Goal: Task Accomplishment & Management: Manage account settings

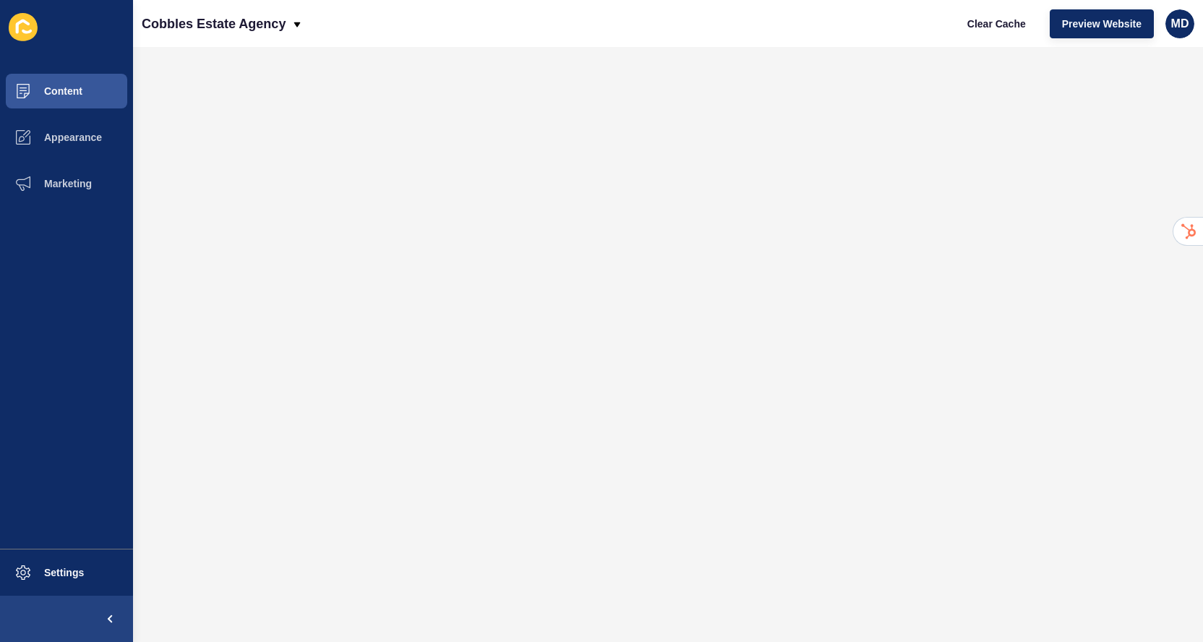
click at [77, 119] on button "Appearance" at bounding box center [66, 137] width 133 height 46
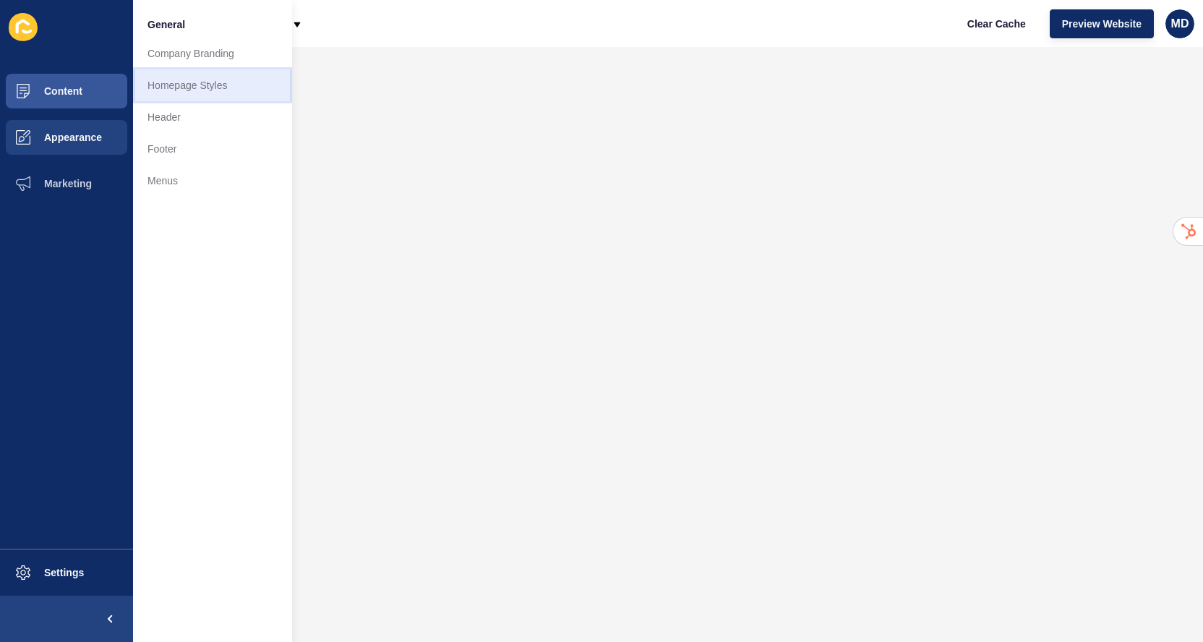
click at [188, 85] on link "Homepage Styles" at bounding box center [212, 85] width 159 height 32
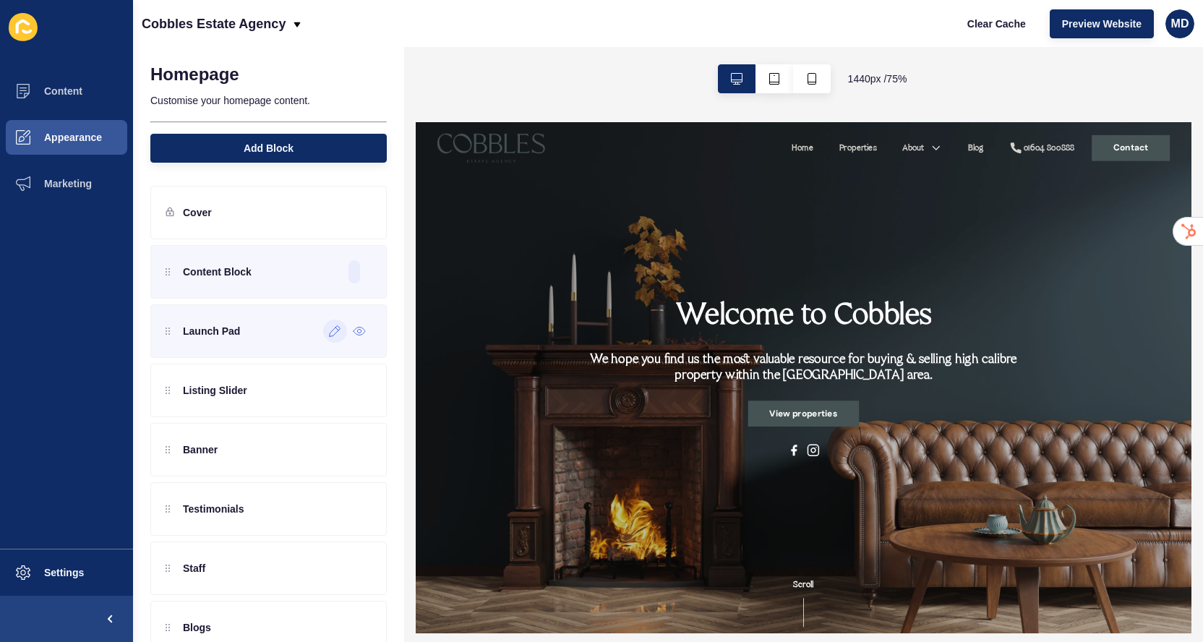
click at [334, 337] on div at bounding box center [335, 330] width 24 height 23
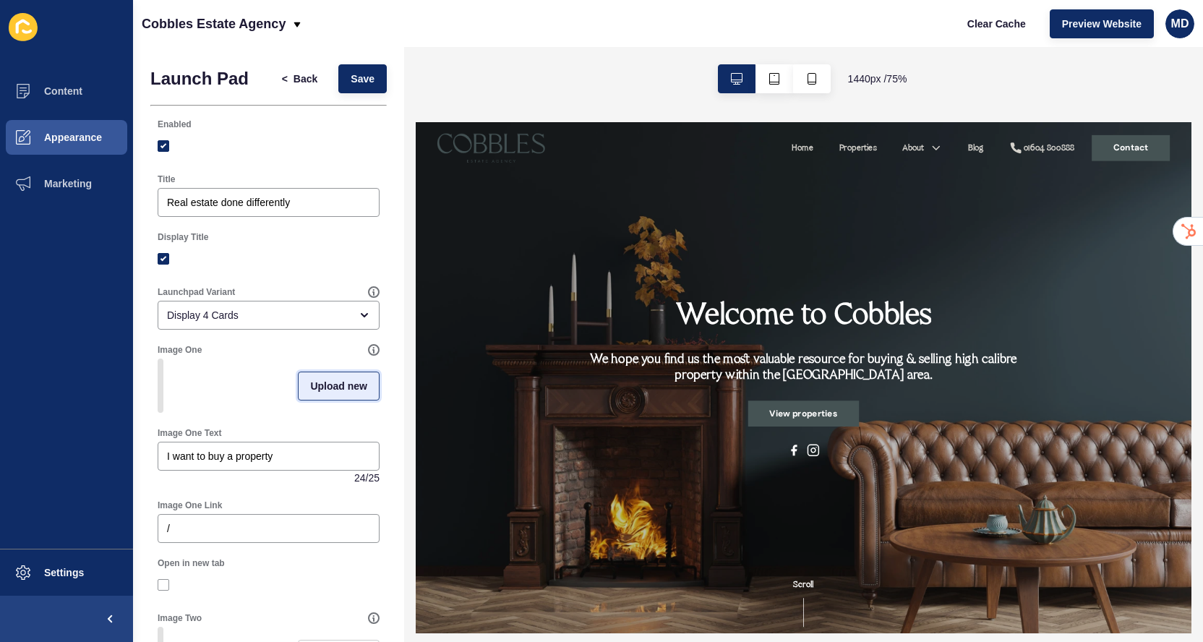
click at [327, 382] on span "Upload new" at bounding box center [338, 386] width 57 height 14
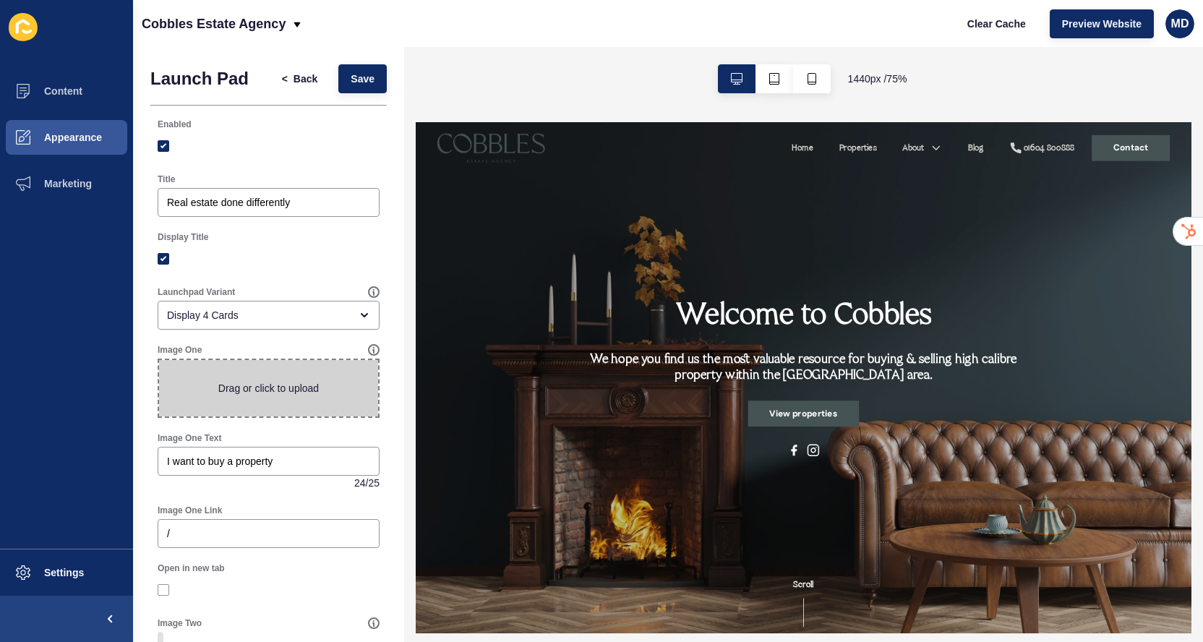
click at [288, 382] on span at bounding box center [268, 388] width 219 height 56
click at [159, 360] on input "Drag or click to upload" at bounding box center [159, 360] width 0 height 0
type input "C:\fakepath\Beautiful_And_Modern_Kitchen_original_1631404-2 (1).jpg"
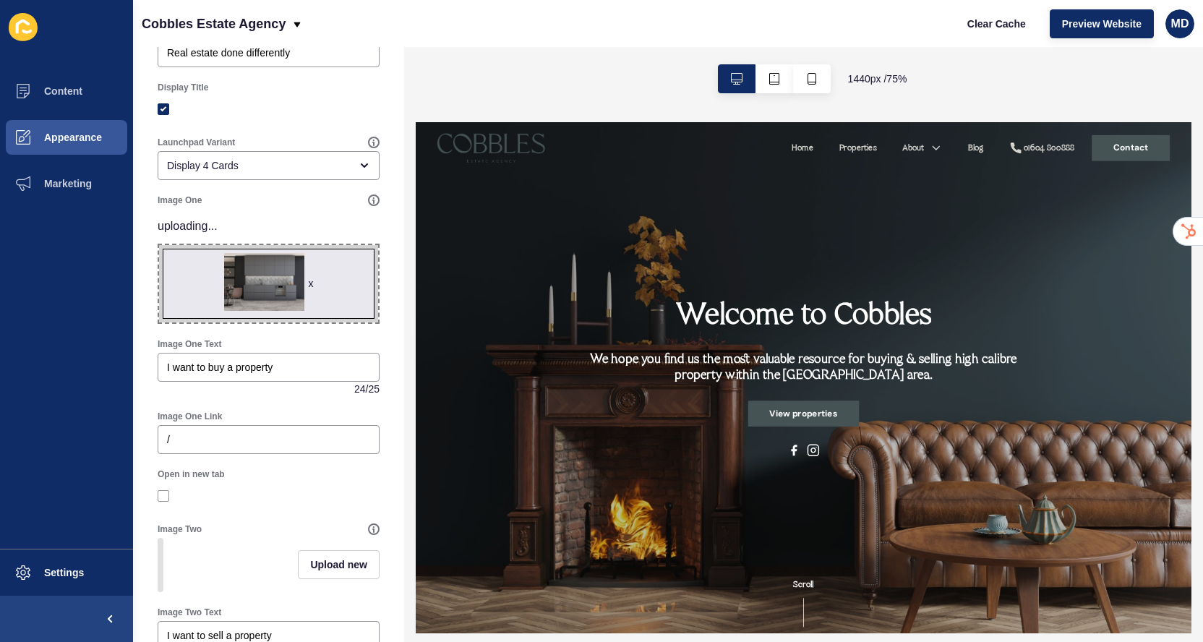
scroll to position [291, 0]
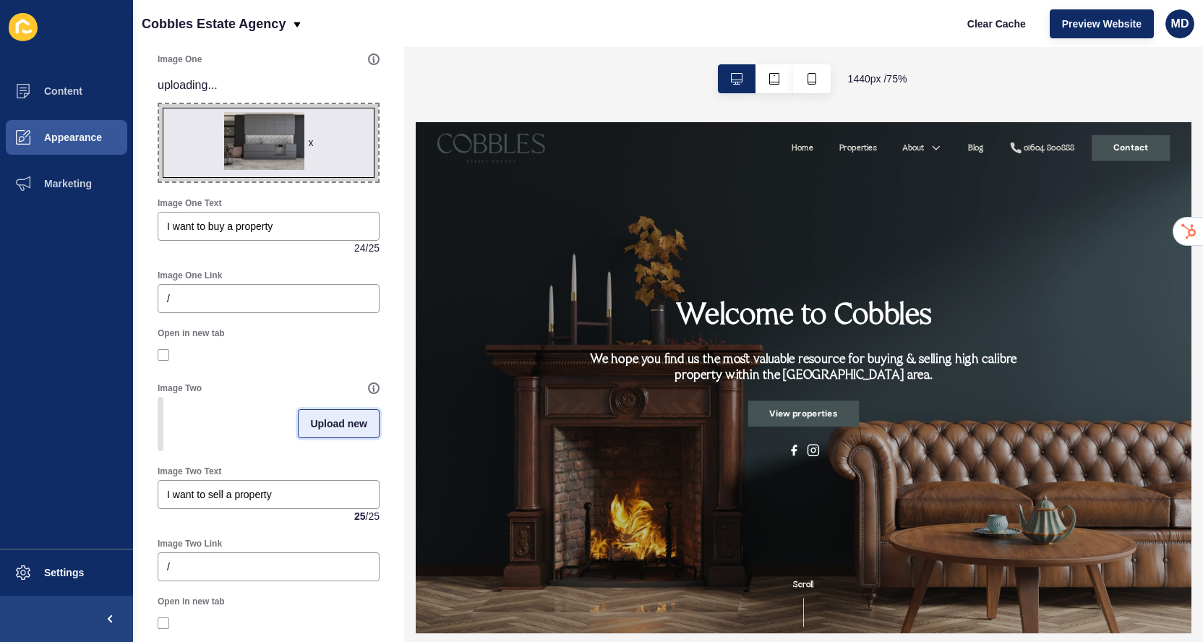
click at [332, 426] on span "Upload new" at bounding box center [338, 423] width 57 height 14
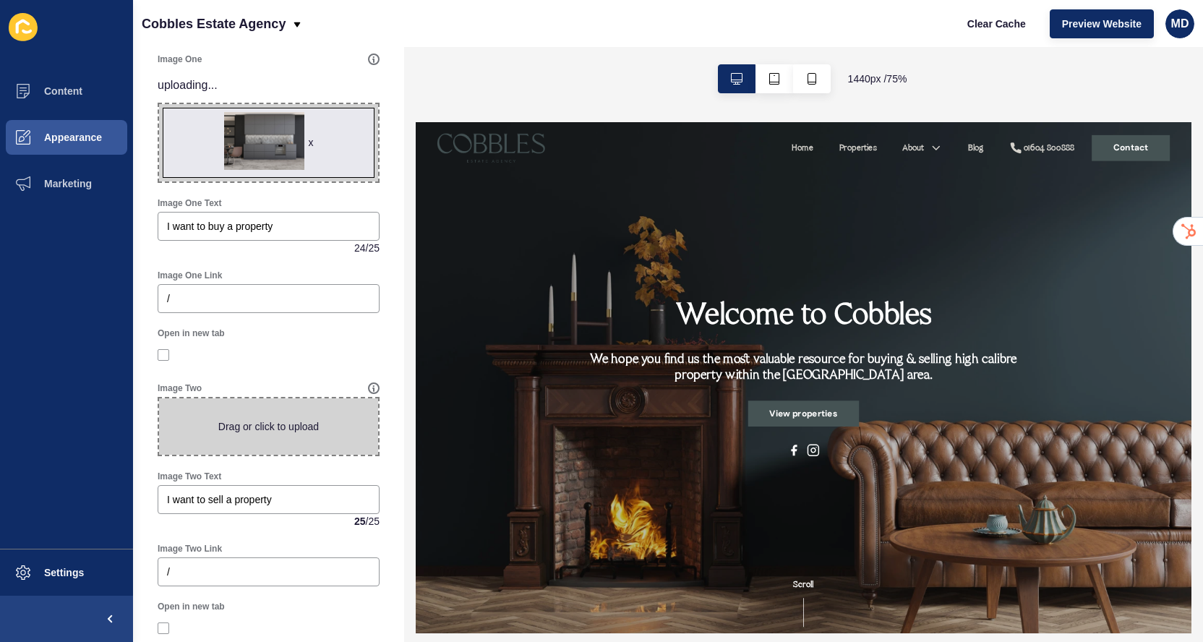
click at [283, 426] on span at bounding box center [268, 426] width 219 height 56
click at [159, 398] on input "Drag or click to upload" at bounding box center [159, 398] width 0 height 0
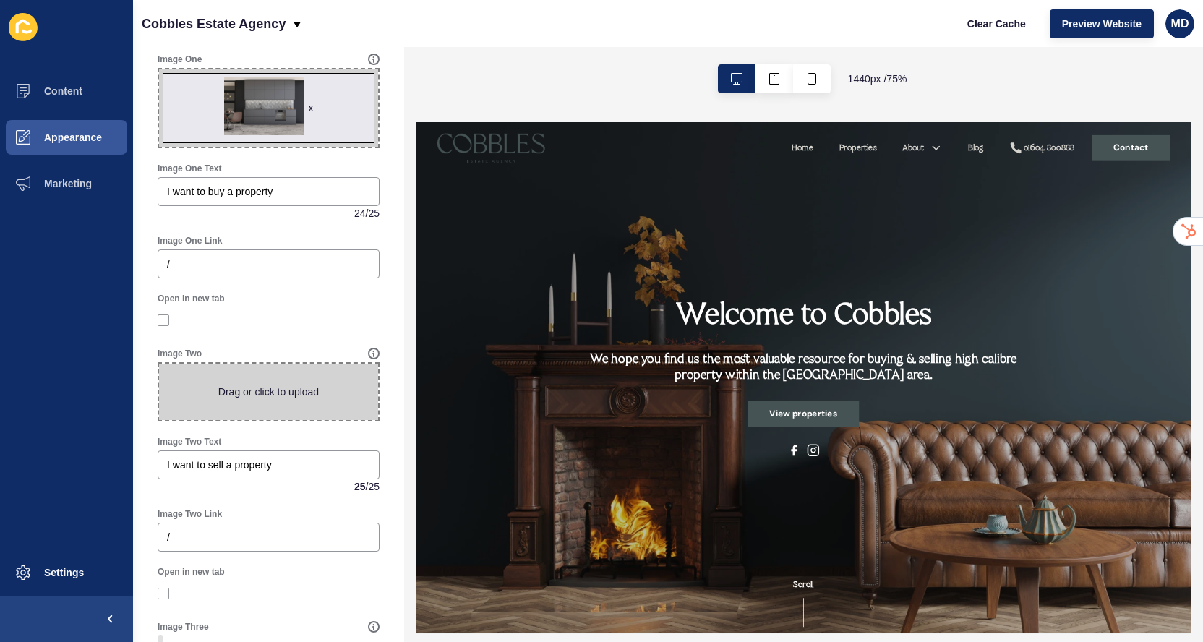
type input "C:\fakepath\Bathroom_With_Silk__Mirror_And_Bath_original_1555443-2.jpg"
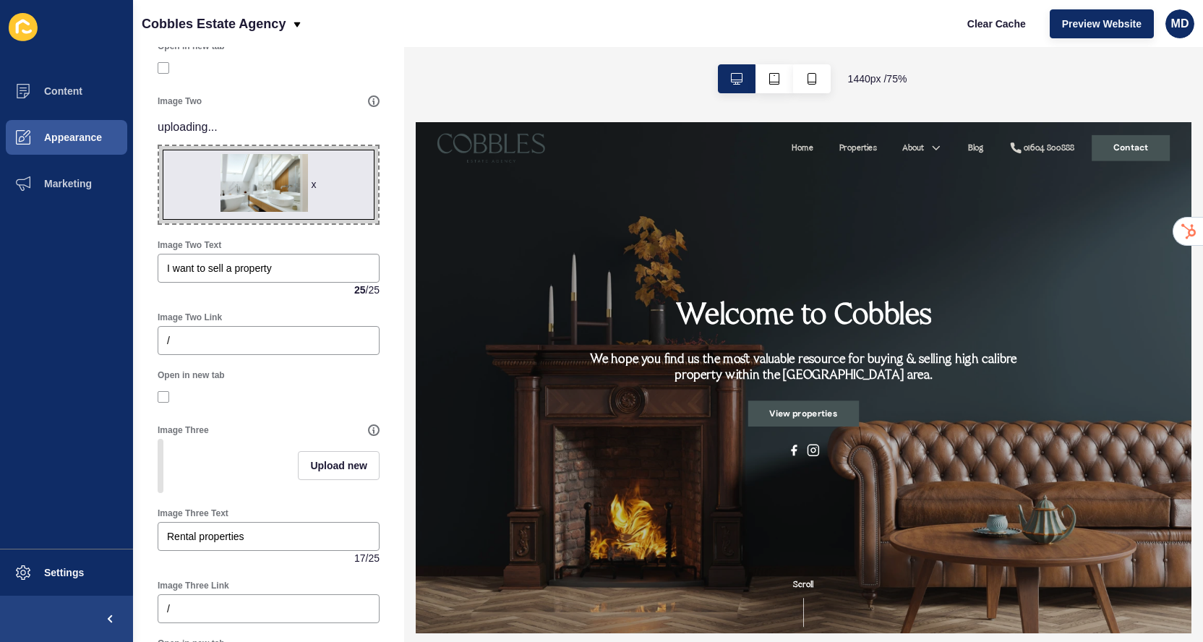
scroll to position [623, 0]
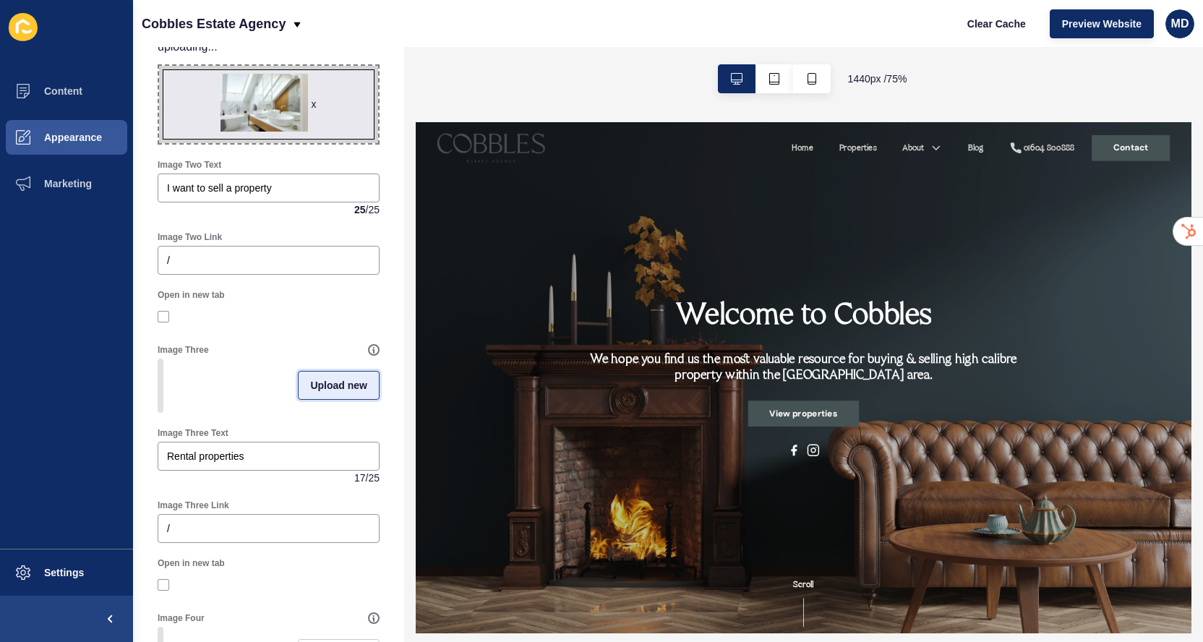
click at [311, 384] on span "Upload new" at bounding box center [338, 385] width 57 height 14
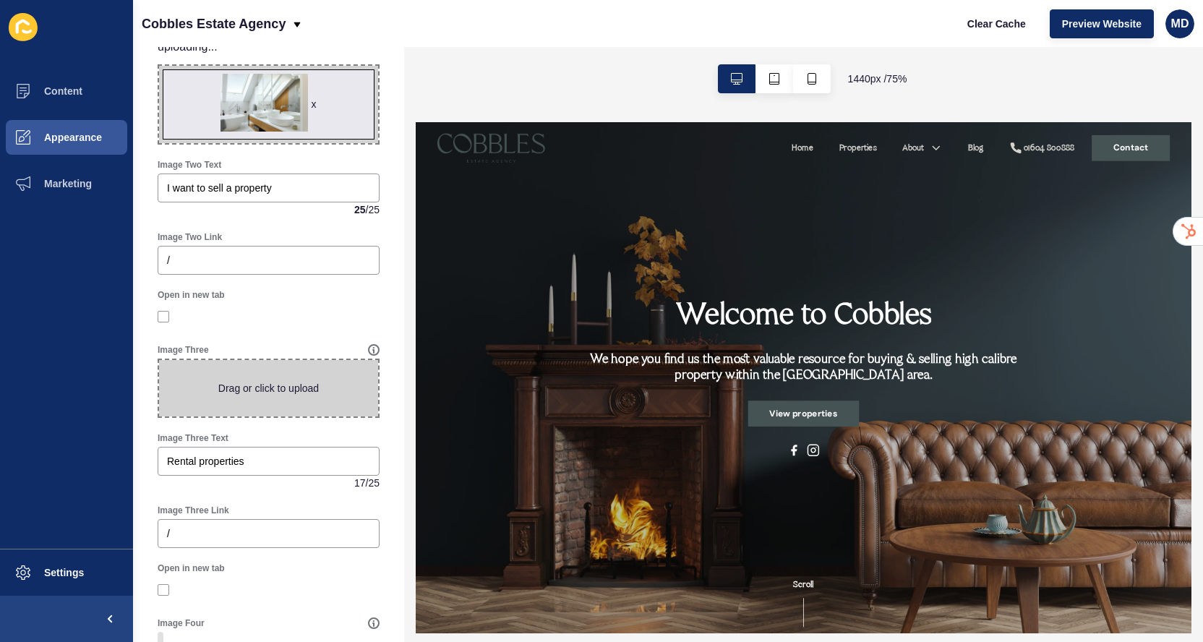
click at [270, 392] on span at bounding box center [268, 388] width 219 height 56
click at [159, 360] on input "Drag or click to upload" at bounding box center [159, 360] width 0 height 0
type input "C:\fakepath\Interior_With_A_Fireplace_And_A_Couch_original_1600864-2.jpg"
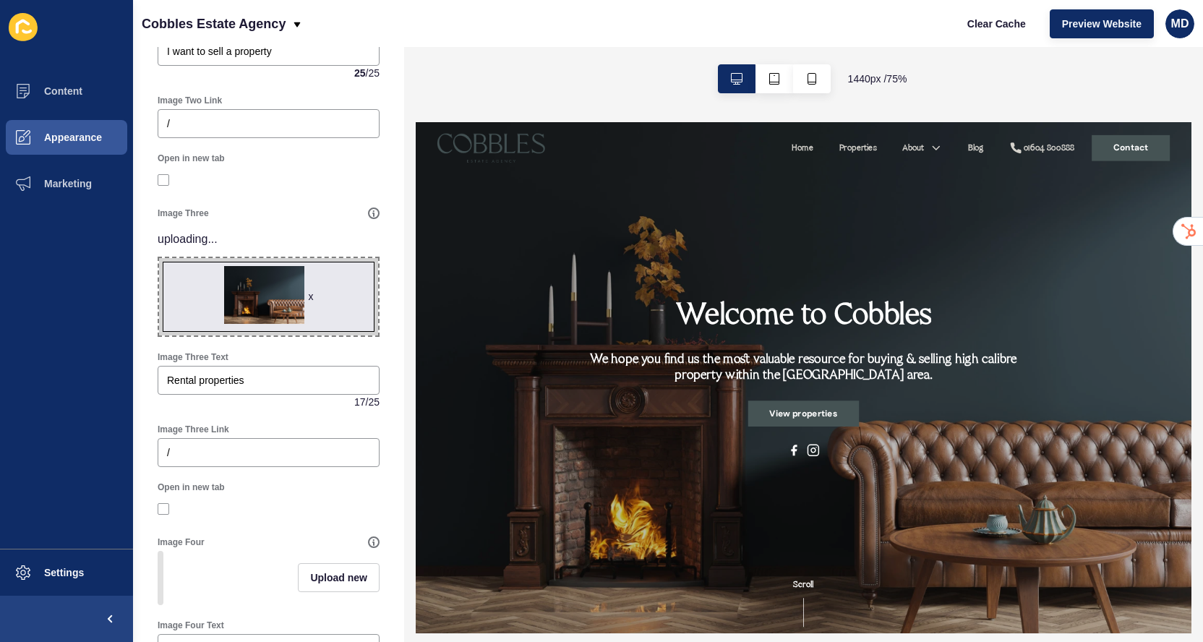
scroll to position [812, 0]
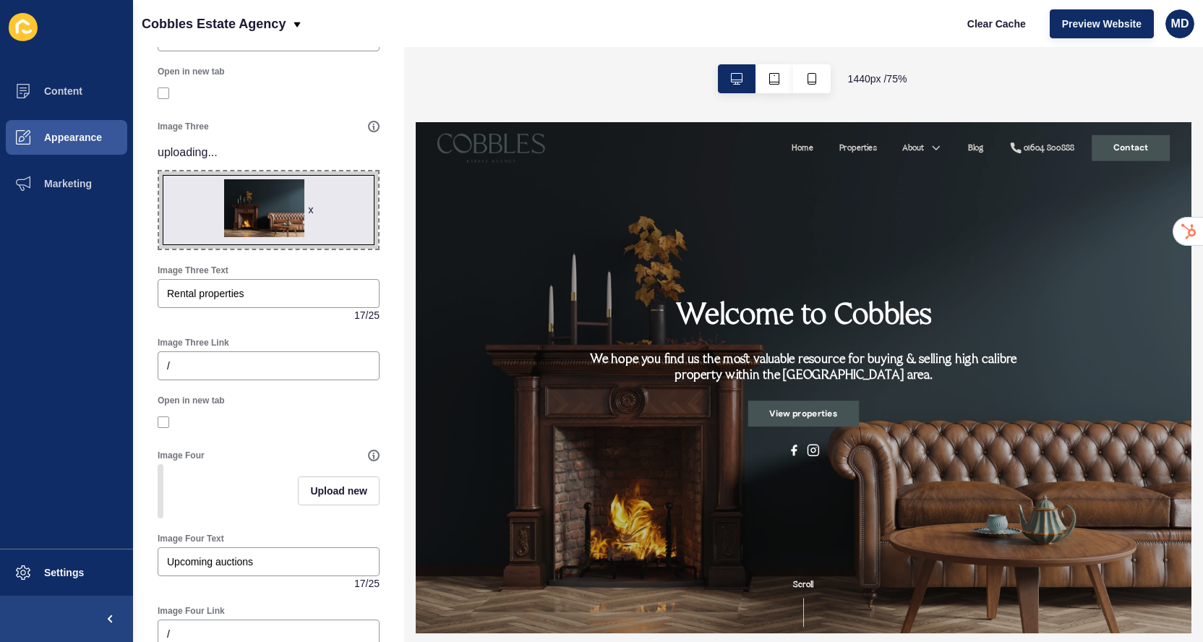
click at [318, 473] on div "Upload new" at bounding box center [339, 491] width 82 height 54
click at [317, 479] on div "Upload new" at bounding box center [339, 491] width 82 height 54
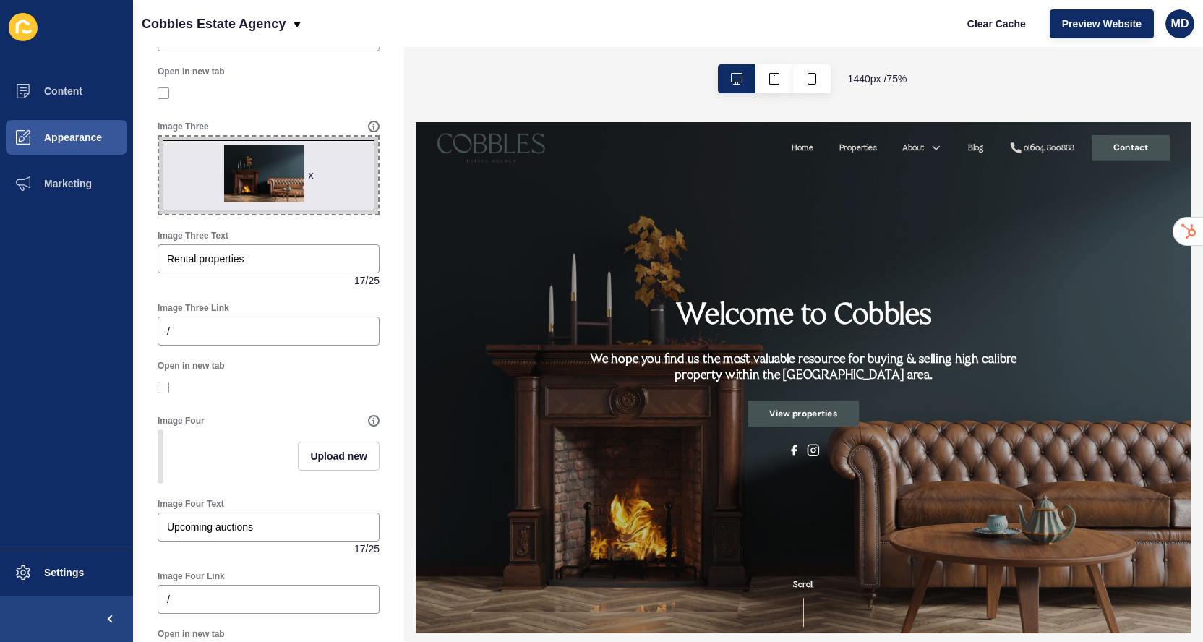
click at [276, 480] on div "Upload new" at bounding box center [269, 456] width 222 height 54
click at [305, 478] on div "Upload new" at bounding box center [339, 456] width 82 height 54
click at [309, 461] on button "Upload new" at bounding box center [339, 456] width 82 height 29
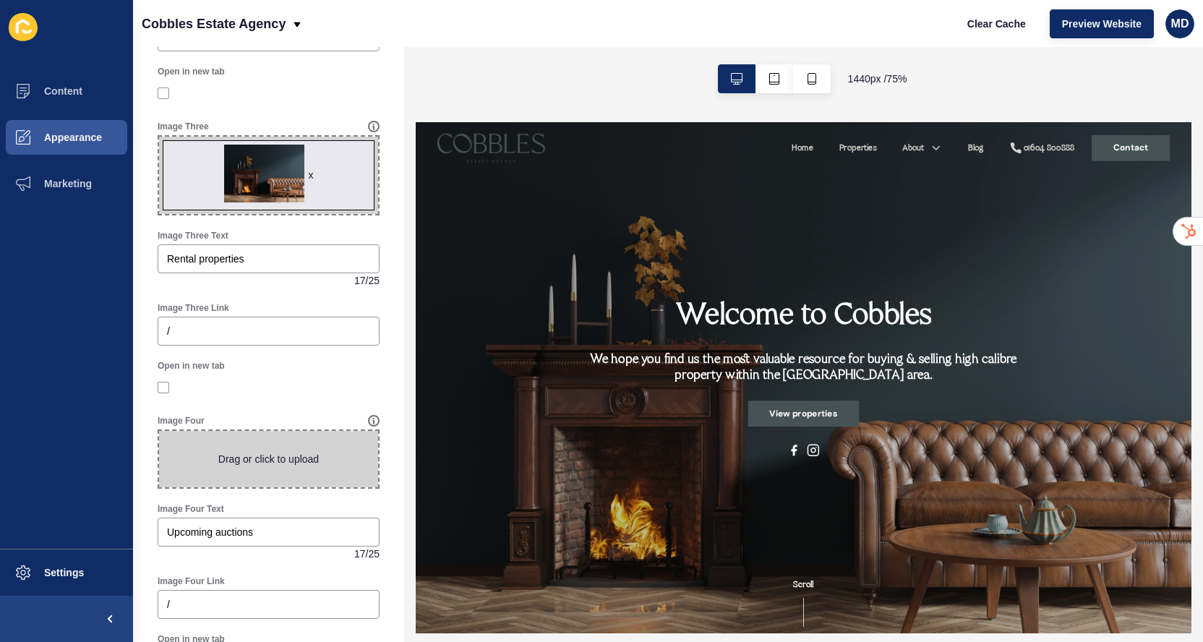
click at [275, 461] on span at bounding box center [268, 459] width 219 height 56
click at [159, 431] on input "Drag or click to upload" at bounding box center [159, 431] width 0 height 0
type input "C:\fakepath\Living_Room_With_Copy_Space__Sideboard_original_1557065-2.jpg"
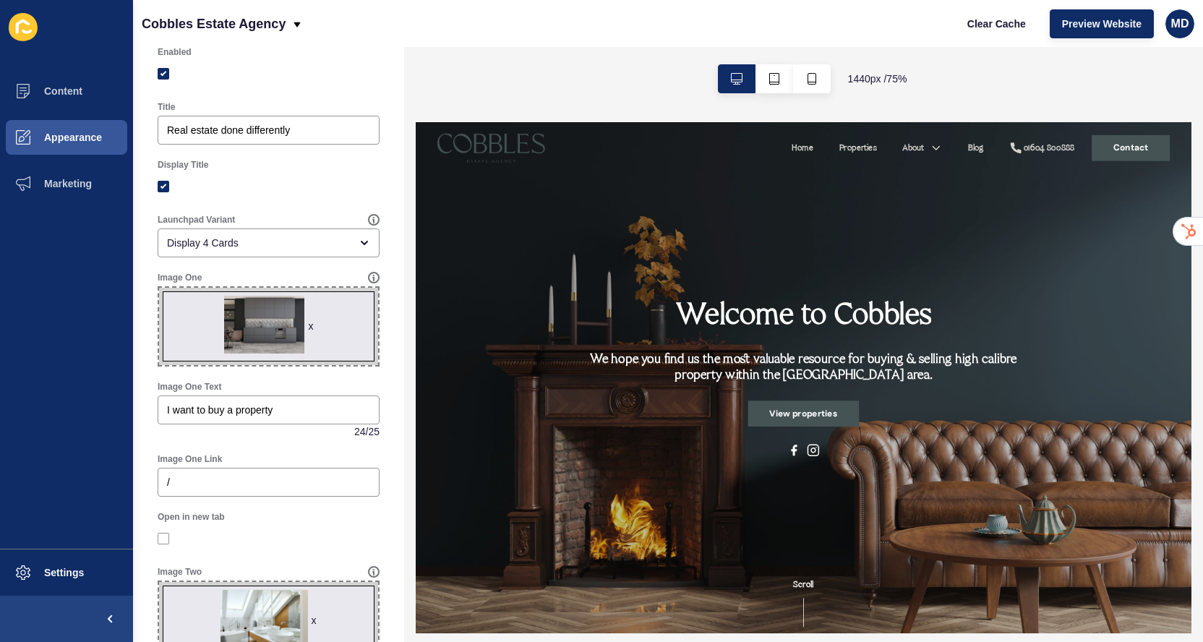
scroll to position [0, 0]
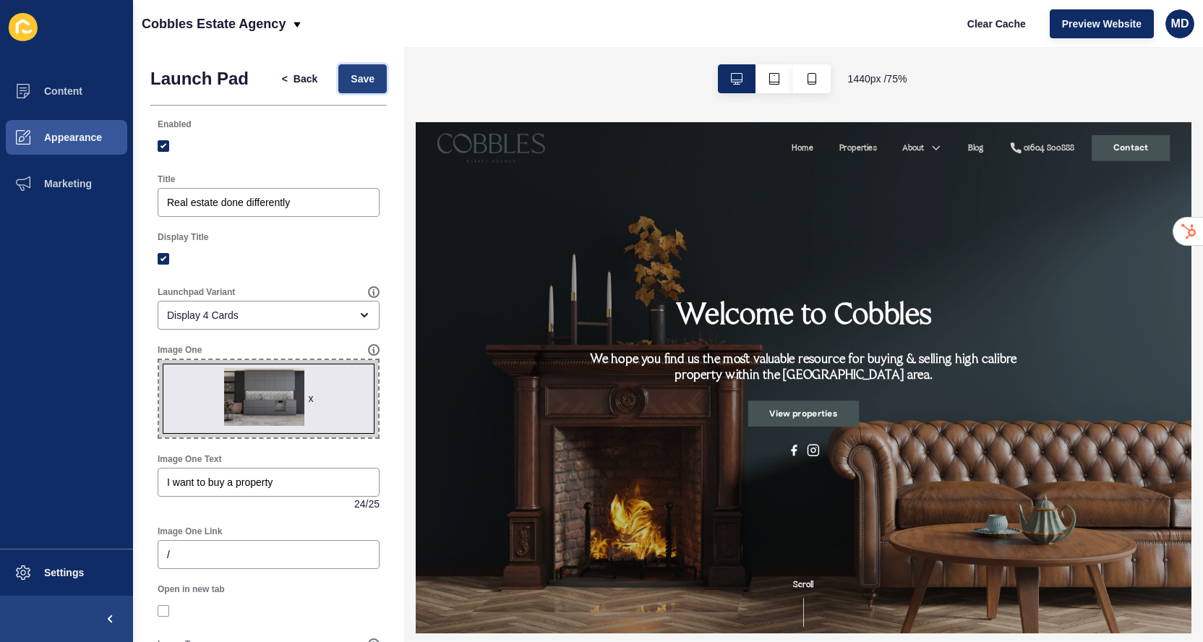
click at [357, 76] on span "Save" at bounding box center [362, 79] width 24 height 14
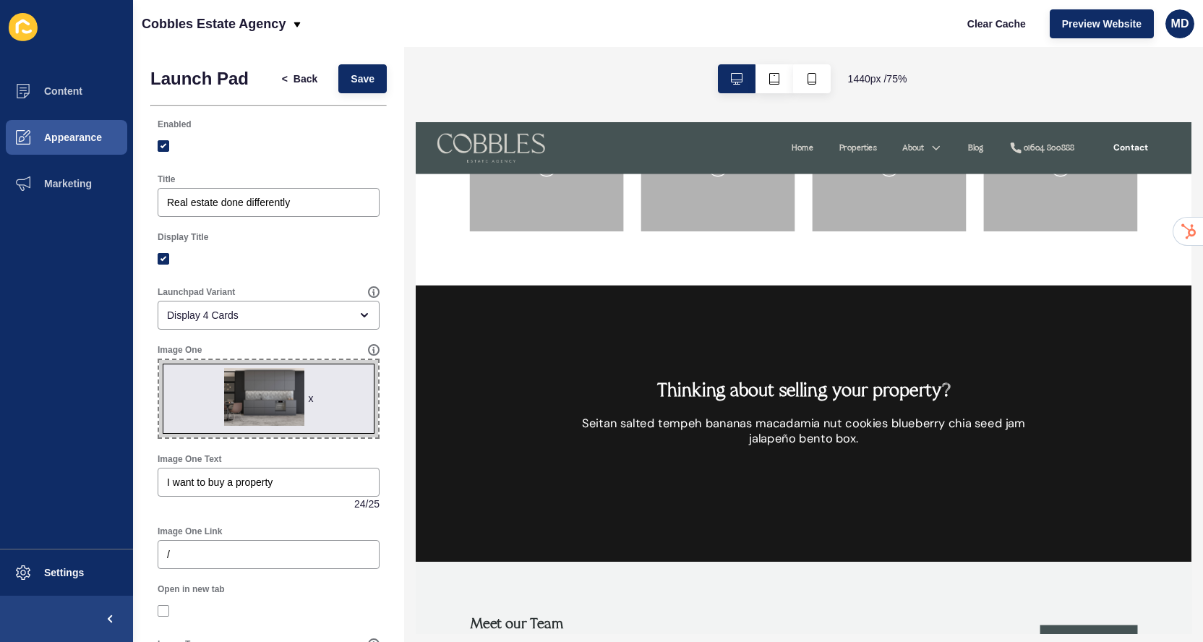
scroll to position [1217, 0]
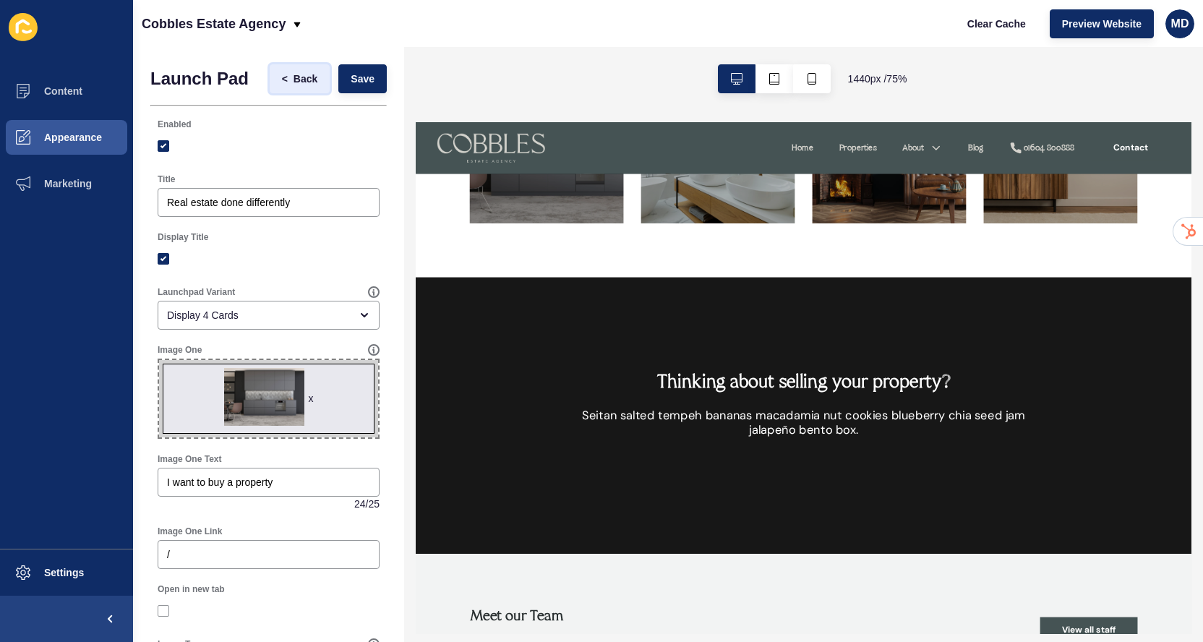
click at [303, 82] on span "Back" at bounding box center [305, 79] width 24 height 14
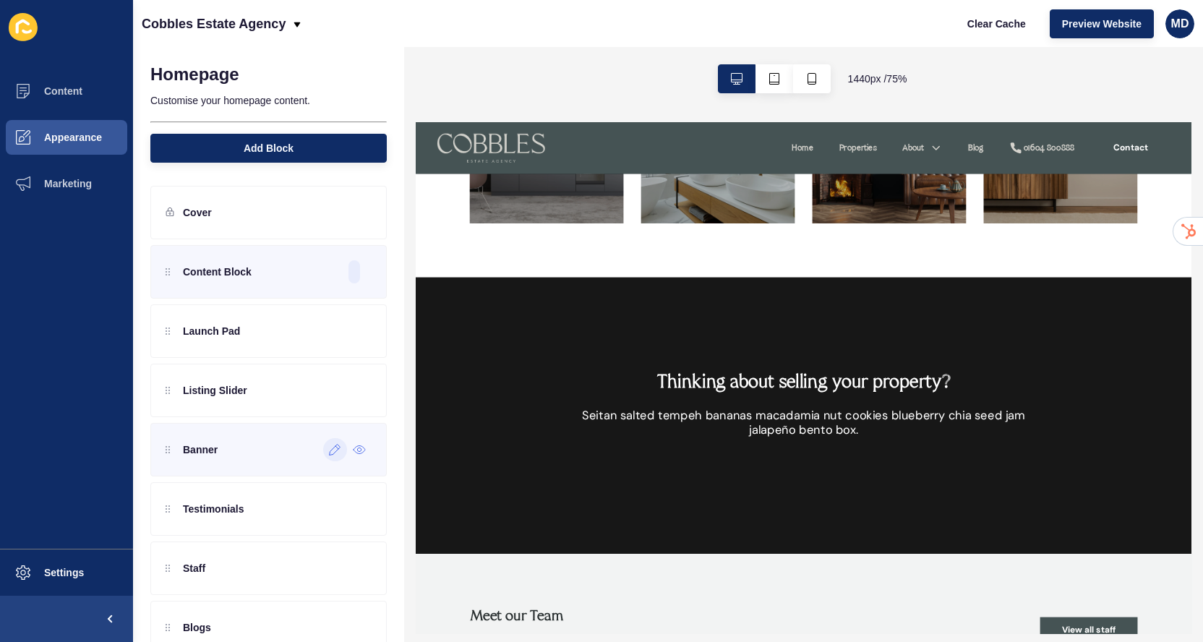
click at [335, 453] on icon at bounding box center [335, 450] width 12 height 12
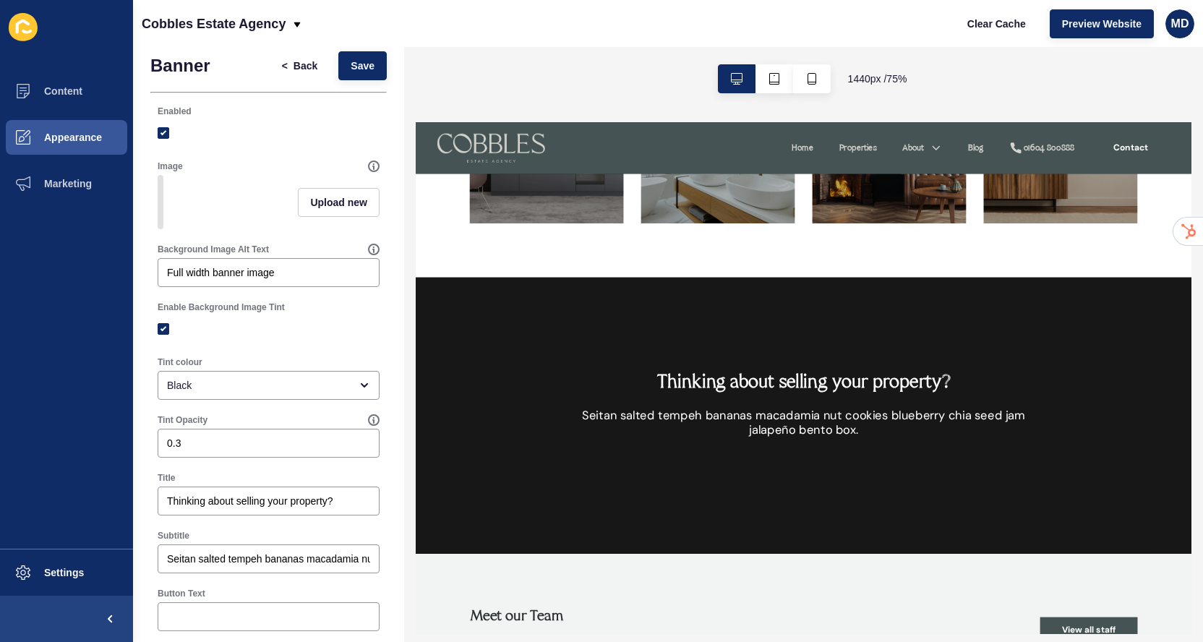
scroll to position [0, 0]
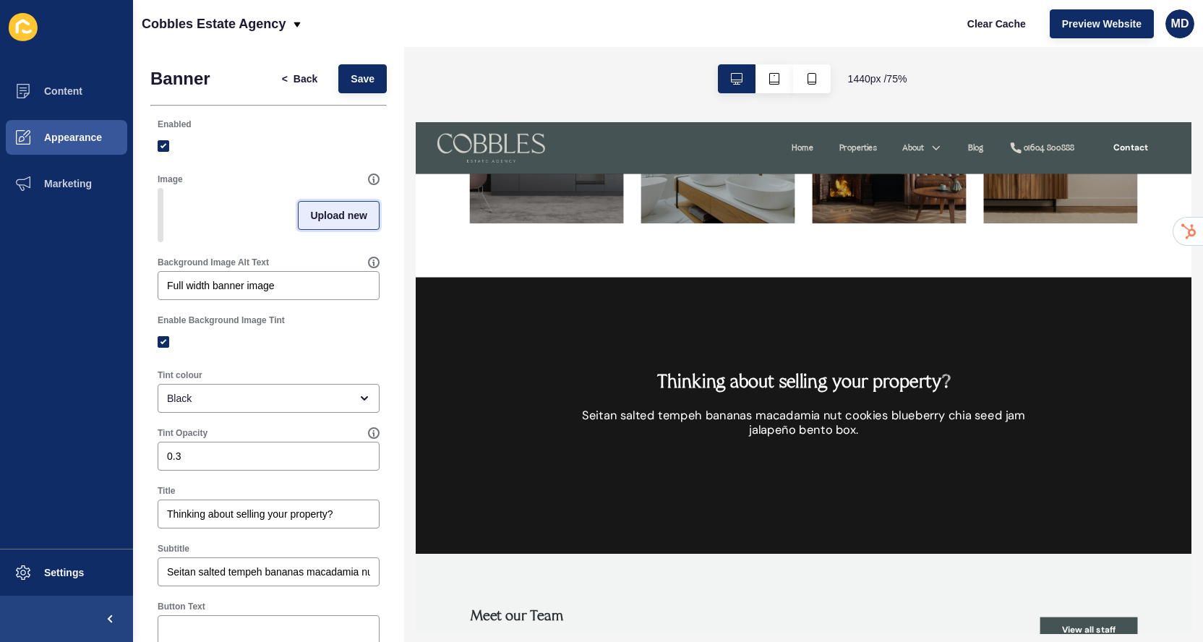
click at [350, 225] on button "Upload new" at bounding box center [339, 215] width 82 height 29
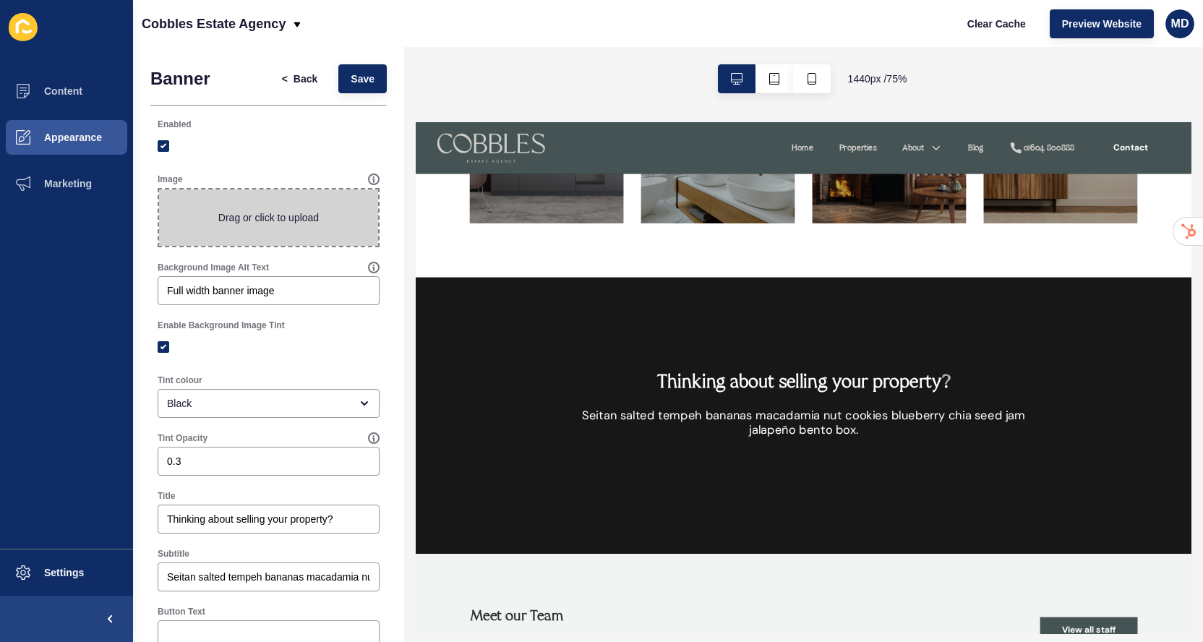
click at [313, 213] on span at bounding box center [268, 217] width 219 height 56
click at [159, 189] on input "Drag or click to upload" at bounding box center [159, 189] width 0 height 0
type input "C:\fakepath\Living_Room_With_Copy_Space_And_Poster_original_1513923-2.jpg"
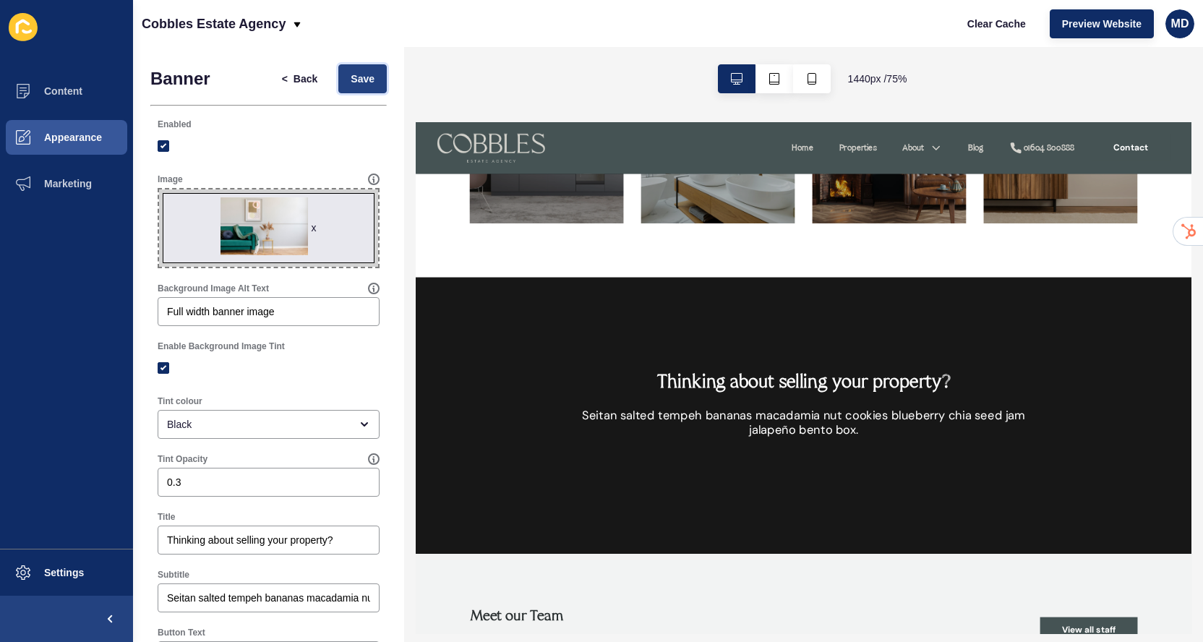
click at [368, 69] on button "Save" at bounding box center [362, 78] width 48 height 29
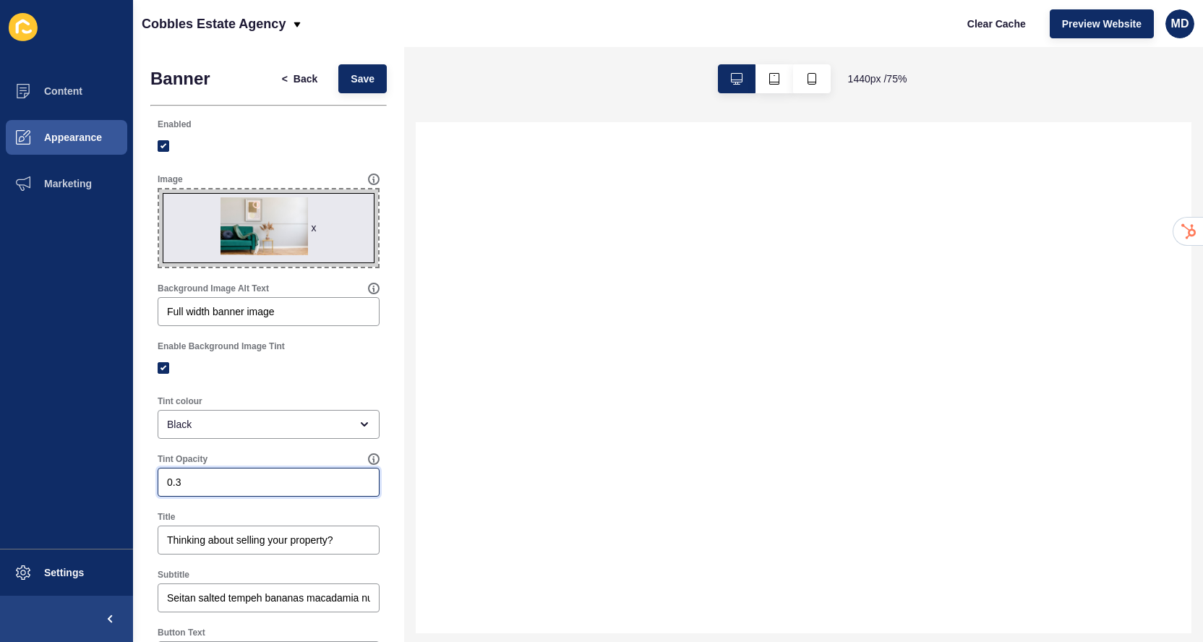
click at [204, 481] on input "0.3" at bounding box center [268, 482] width 203 height 14
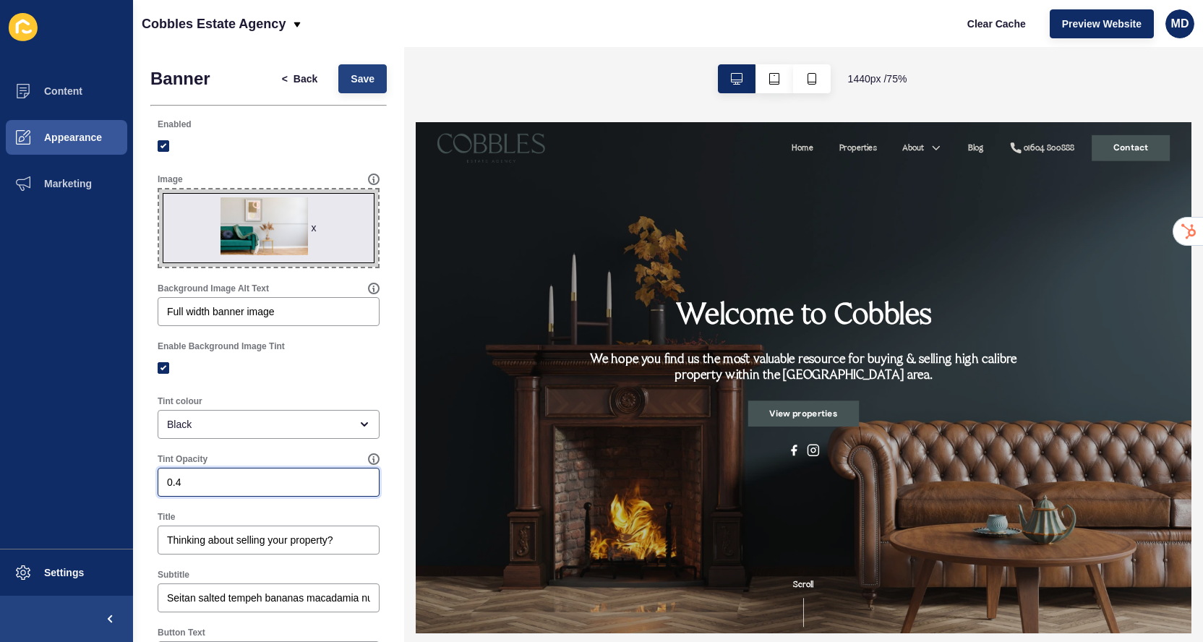
type input "0.4"
click at [365, 87] on button "Save" at bounding box center [362, 78] width 48 height 29
click at [975, 23] on span "Clear Cache" at bounding box center [996, 24] width 59 height 14
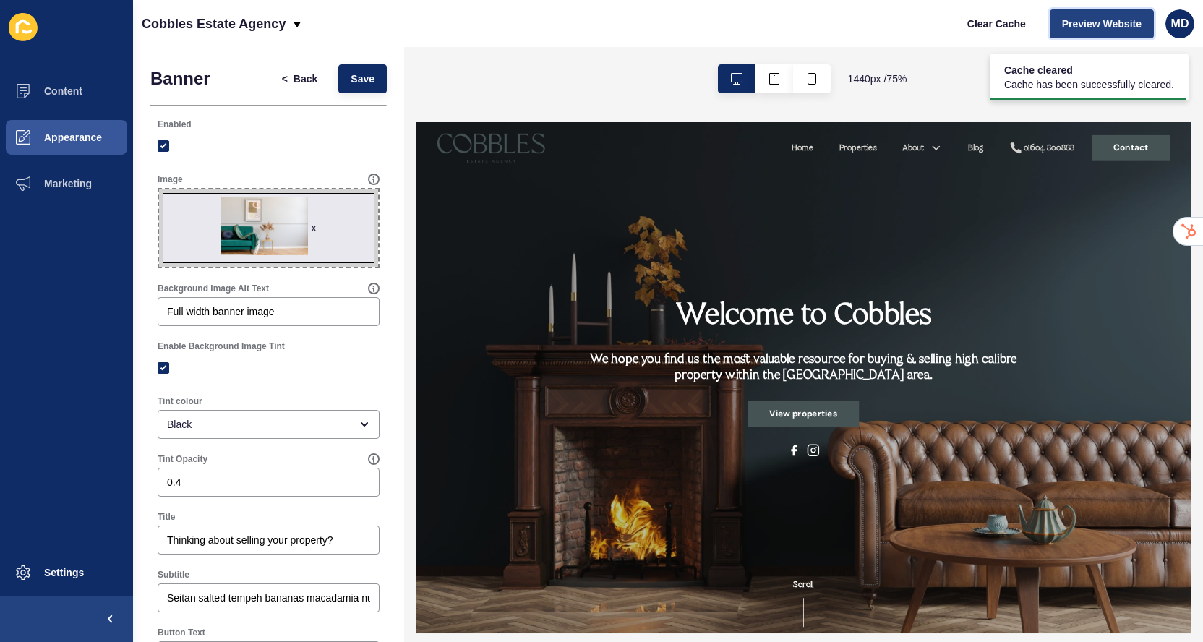
click at [1080, 21] on span "Preview Website" at bounding box center [1101, 24] width 79 height 14
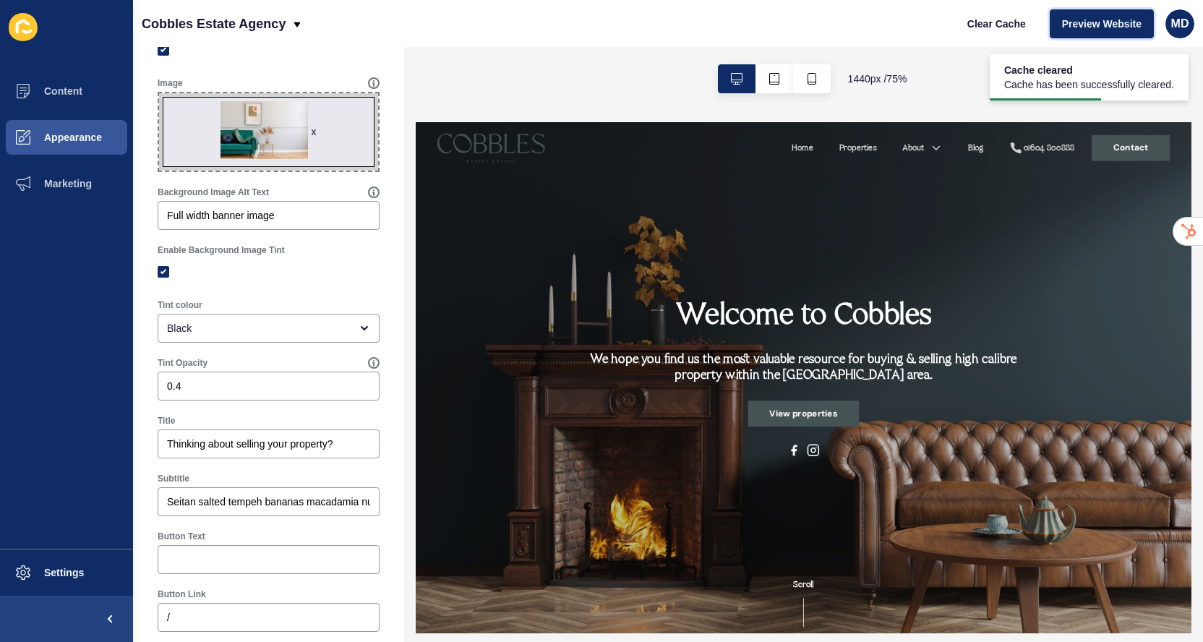
scroll to position [103, 0]
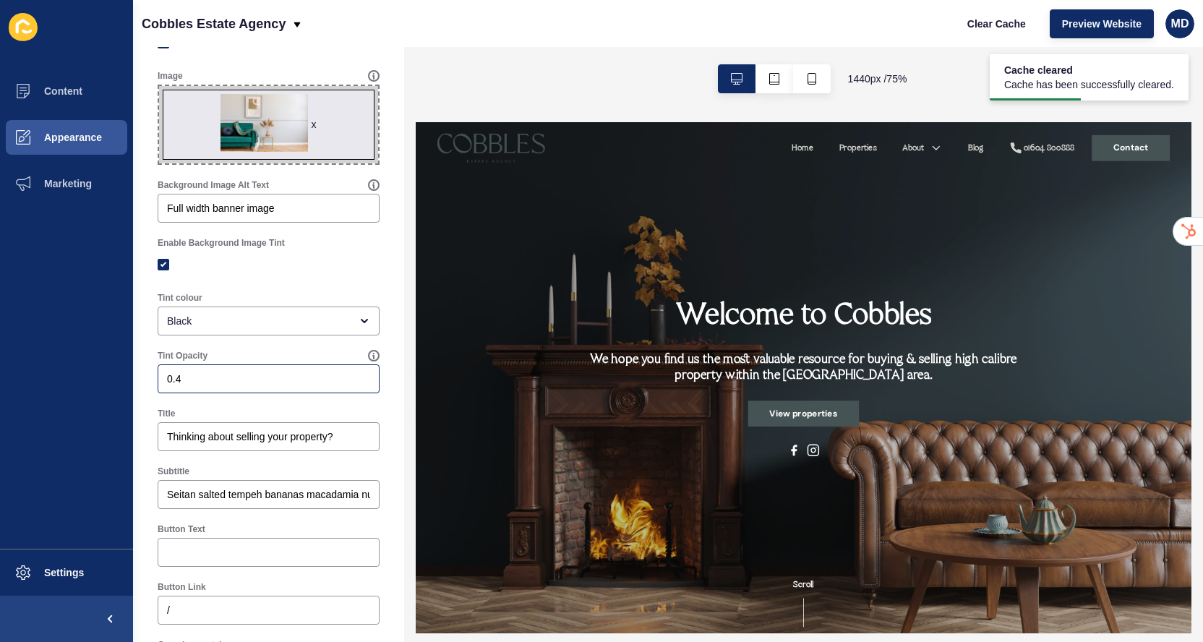
click at [210, 386] on div "0.4" at bounding box center [269, 378] width 222 height 29
click at [255, 116] on span "x" at bounding box center [268, 124] width 219 height 77
click at [159, 86] on input "x Drag or click to upload" at bounding box center [159, 86] width 0 height 0
type input "C:\fakepath\Interior_With_A_Fireplace_And_A_Couch_original_1600864-2.jpg"
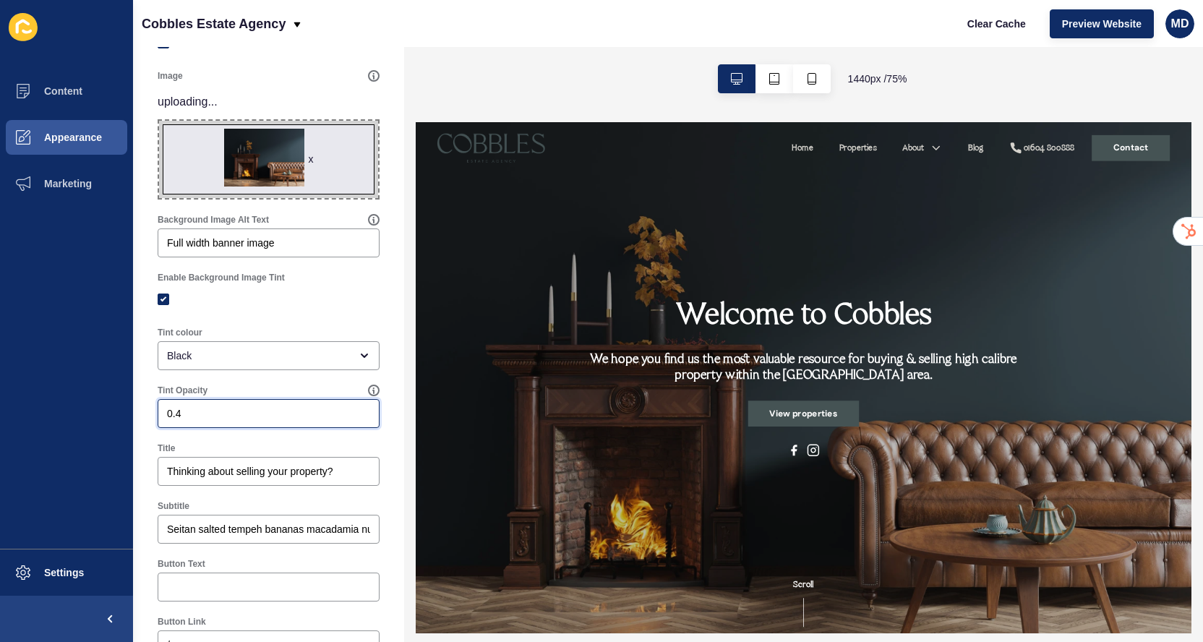
click at [247, 409] on input "0.4" at bounding box center [268, 413] width 203 height 14
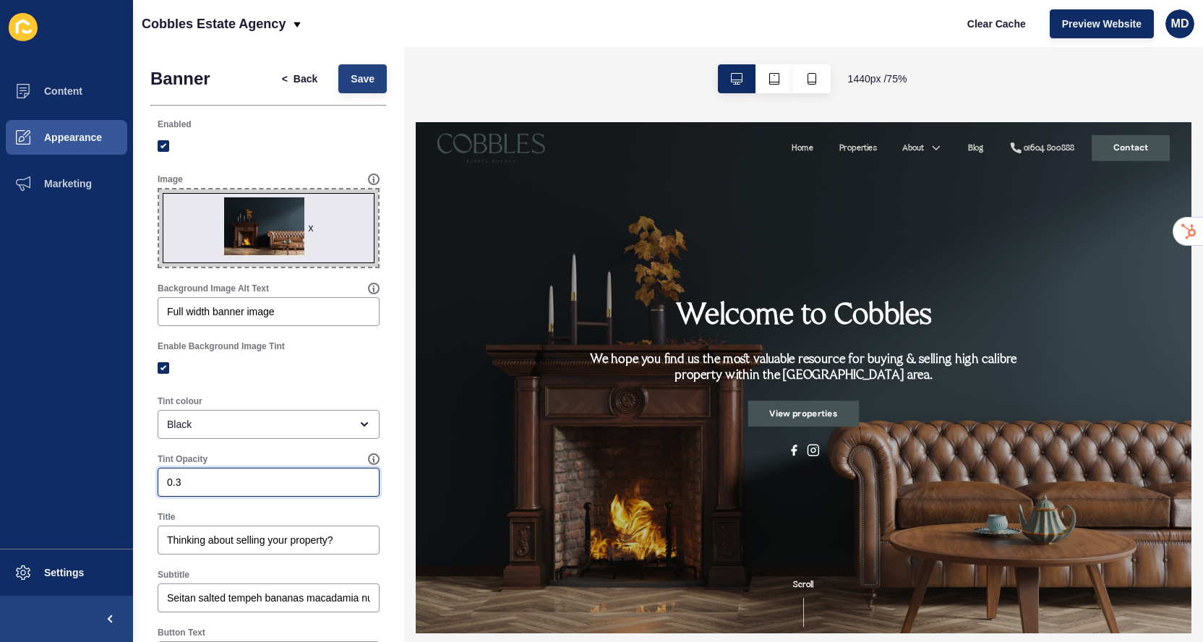
type input "0.3"
click at [364, 91] on button "Save" at bounding box center [362, 78] width 48 height 29
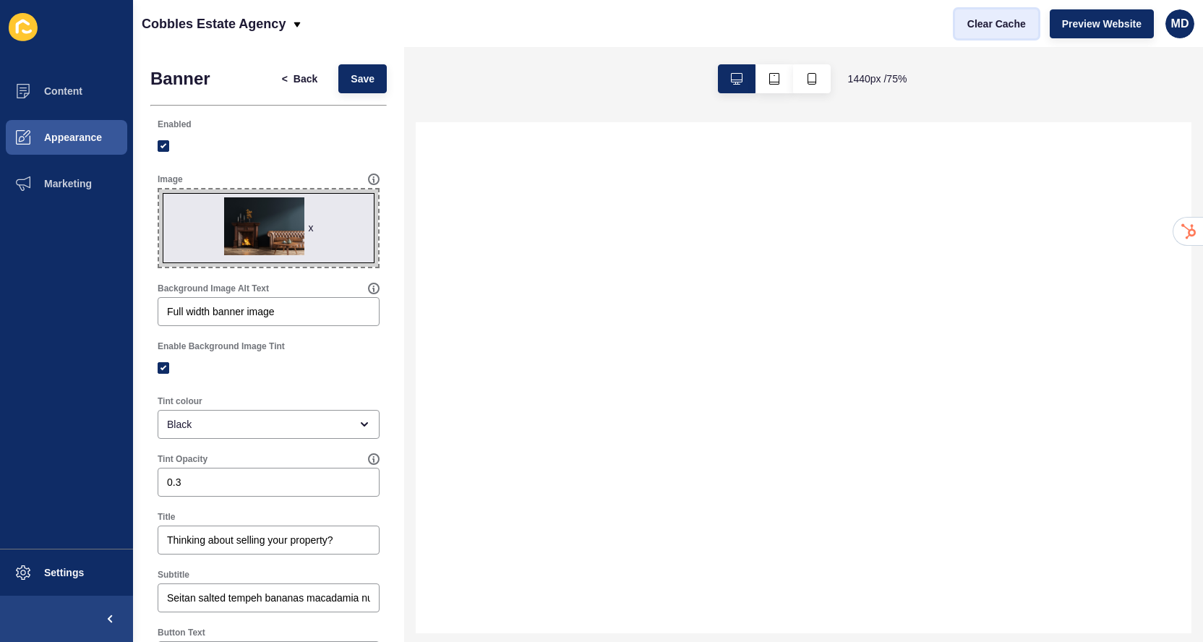
click at [981, 33] on button "Clear Cache" at bounding box center [996, 23] width 83 height 29
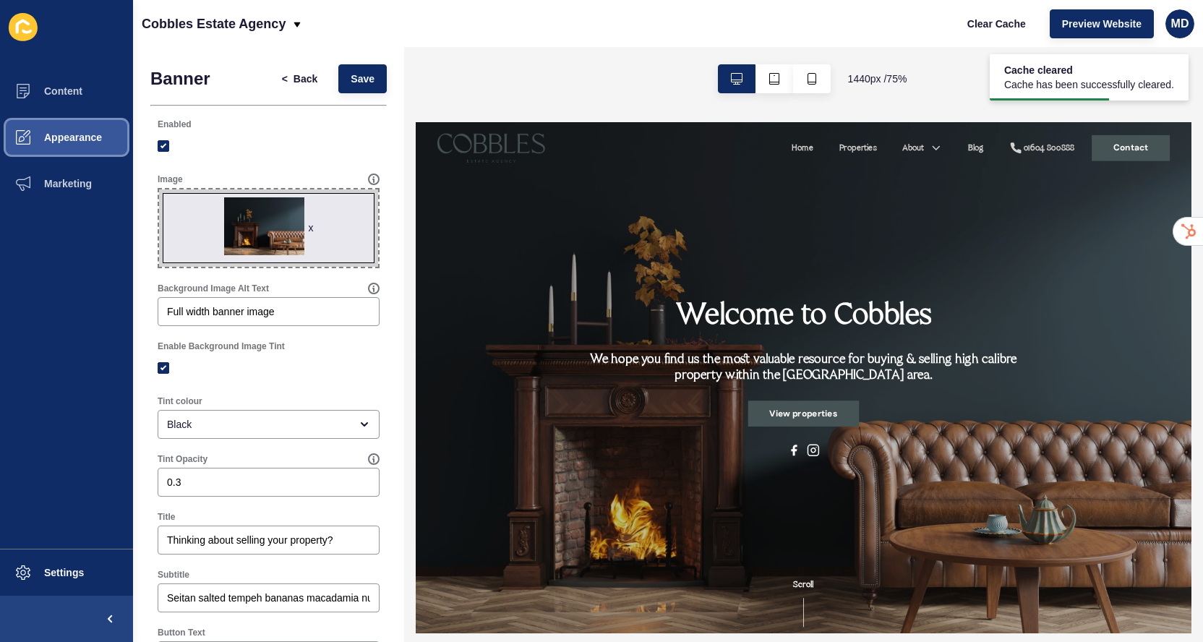
click at [90, 127] on button "Appearance" at bounding box center [66, 137] width 133 height 46
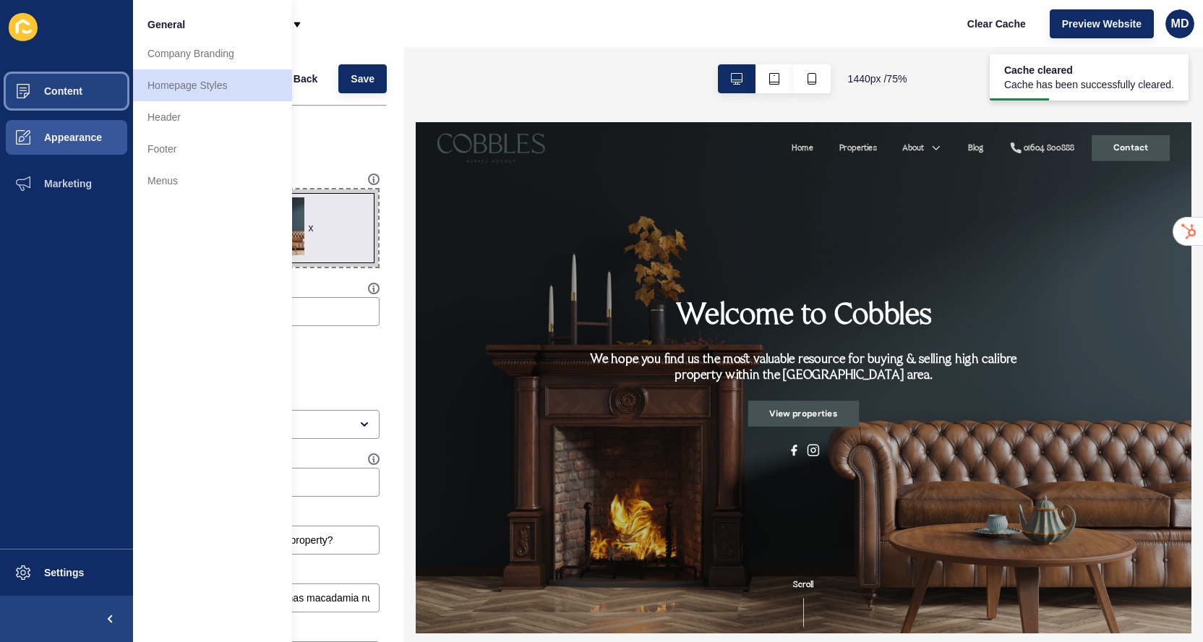
click at [80, 88] on span "Content" at bounding box center [40, 91] width 85 height 12
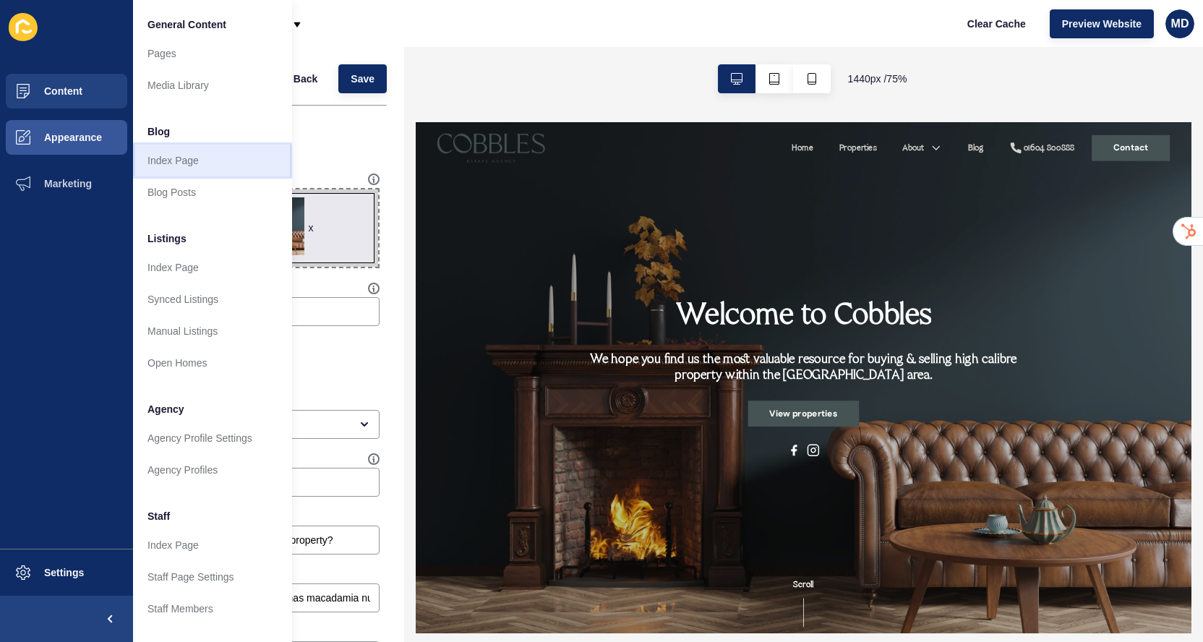
click at [212, 153] on link "Index Page" at bounding box center [212, 161] width 159 height 32
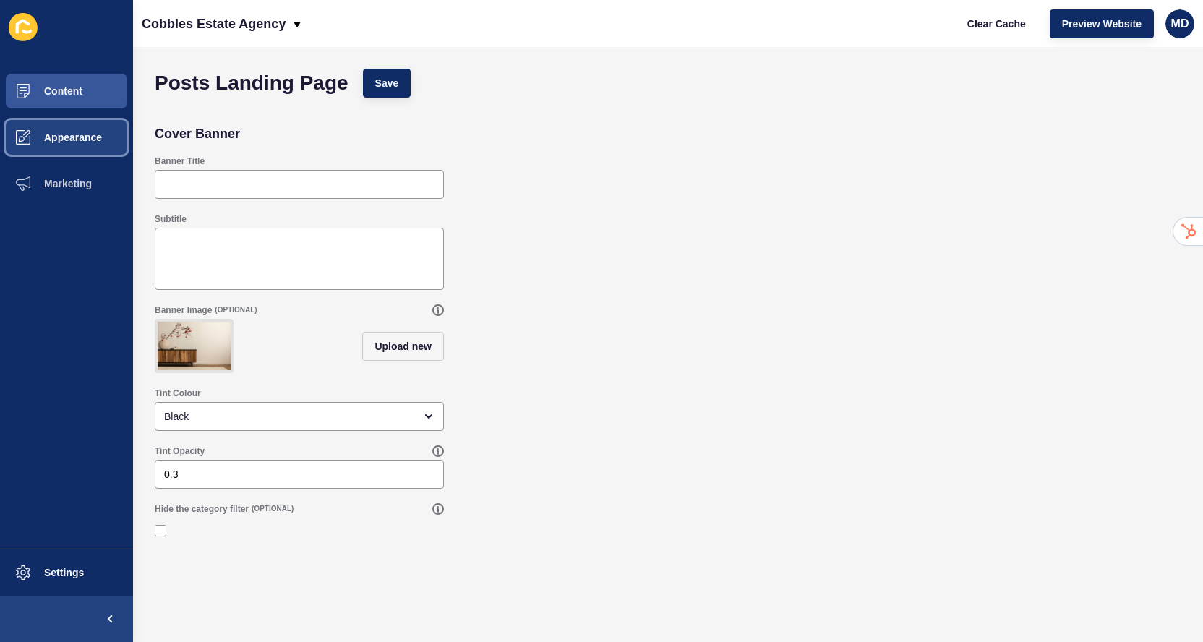
click at [40, 132] on span "Appearance" at bounding box center [50, 138] width 104 height 12
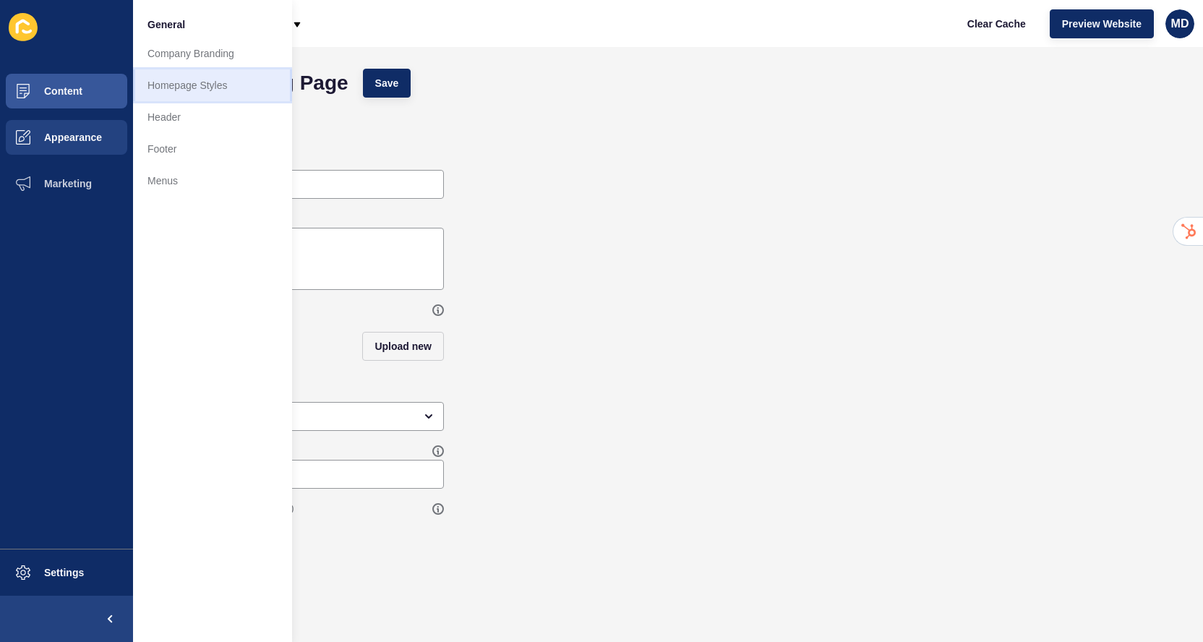
click at [193, 81] on link "Homepage Styles" at bounding box center [212, 85] width 159 height 32
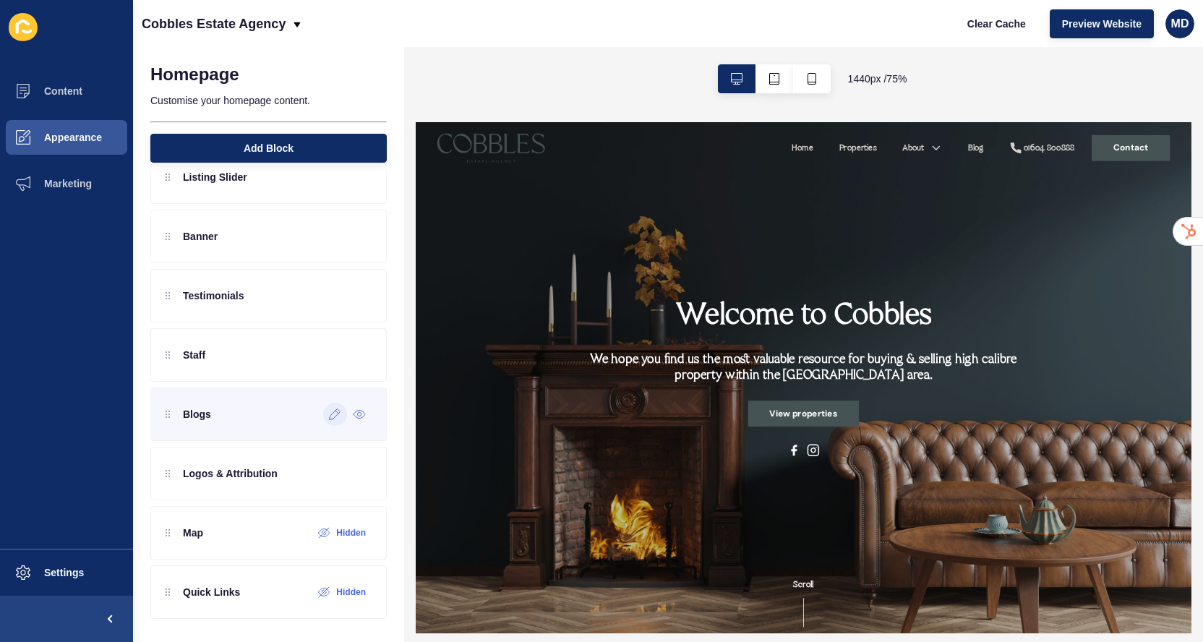
click at [340, 420] on div at bounding box center [335, 414] width 24 height 23
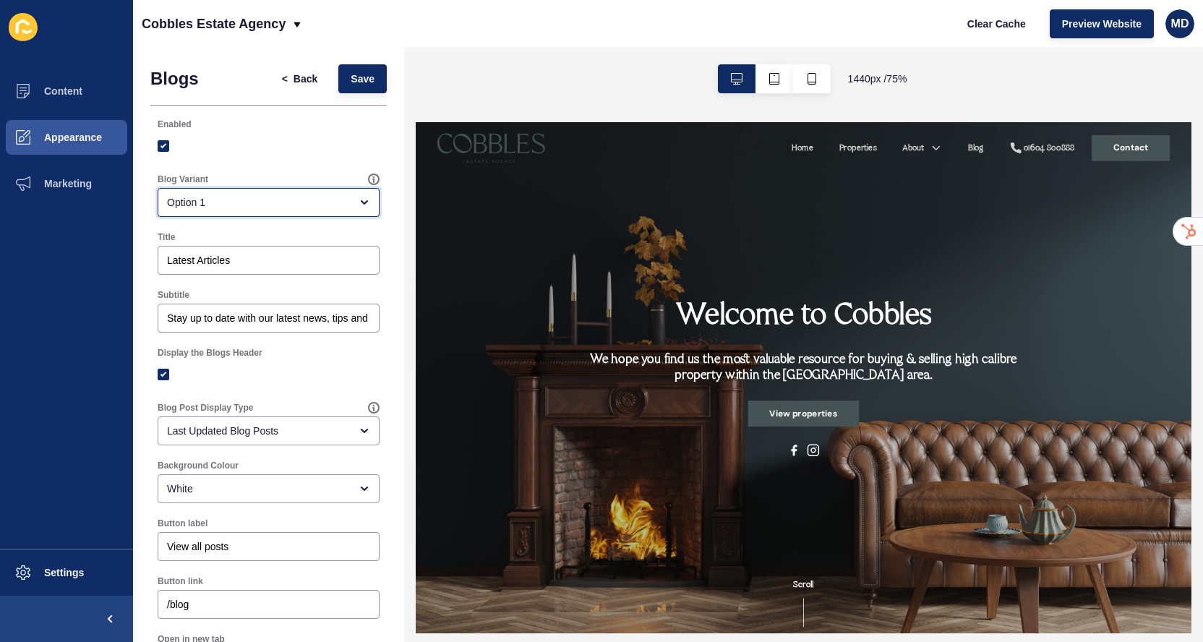
click at [263, 197] on div "Option 1" at bounding box center [258, 202] width 183 height 14
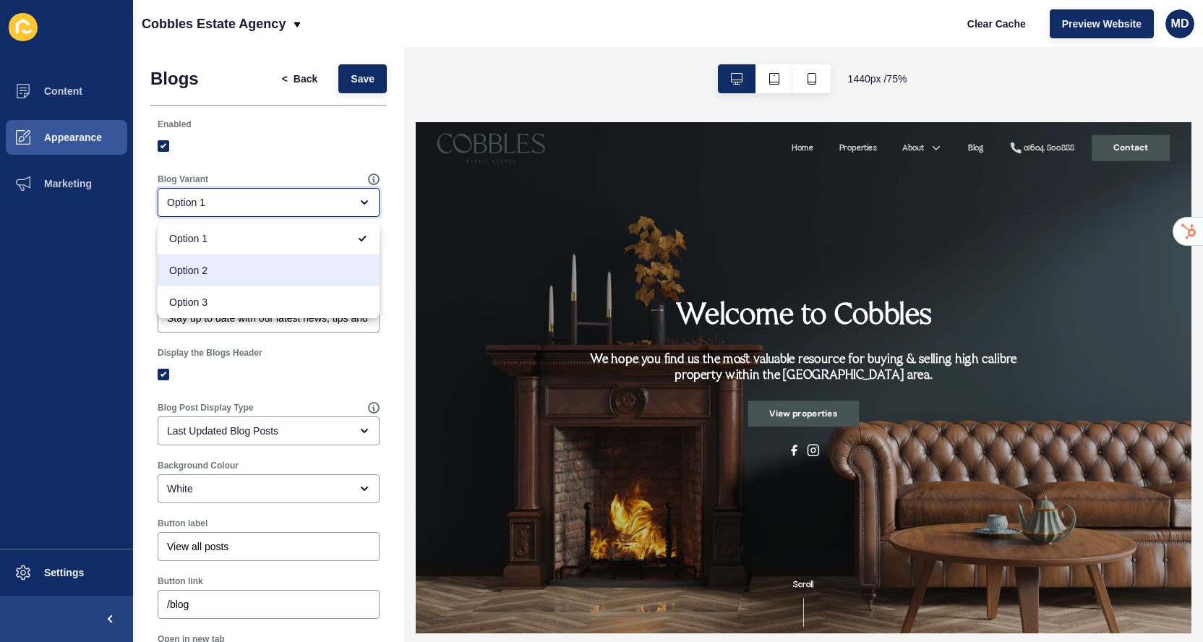
click at [240, 261] on div "Option 2" at bounding box center [269, 270] width 222 height 32
type input "Option 2"
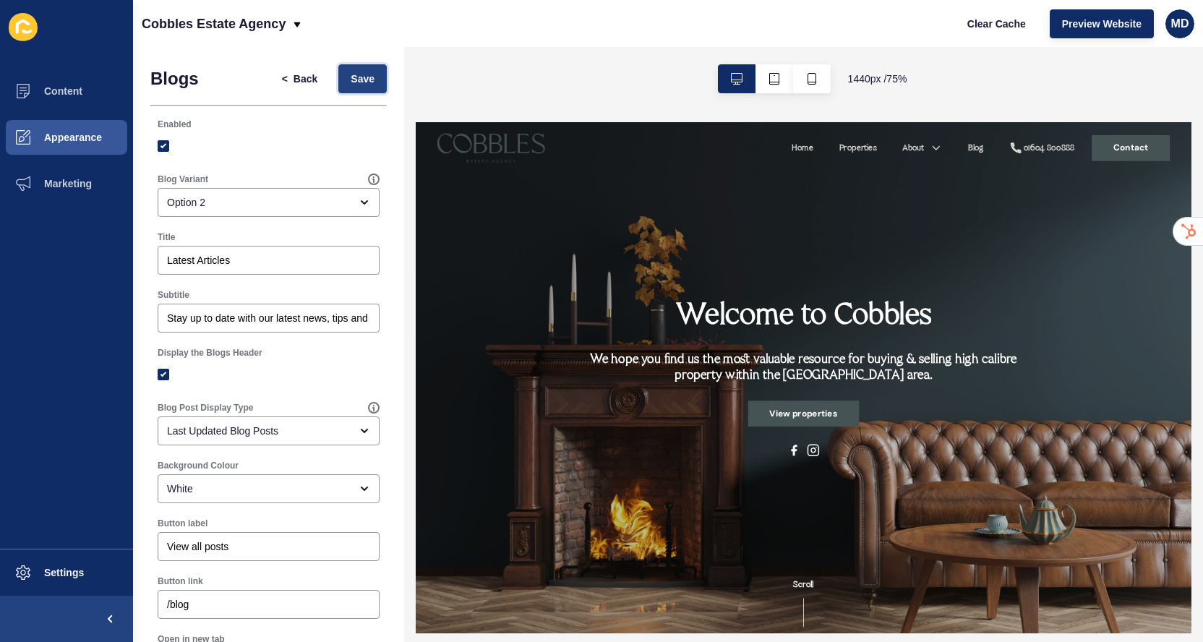
click at [365, 70] on button "Save" at bounding box center [362, 78] width 48 height 29
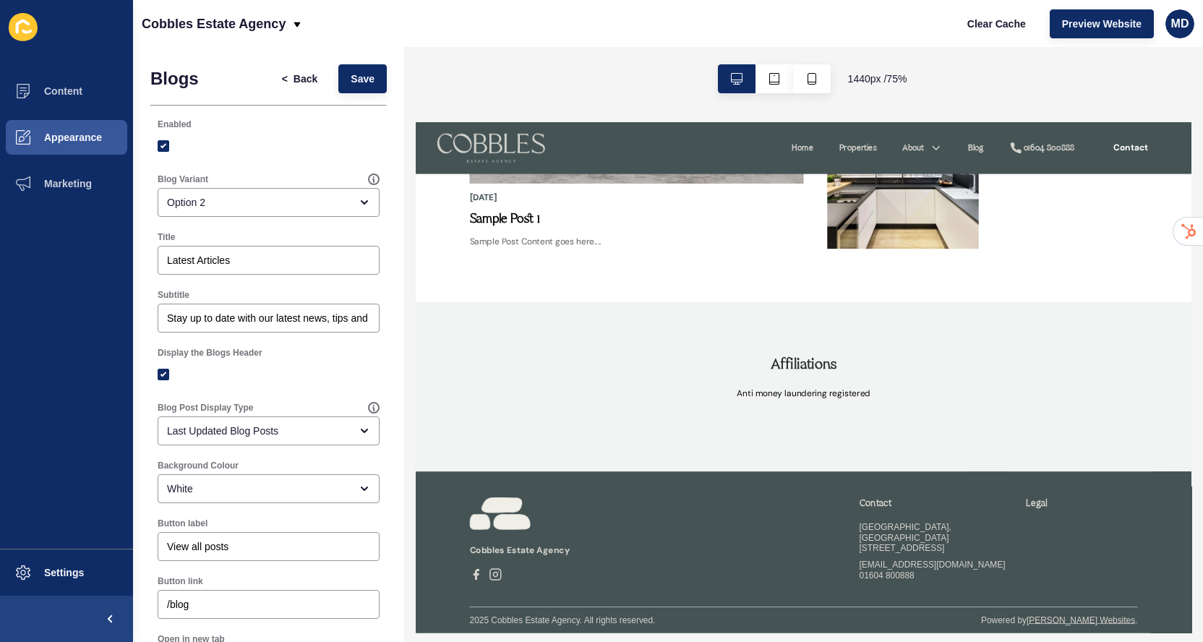
scroll to position [2800, 0]
click at [301, 74] on span "Back" at bounding box center [305, 79] width 24 height 14
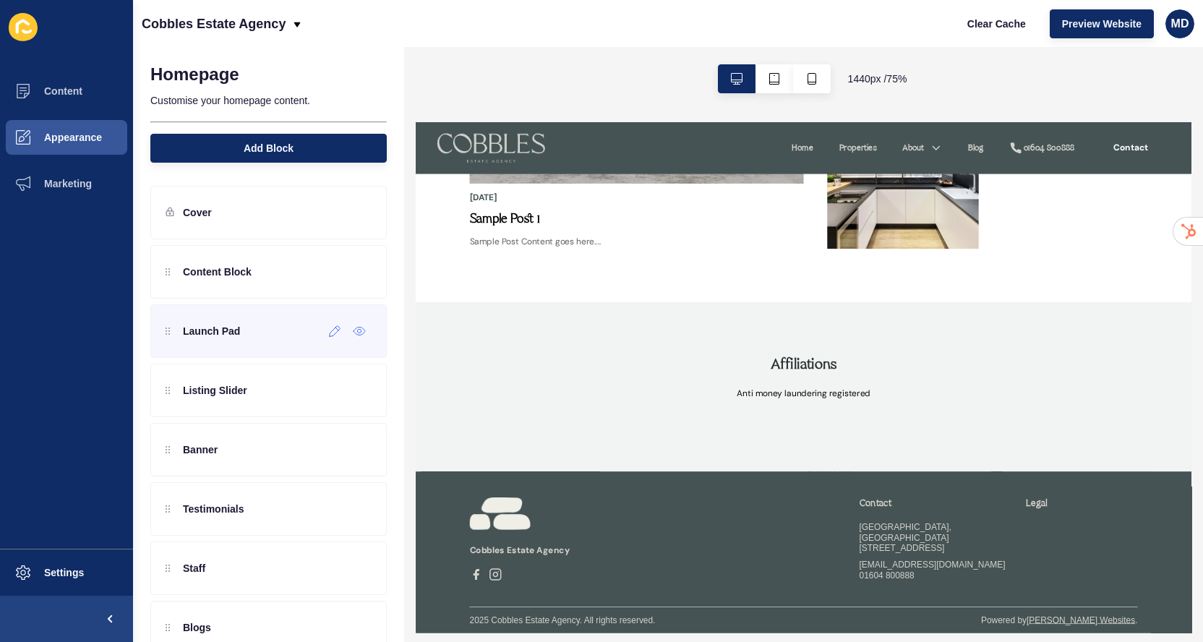
scroll to position [213, 0]
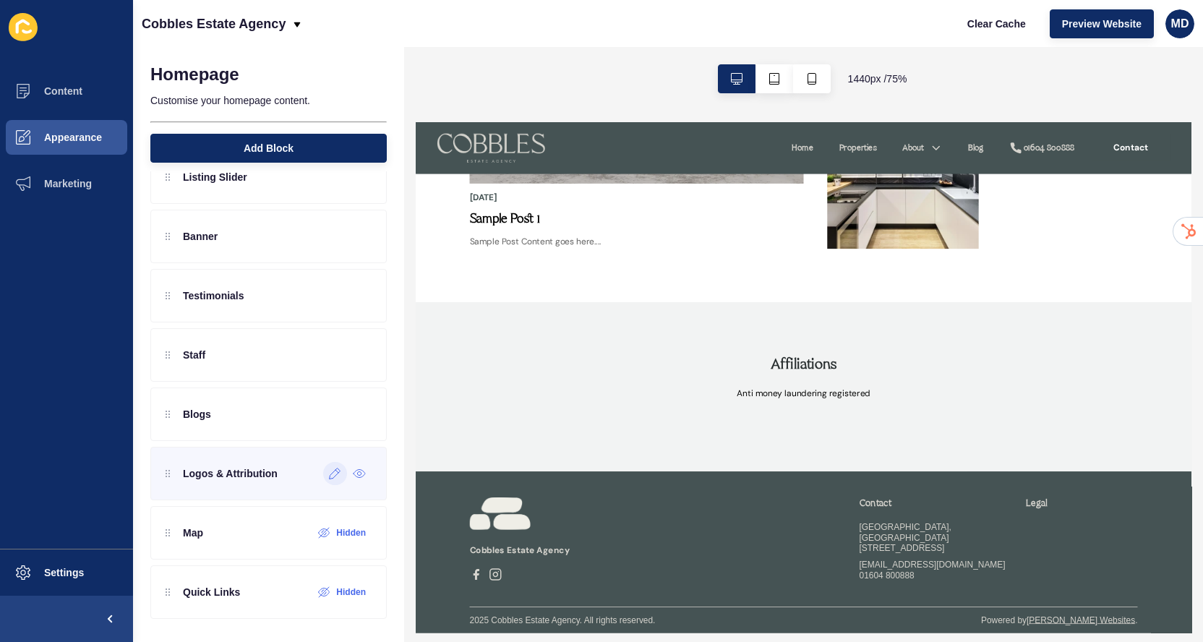
click at [337, 473] on icon at bounding box center [335, 474] width 12 height 12
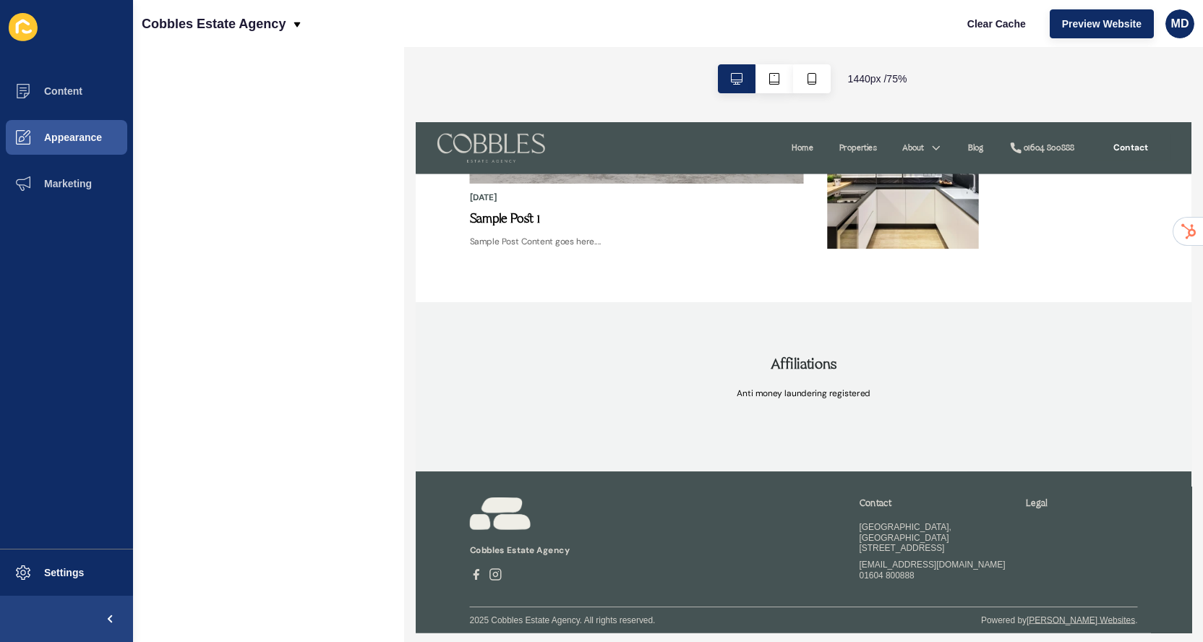
scroll to position [0, 0]
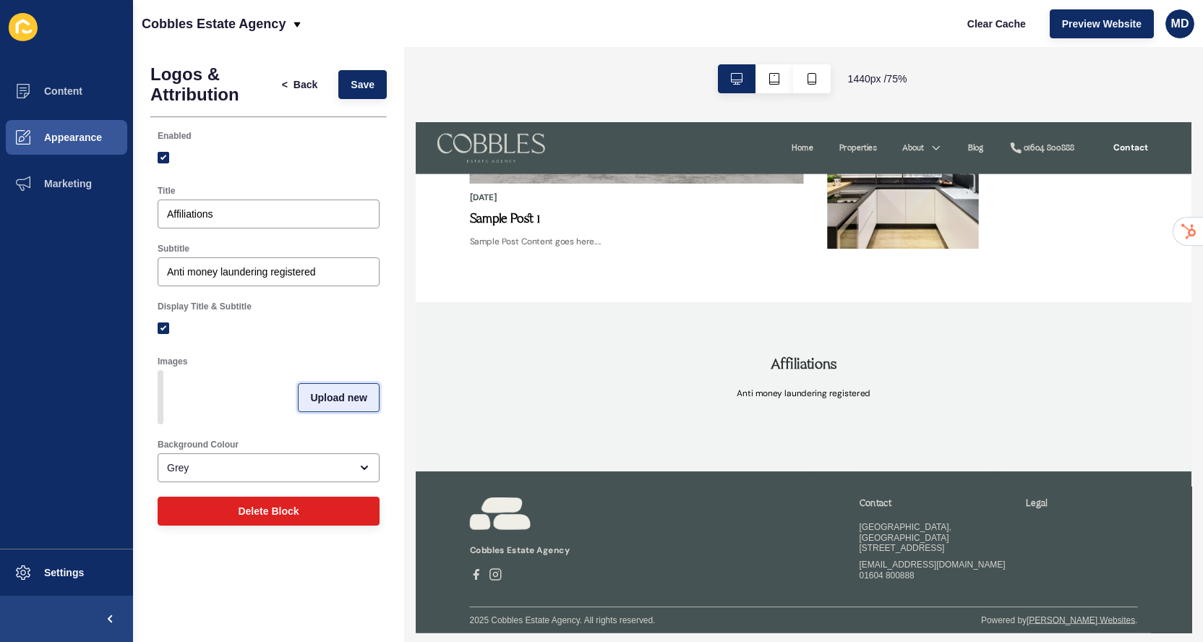
click at [309, 397] on button "Upload new" at bounding box center [339, 397] width 82 height 29
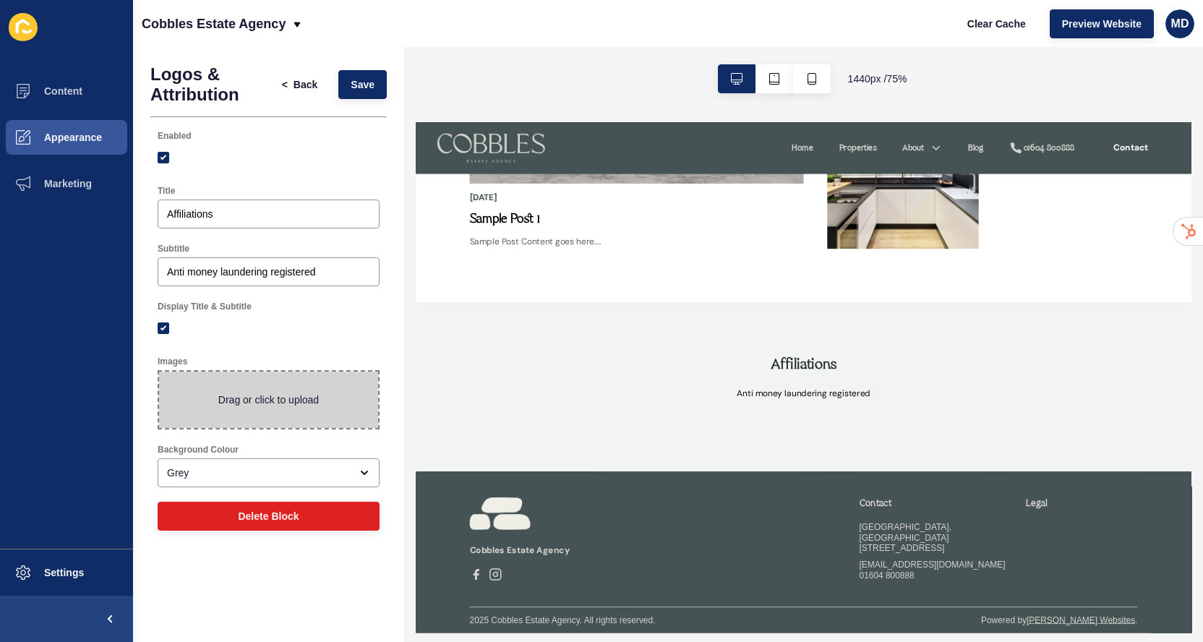
click at [250, 396] on span at bounding box center [268, 399] width 219 height 56
click at [159, 371] on input "Drag or click to upload" at bounding box center [159, 371] width 0 height 0
type input "C:\fakepath\Homes of Choice - Homepage (15).png"
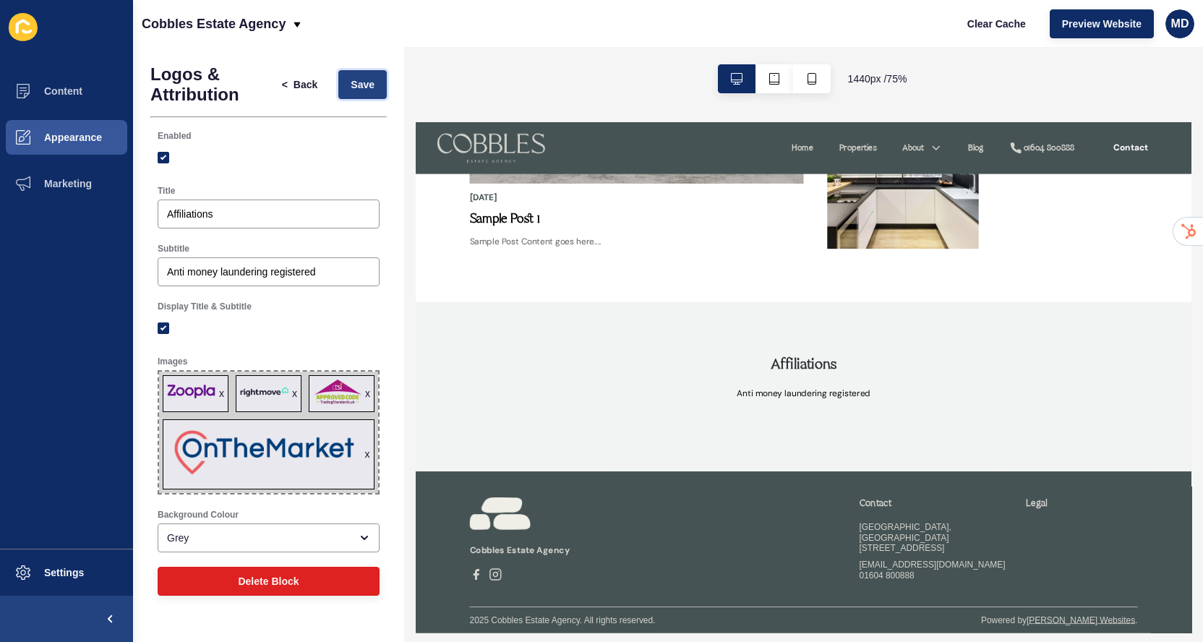
click at [366, 74] on button "Save" at bounding box center [362, 84] width 48 height 29
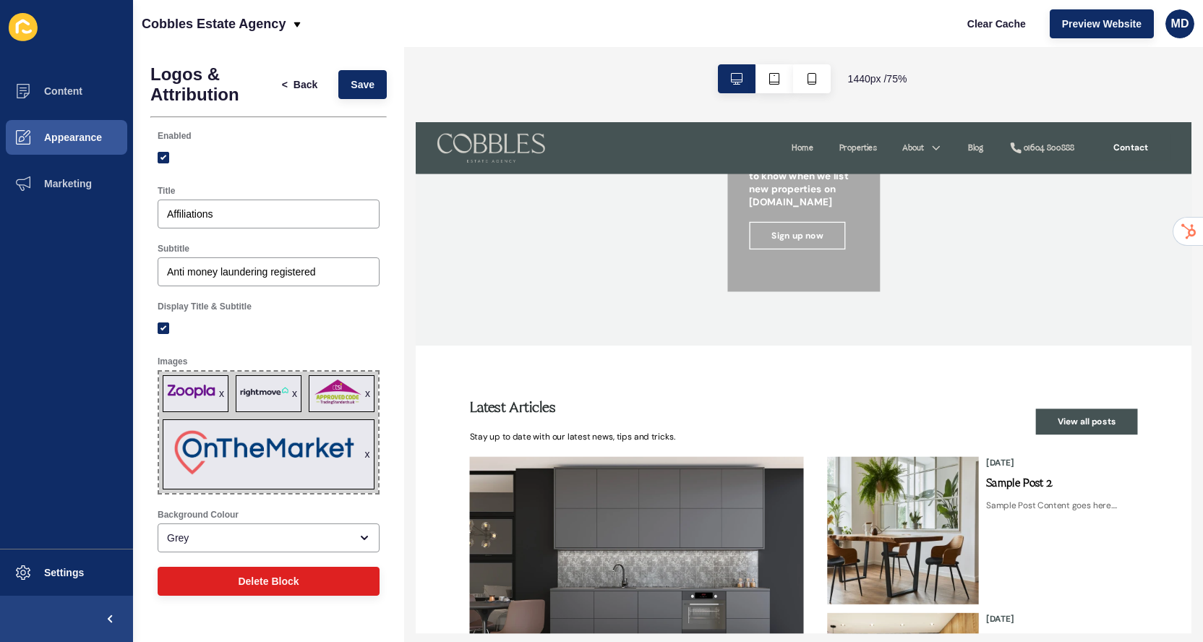
scroll to position [2846, 0]
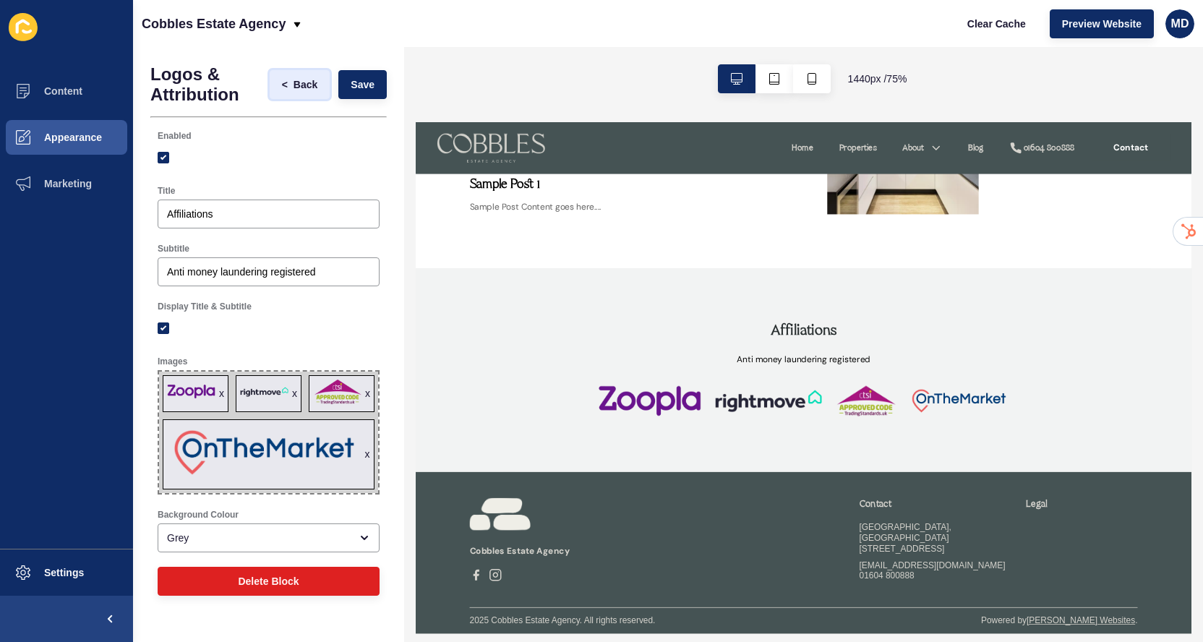
click at [305, 88] on span "Back" at bounding box center [305, 84] width 24 height 14
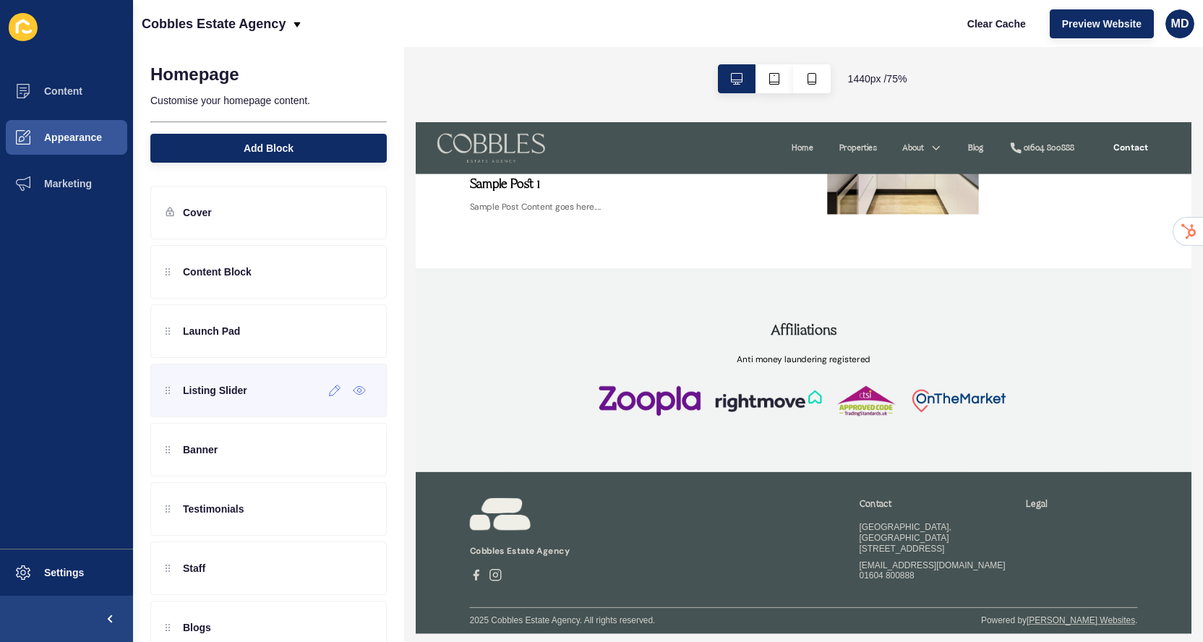
scroll to position [213, 0]
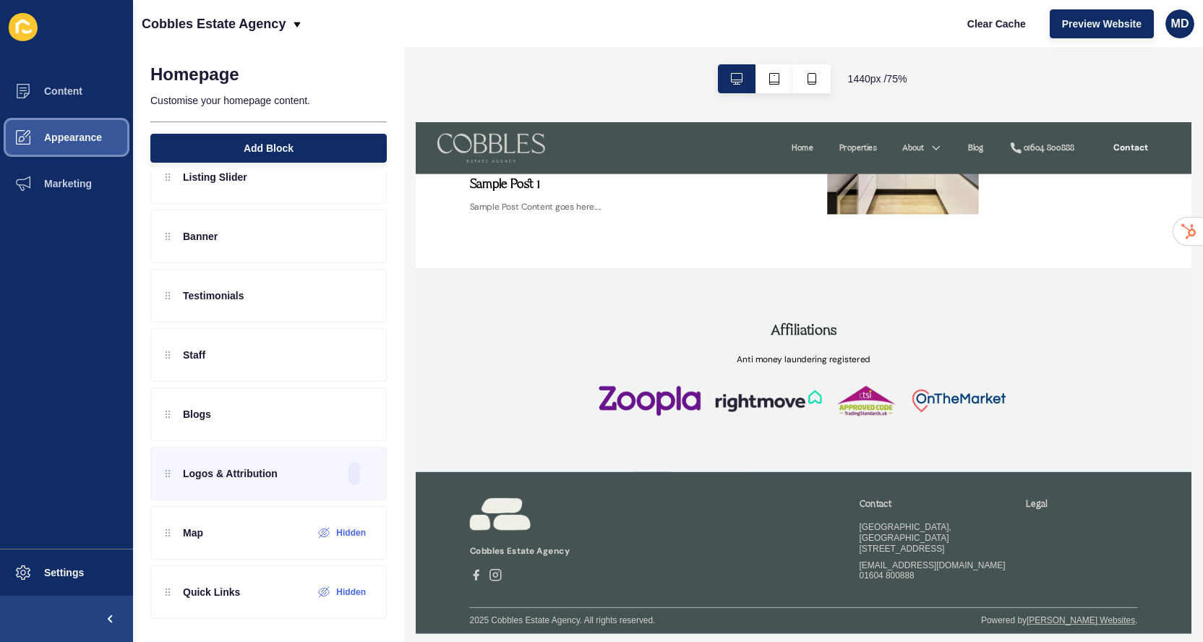
click at [105, 147] on button "Appearance" at bounding box center [66, 137] width 133 height 46
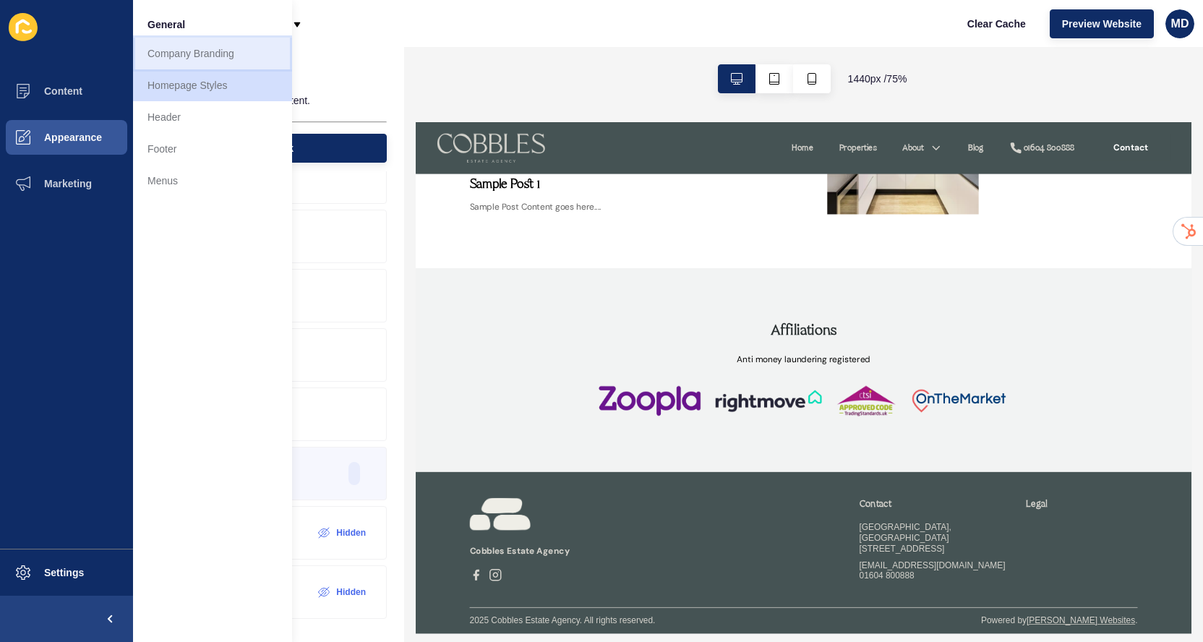
click at [184, 49] on link "Company Branding" at bounding box center [212, 54] width 159 height 32
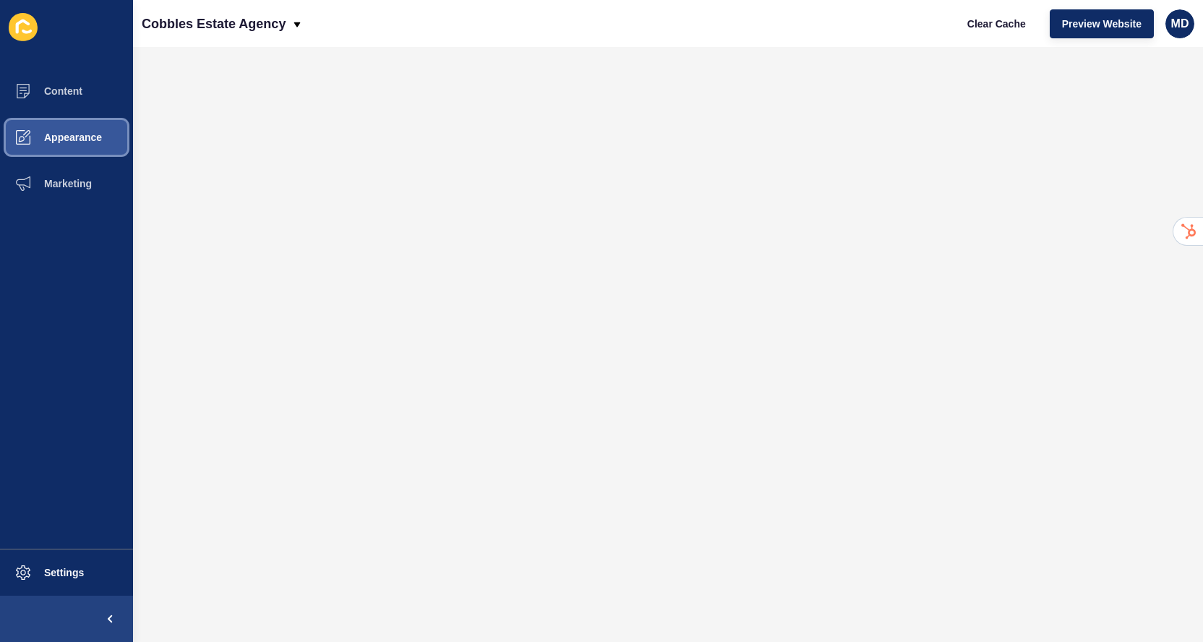
click at [41, 132] on span "Appearance" at bounding box center [50, 138] width 104 height 12
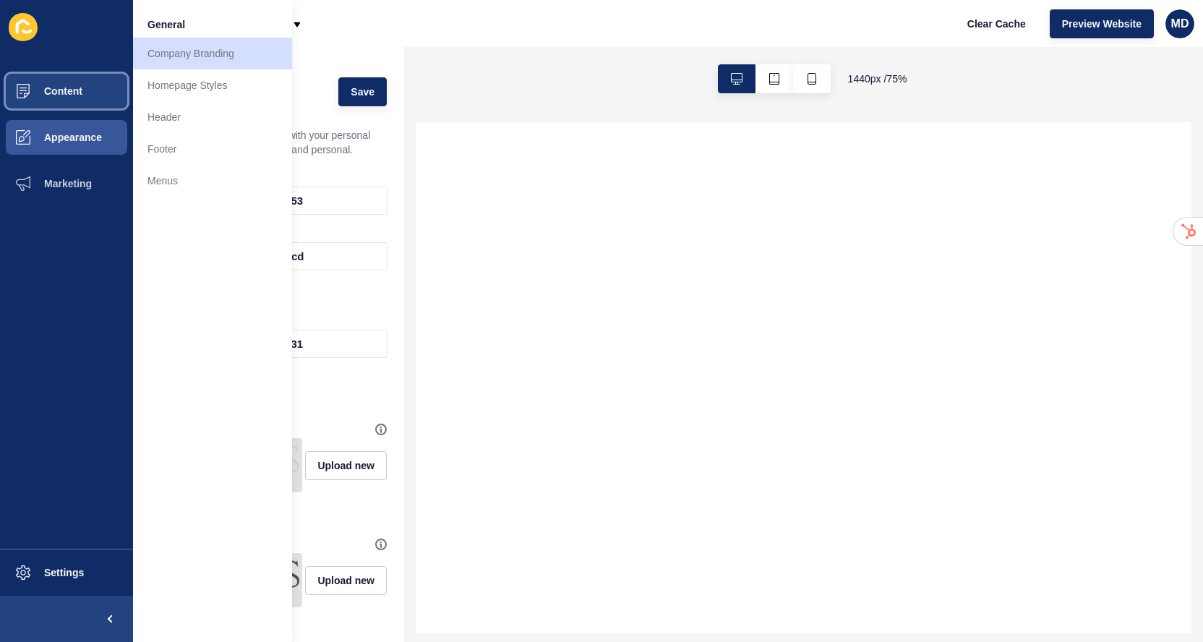
click at [43, 90] on span "Content" at bounding box center [40, 91] width 85 height 12
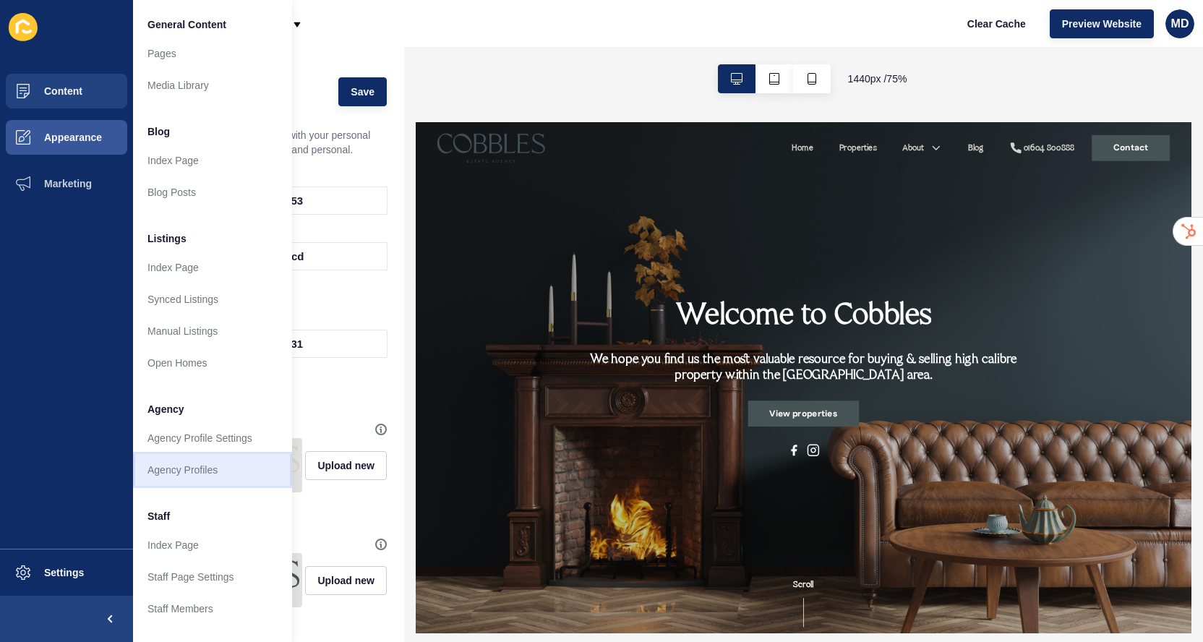
click at [158, 470] on link "Agency Profiles" at bounding box center [212, 470] width 159 height 32
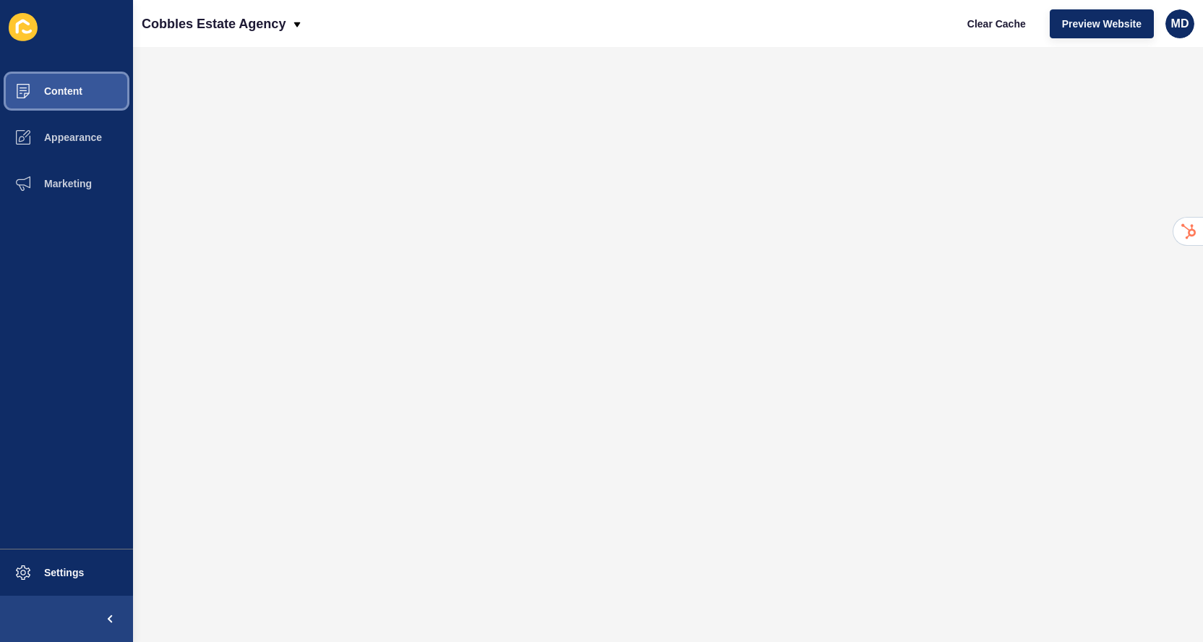
click at [82, 94] on span "Content" at bounding box center [40, 91] width 85 height 12
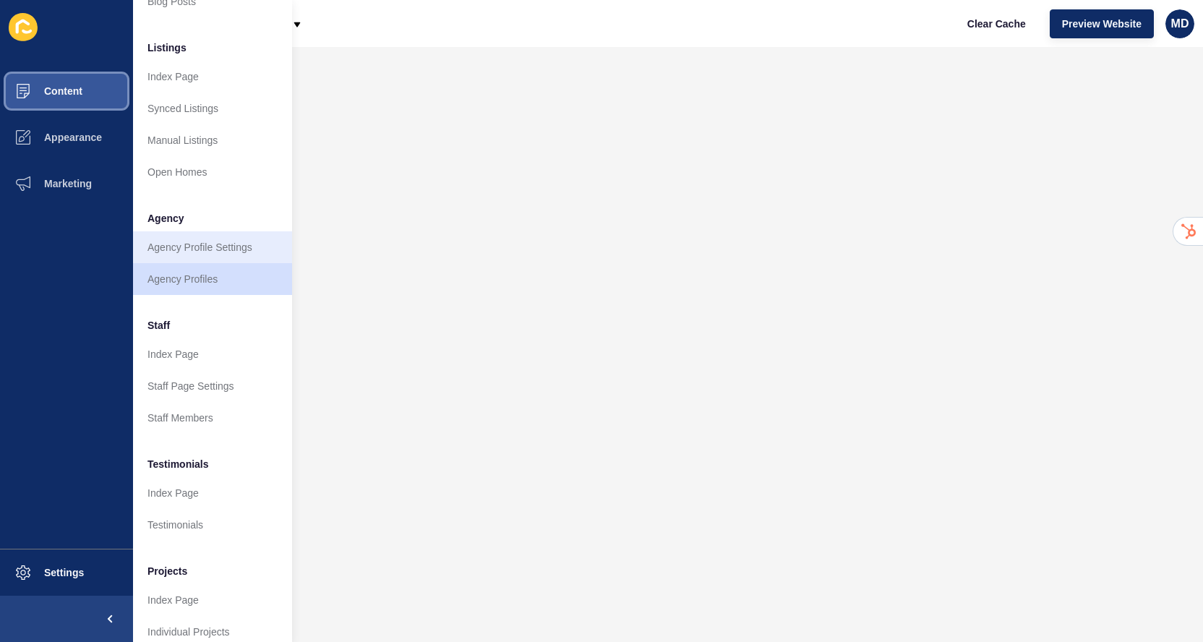
scroll to position [192, 0]
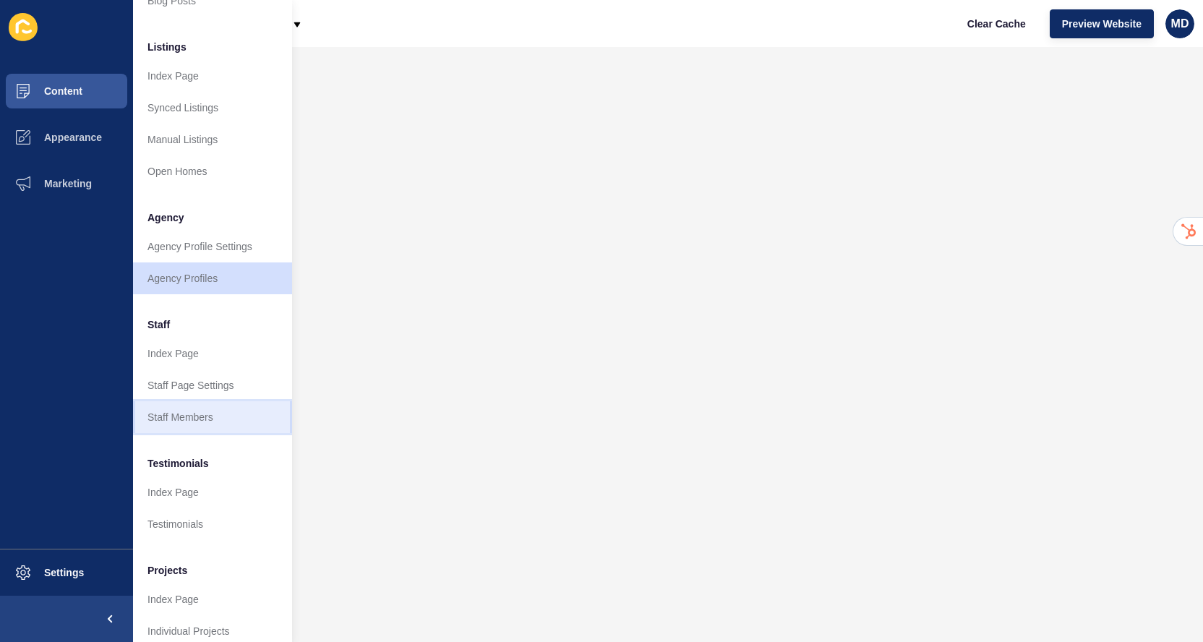
click at [181, 425] on link "Staff Members" at bounding box center [212, 417] width 159 height 32
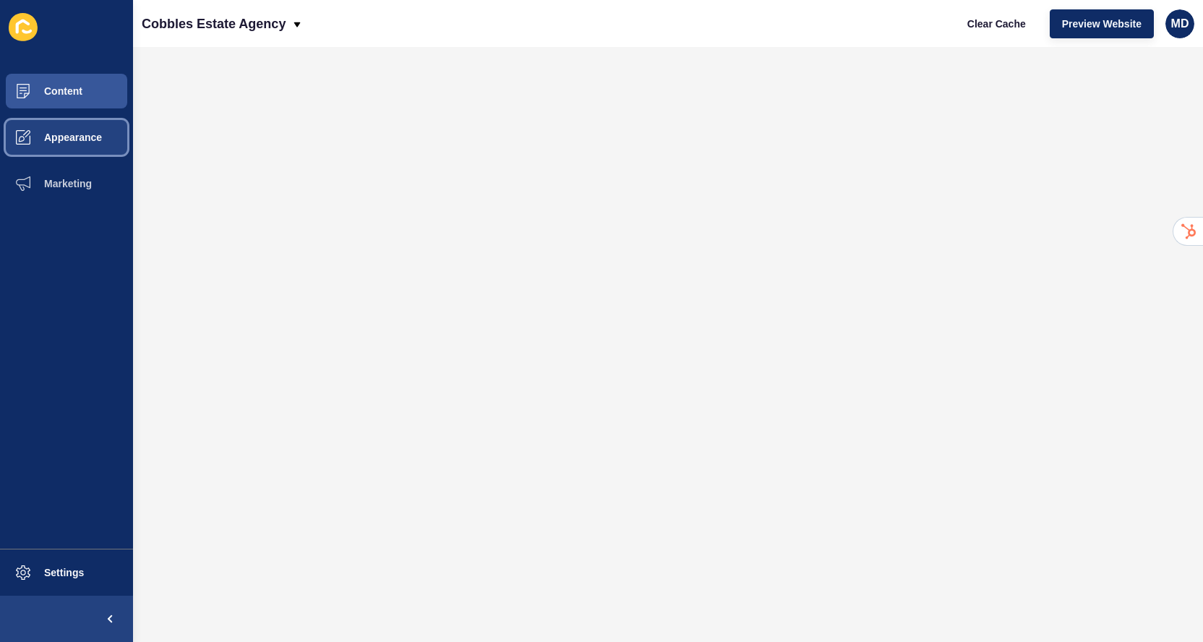
click at [84, 127] on button "Appearance" at bounding box center [66, 137] width 133 height 46
click at [71, 80] on button "Content" at bounding box center [66, 91] width 133 height 46
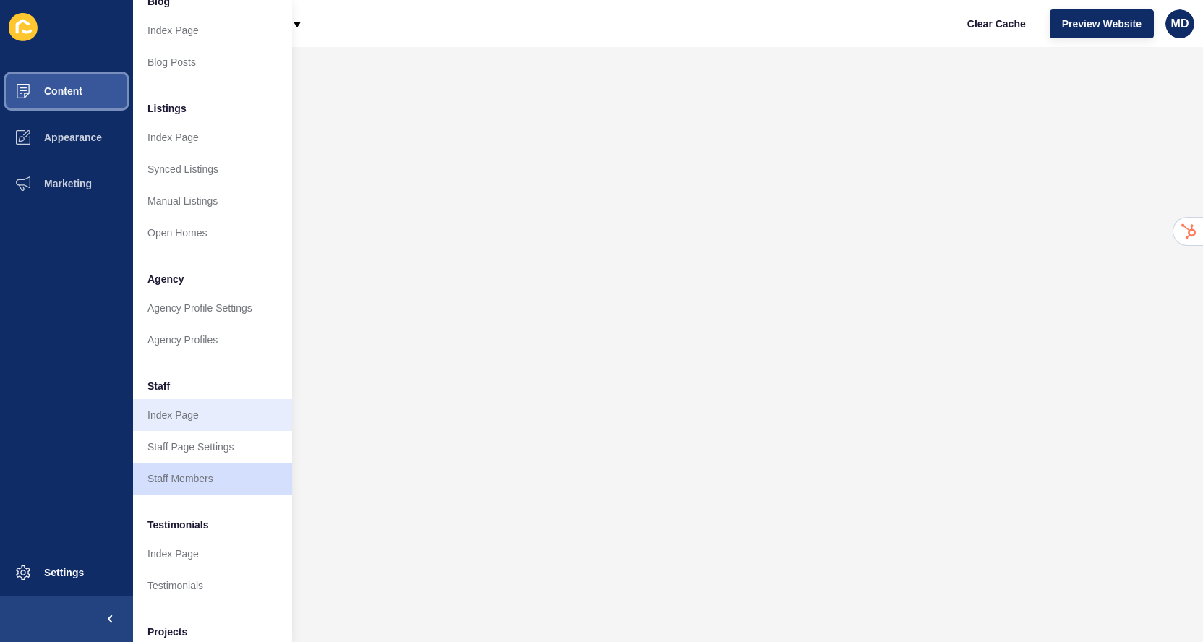
scroll to position [136, 0]
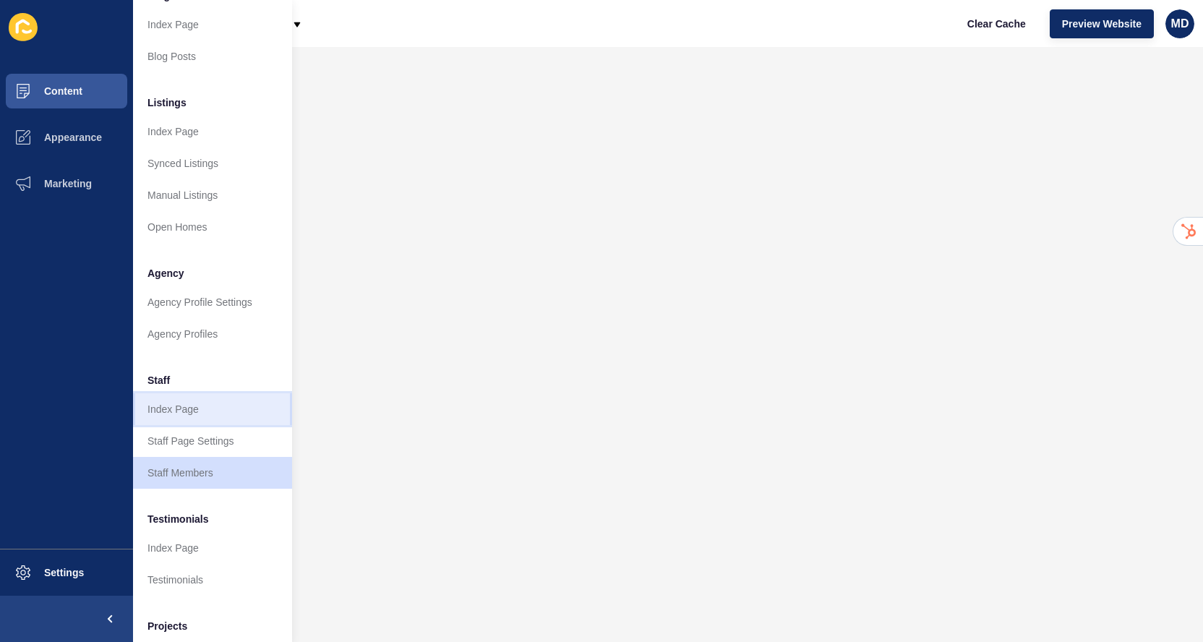
click at [166, 413] on link "Index Page" at bounding box center [212, 409] width 159 height 32
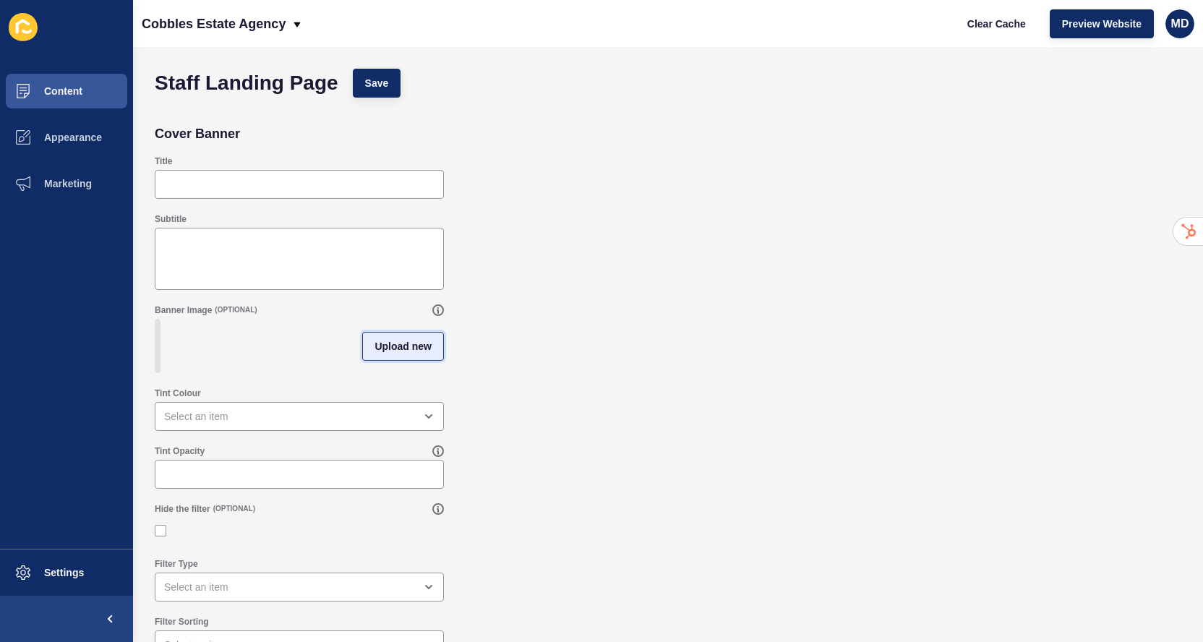
click at [390, 339] on span "Upload new" at bounding box center [402, 346] width 57 height 14
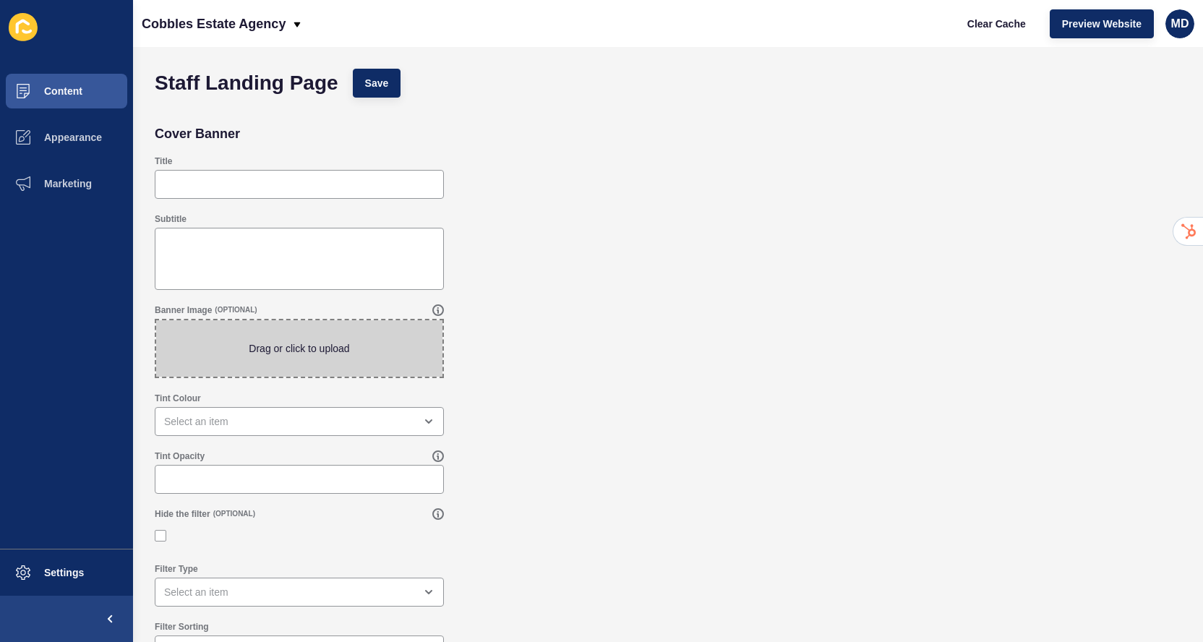
click at [302, 345] on span at bounding box center [299, 348] width 286 height 56
click at [156, 320] on input "Drag or click to upload" at bounding box center [156, 320] width 0 height 0
type input "C:\fakepath\Beautiful_And_Modern_Kitchen_original_1631404-2 (1).jpg"
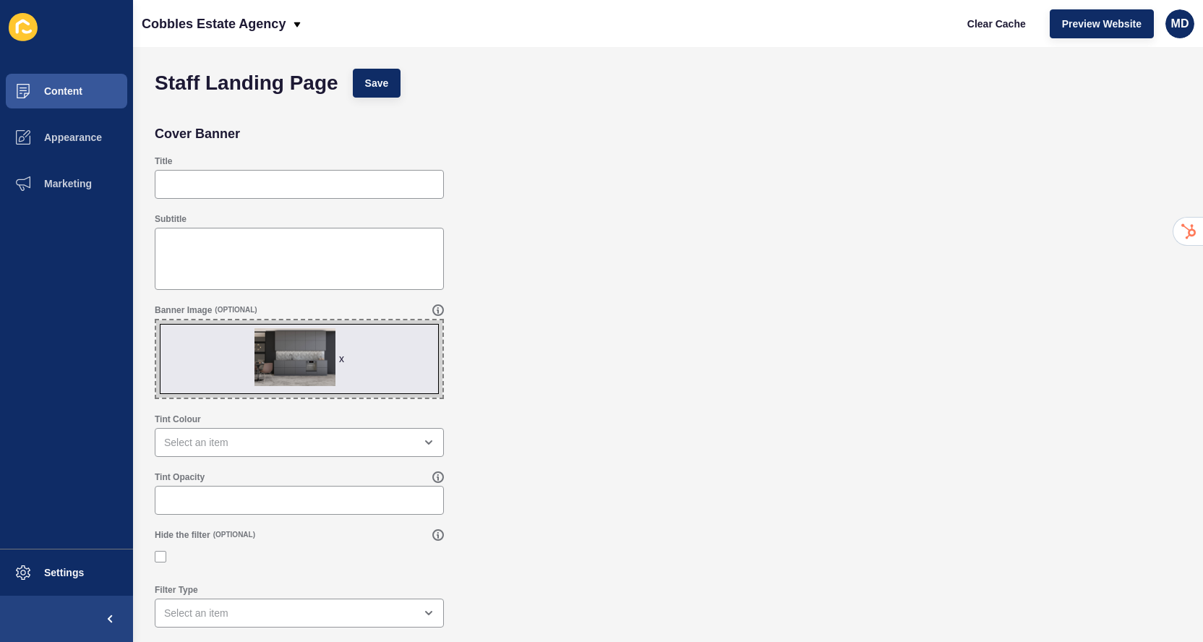
click at [244, 484] on div "Tint Opacity" at bounding box center [299, 493] width 292 height 46
click at [243, 447] on div "open menu" at bounding box center [289, 442] width 250 height 14
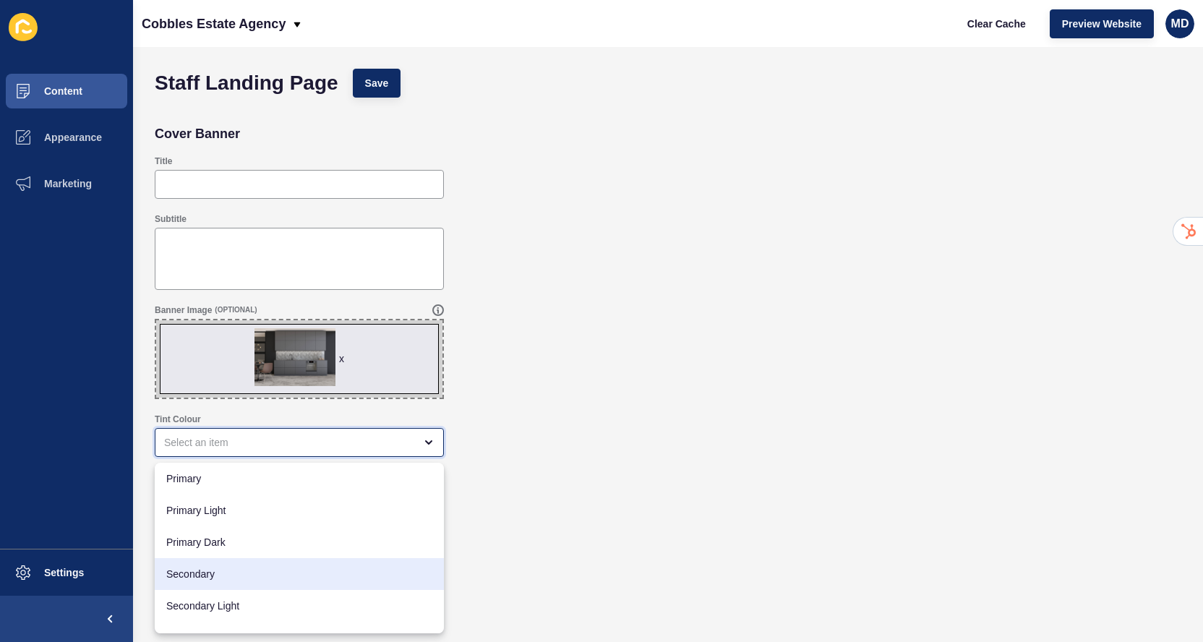
scroll to position [84, 0]
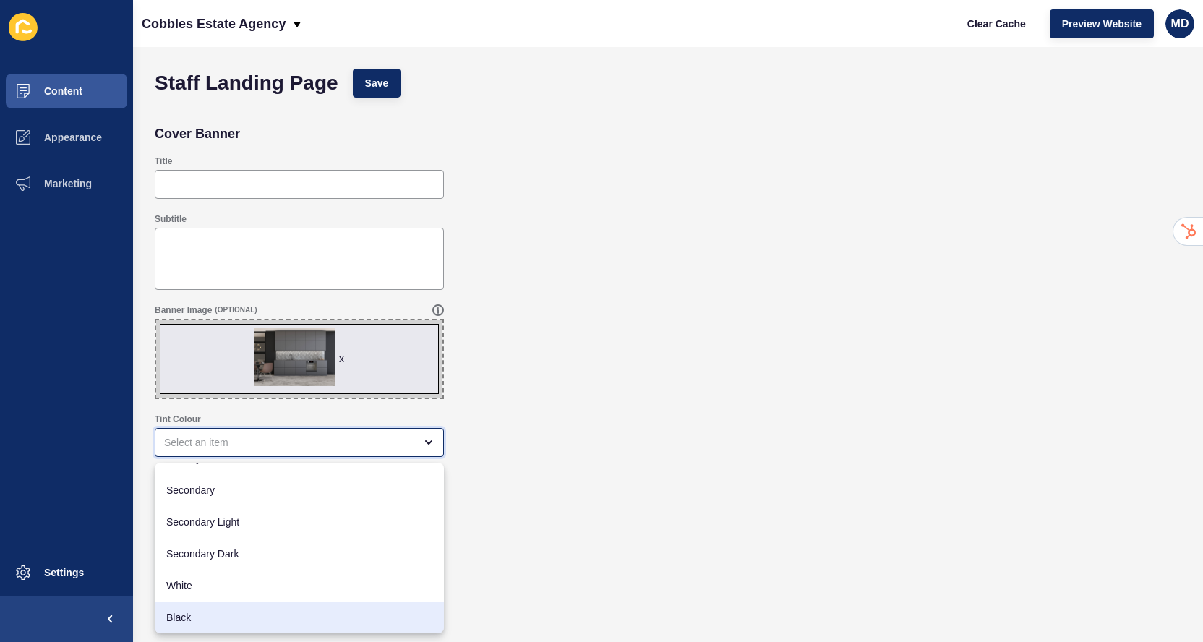
click at [189, 616] on span "Black" at bounding box center [299, 617] width 266 height 14
type input "Black"
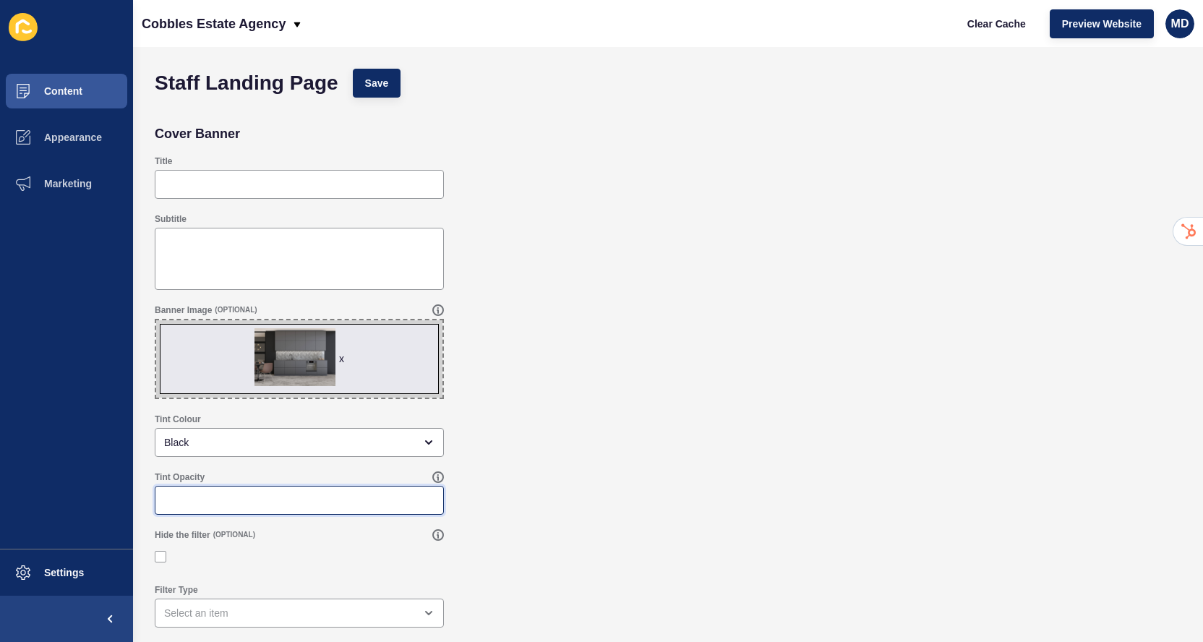
click at [207, 502] on input "Tint Opacity" at bounding box center [299, 500] width 270 height 14
type input "02"
click at [387, 81] on span "Save" at bounding box center [377, 83] width 24 height 14
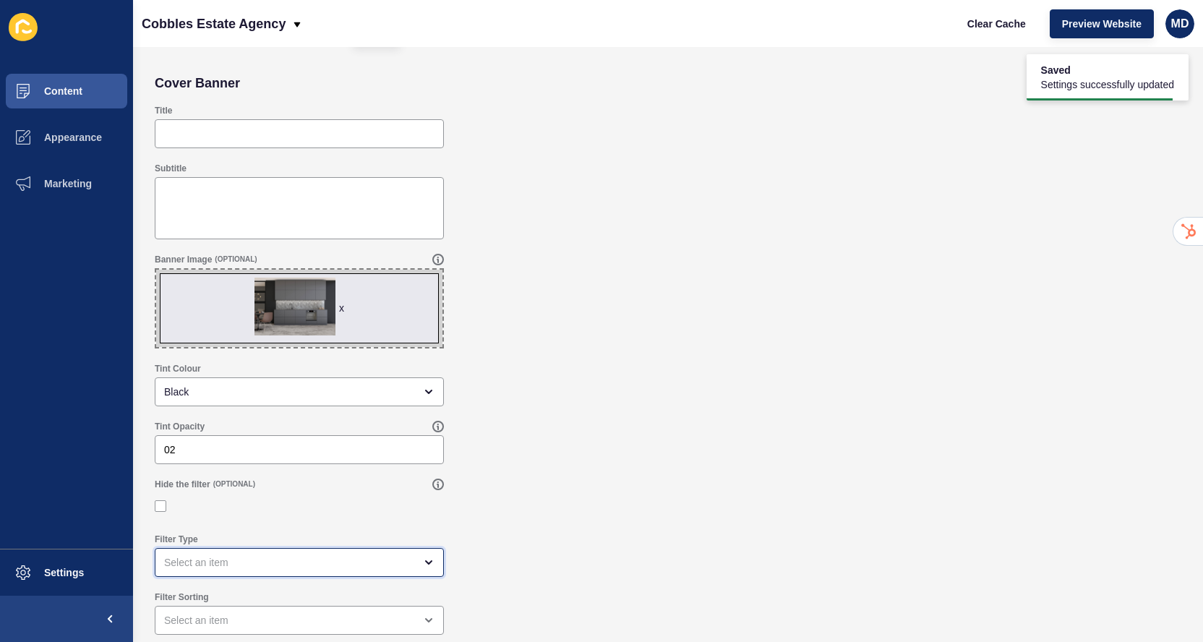
click at [181, 554] on div "open menu" at bounding box center [299, 562] width 289 height 29
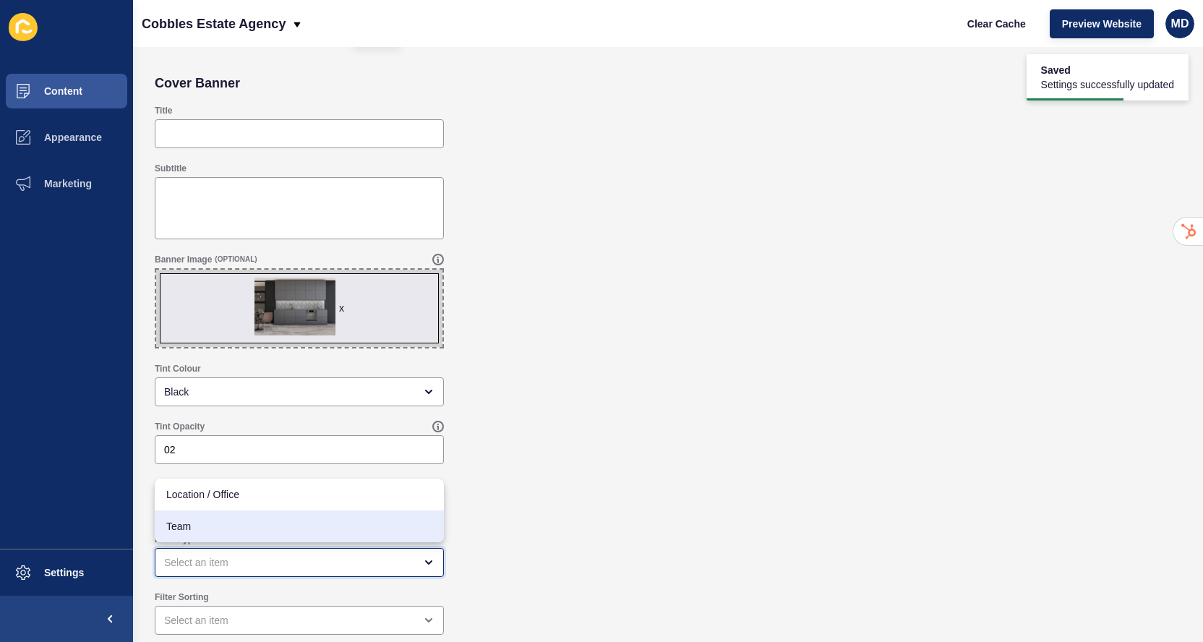
click at [198, 534] on div "Team" at bounding box center [299, 526] width 289 height 32
type input "Team"
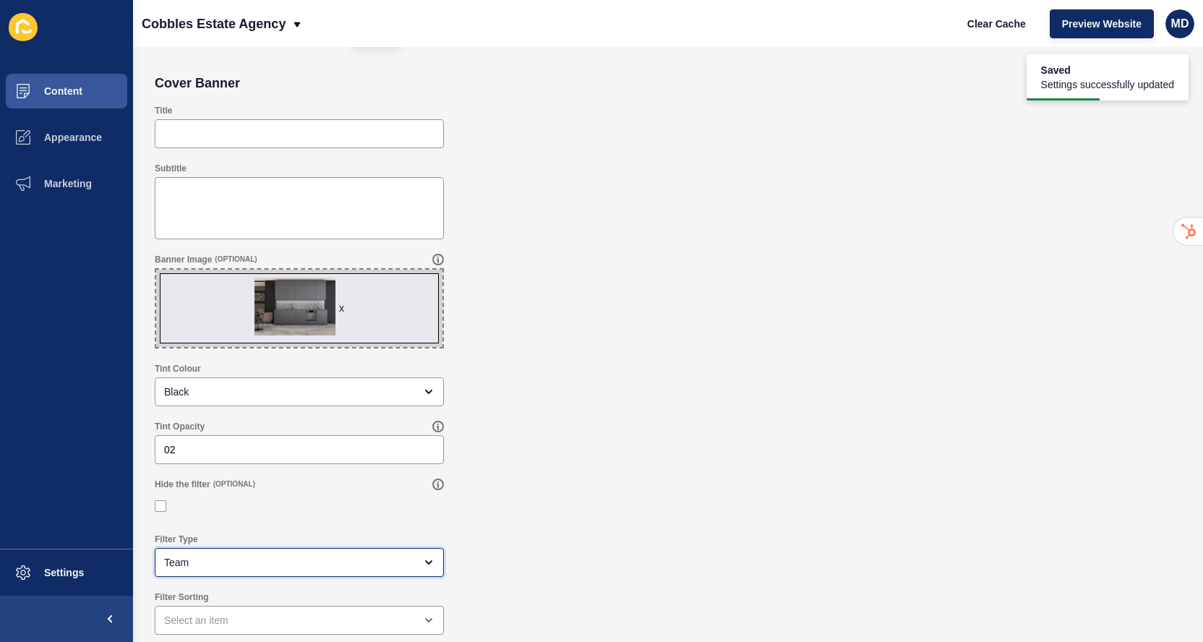
click at [212, 556] on div "Team" at bounding box center [289, 562] width 250 height 14
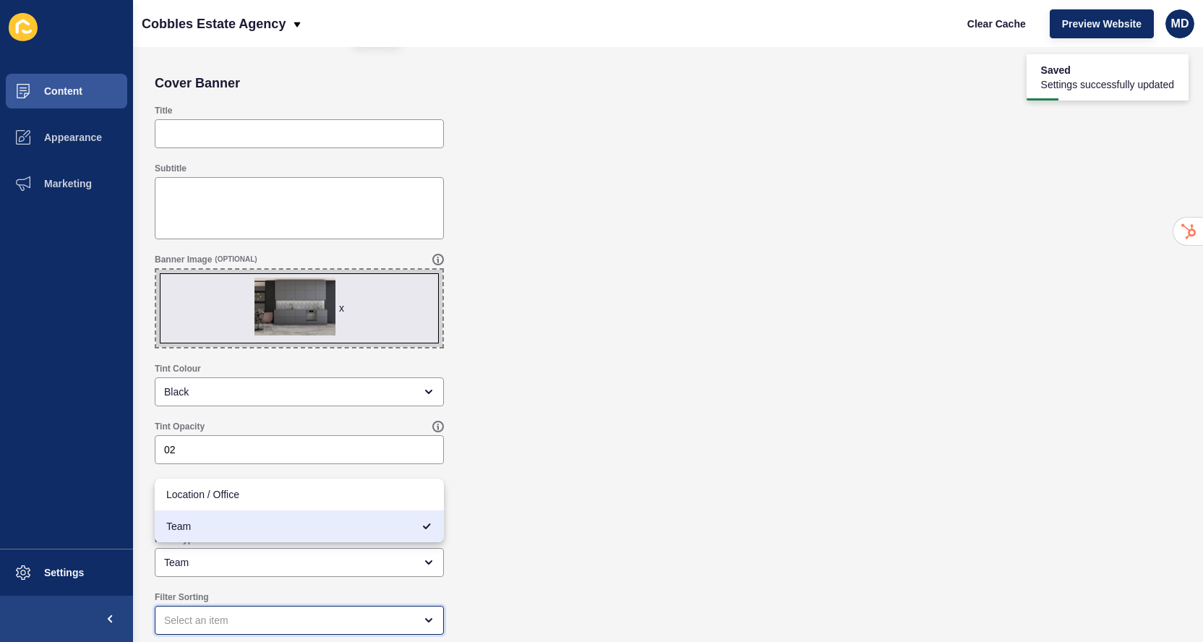
click at [192, 609] on div "open menu" at bounding box center [299, 620] width 289 height 29
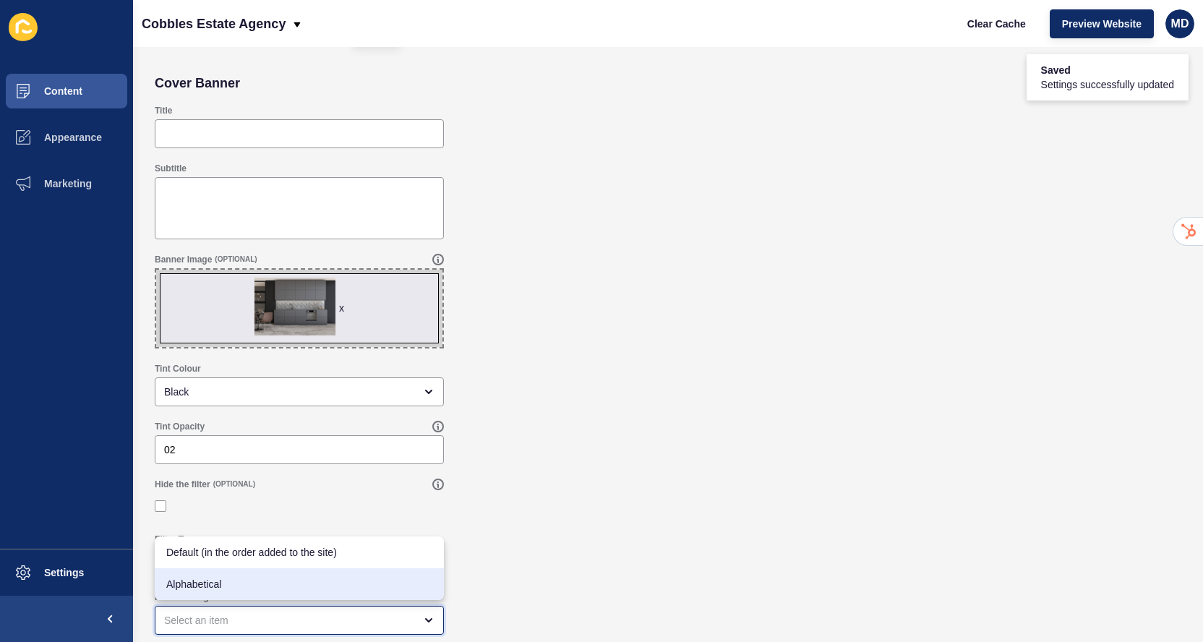
click at [203, 578] on span "Alphabetical" at bounding box center [299, 584] width 266 height 14
type input "Alphabetical"
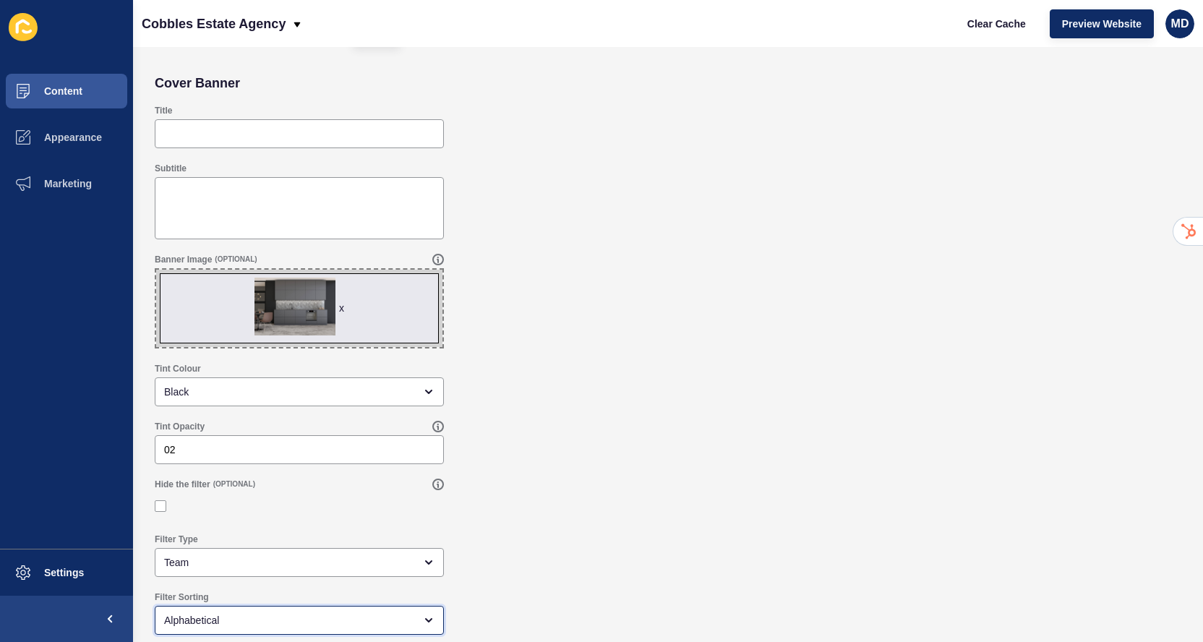
scroll to position [0, 0]
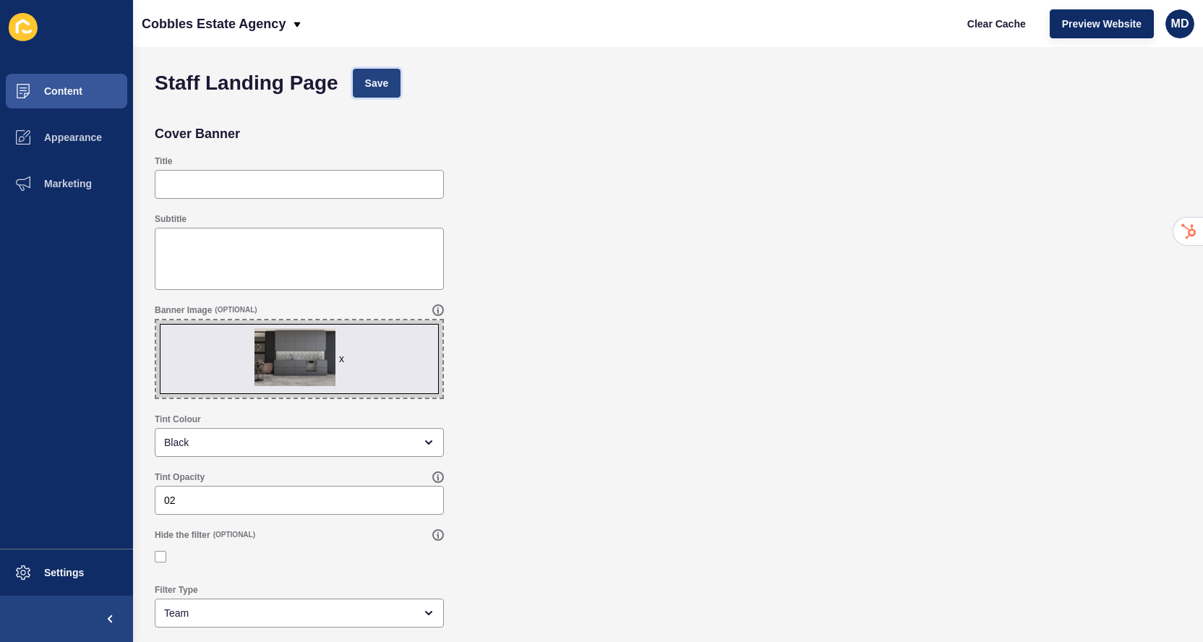
click at [369, 89] on span "Save" at bounding box center [377, 83] width 24 height 14
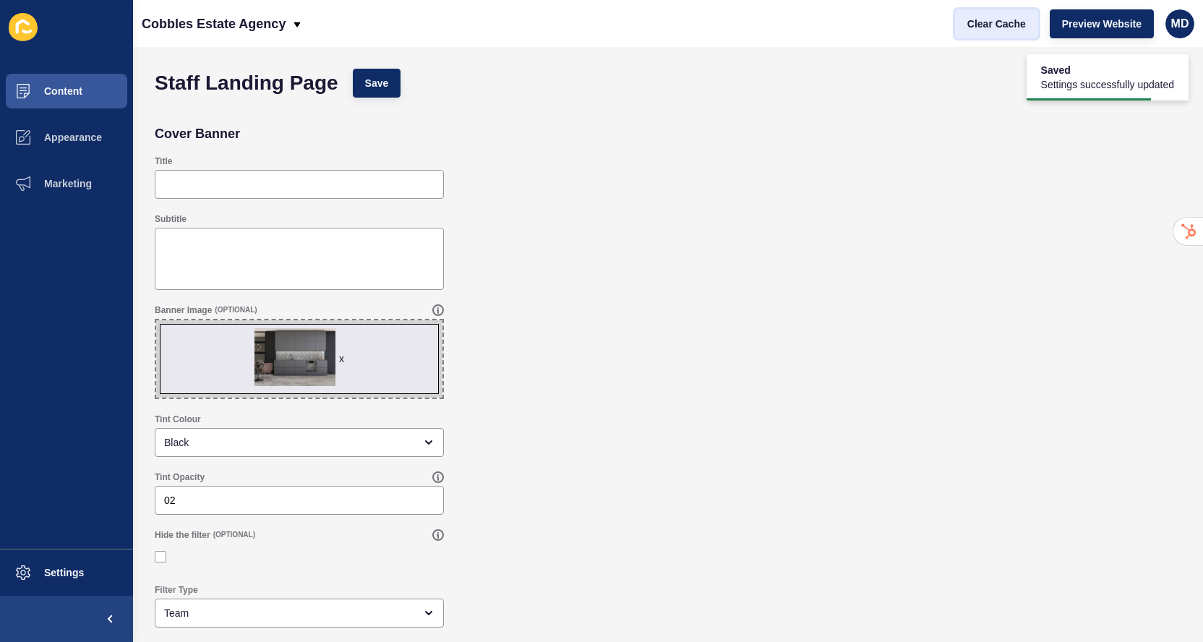
click at [999, 21] on span "Clear Cache" at bounding box center [996, 24] width 59 height 14
click at [1071, 28] on span "Preview Website" at bounding box center [1101, 24] width 79 height 14
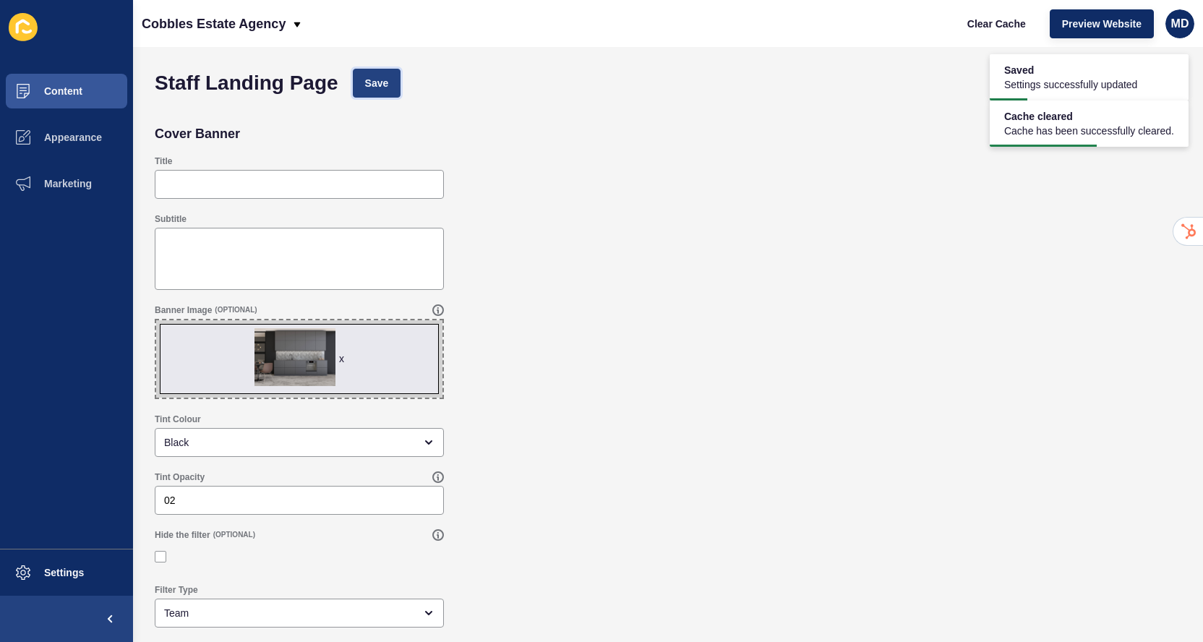
click at [387, 86] on span "Save" at bounding box center [377, 83] width 24 height 14
click at [1005, 24] on span "Clear Cache" at bounding box center [996, 24] width 59 height 14
click at [171, 507] on input "02" at bounding box center [299, 500] width 270 height 14
type input "0.2"
click at [371, 79] on span "Save" at bounding box center [377, 83] width 24 height 14
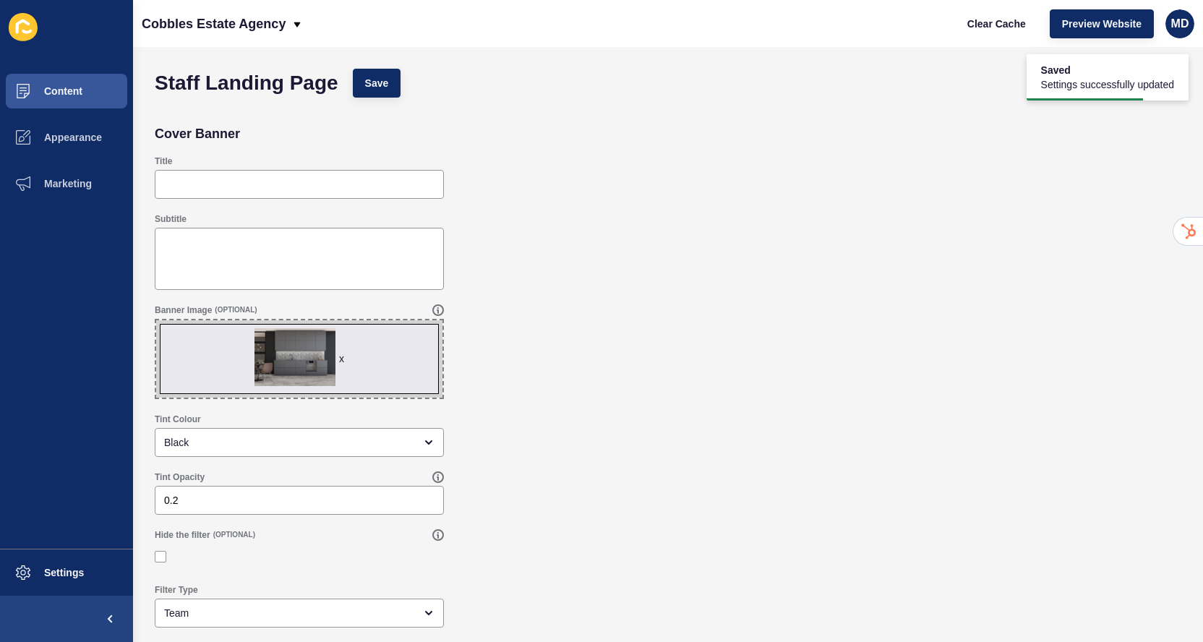
click at [308, 373] on span "x" at bounding box center [299, 358] width 286 height 77
click at [156, 320] on input "x Drag or click to upload" at bounding box center [156, 320] width 0 height 0
type input "C:\fakepath\Room_With_Poster_And_Copy_Space_original_1557310-2.jpg"
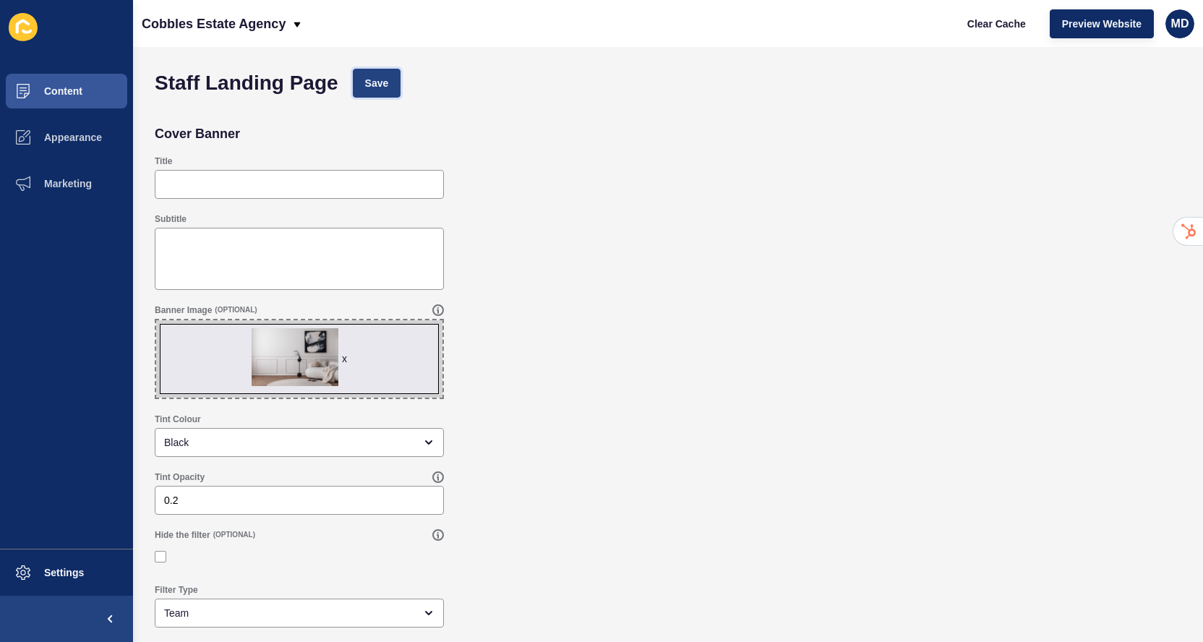
click at [387, 84] on span "Save" at bounding box center [377, 83] width 24 height 14
click at [1018, 30] on span "Clear Cache" at bounding box center [996, 24] width 59 height 14
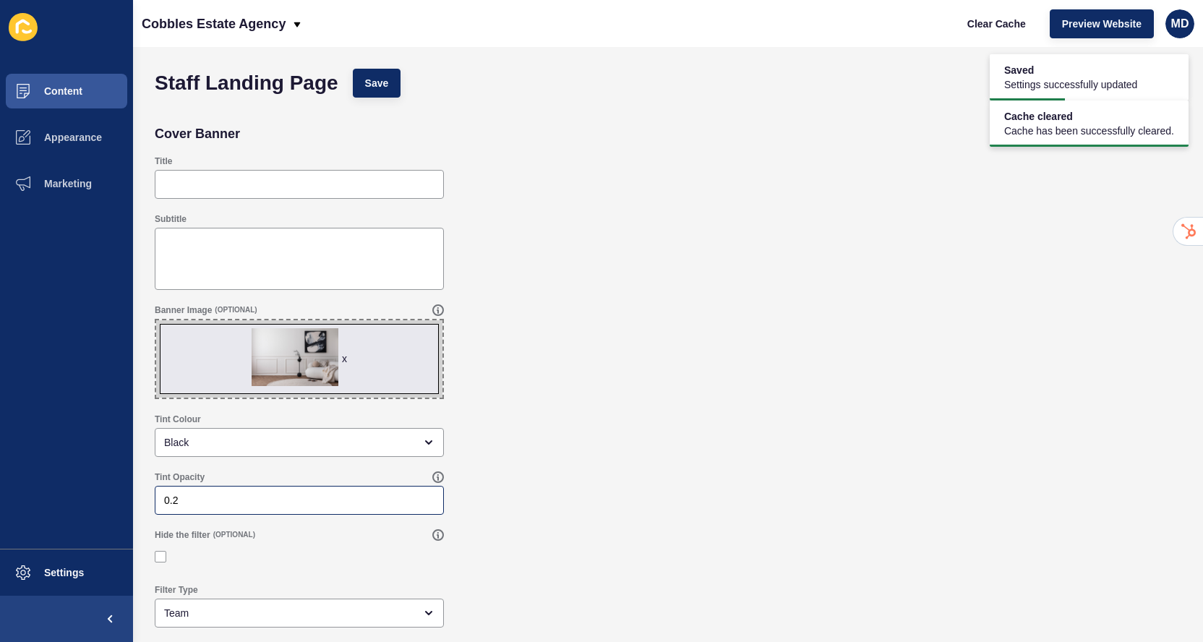
click at [246, 492] on div "0.2" at bounding box center [299, 500] width 289 height 29
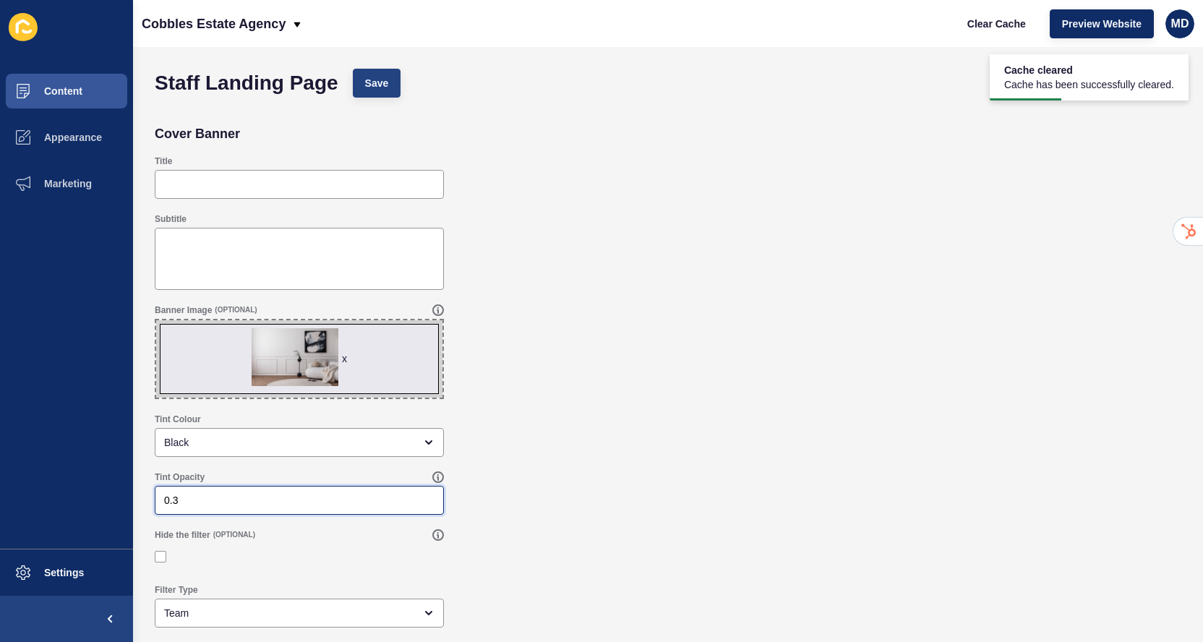
type input "0.3"
click at [383, 93] on button "Save" at bounding box center [377, 83] width 48 height 29
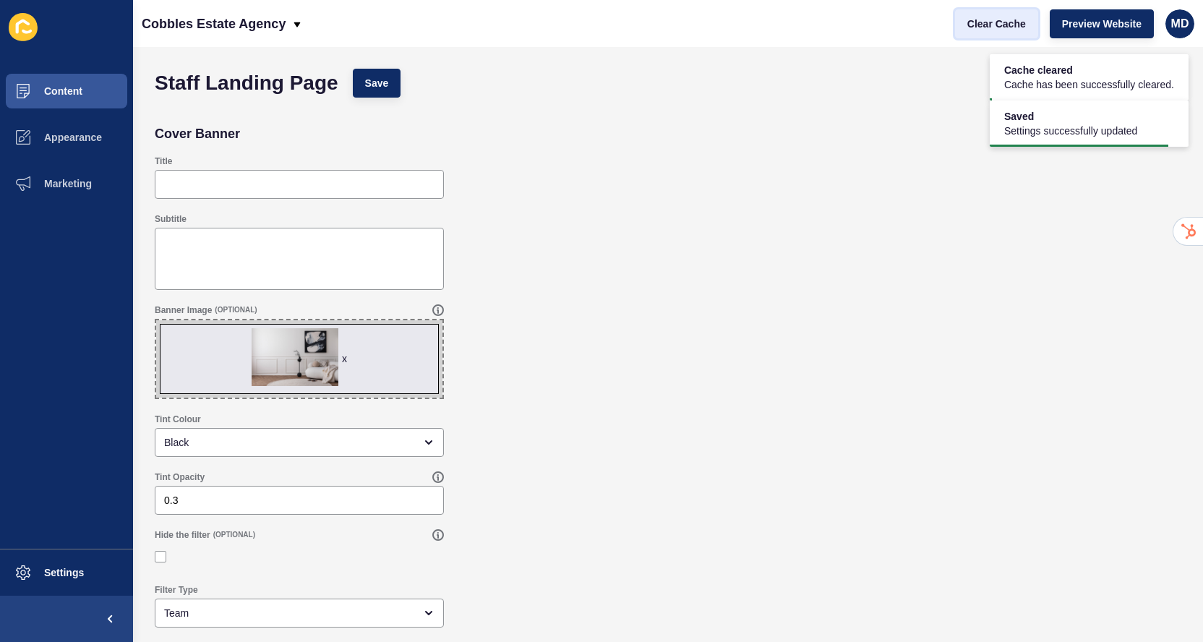
click at [1002, 24] on span "Clear Cache" at bounding box center [996, 24] width 59 height 14
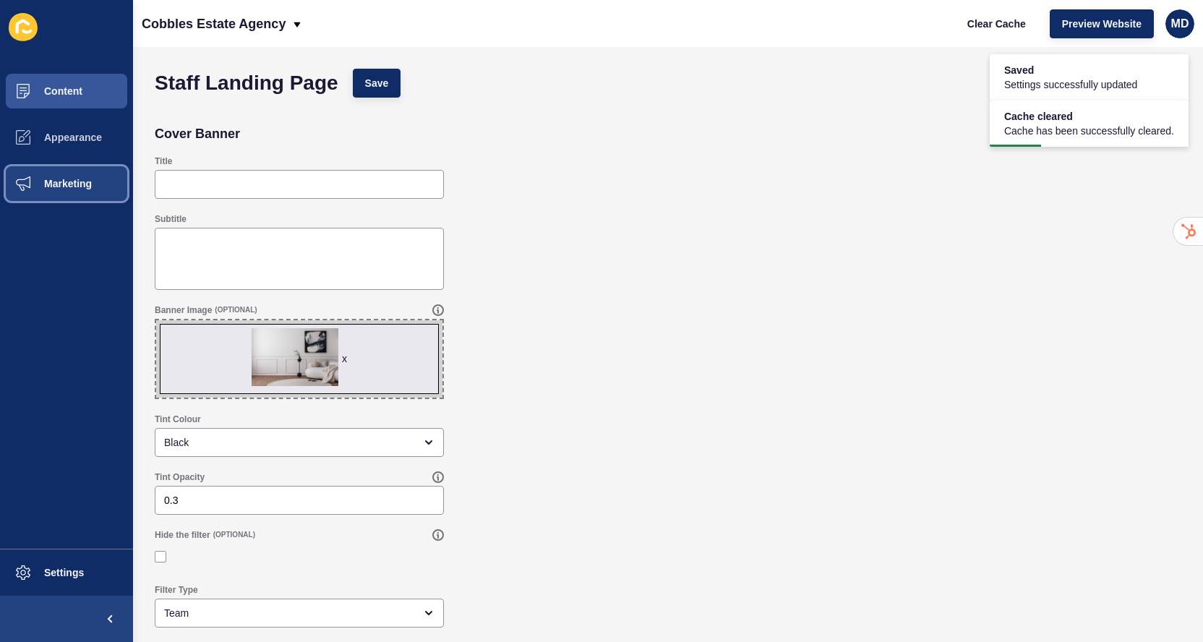
click at [72, 160] on button "Marketing" at bounding box center [66, 183] width 133 height 46
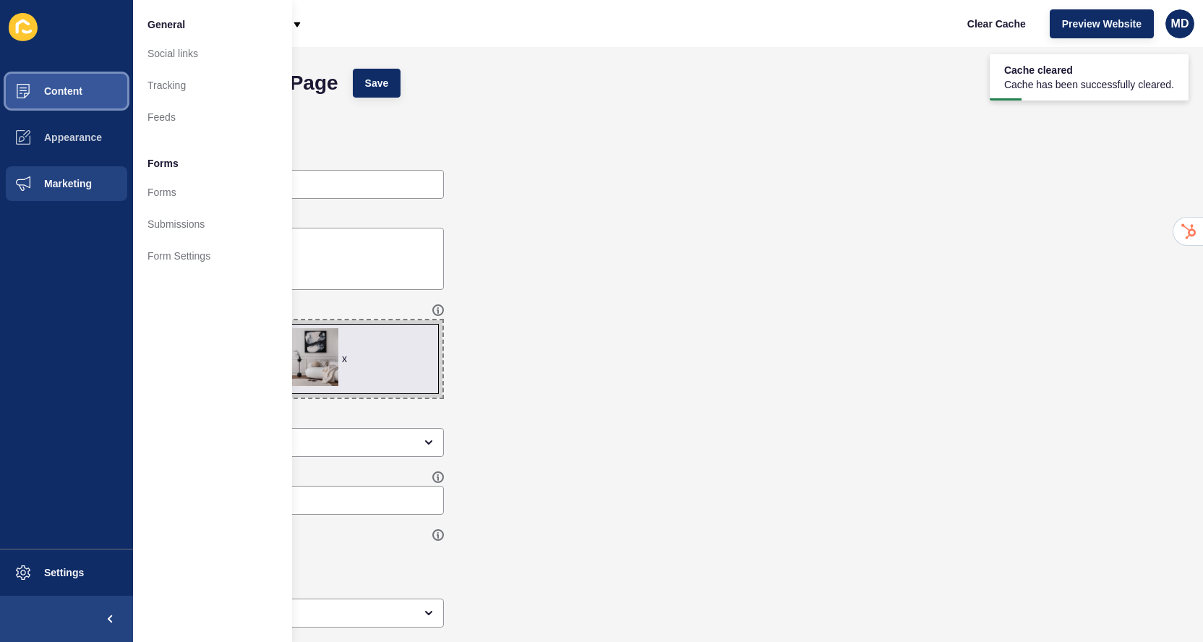
click at [72, 96] on span "Content" at bounding box center [40, 91] width 85 height 12
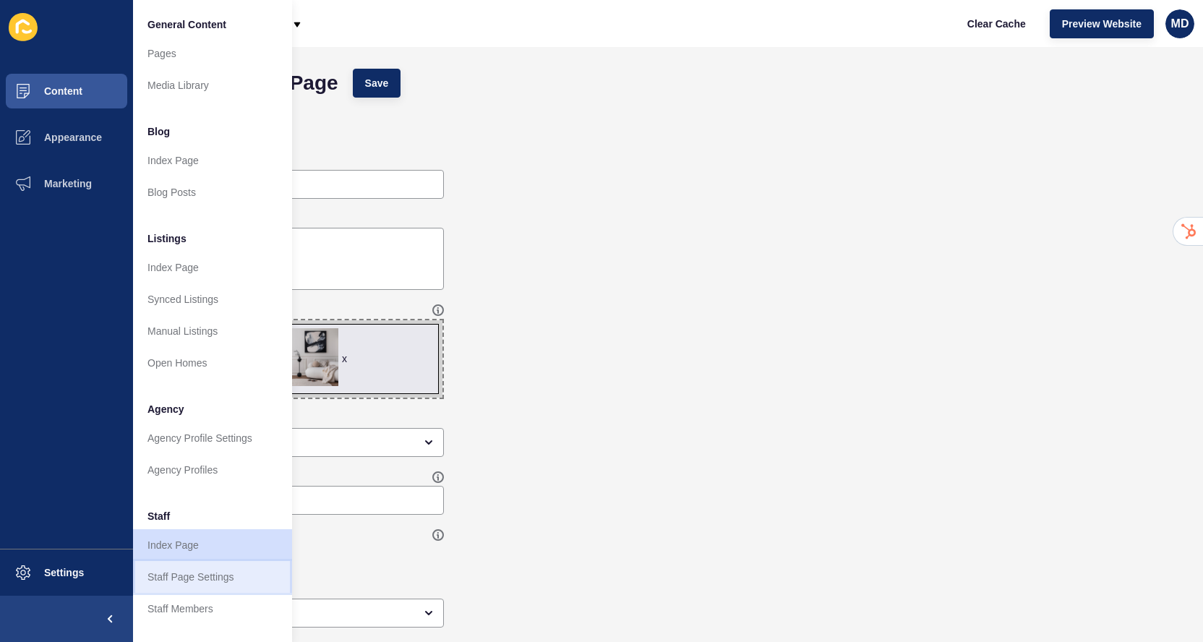
click at [181, 582] on link "Staff Page Settings" at bounding box center [212, 577] width 159 height 32
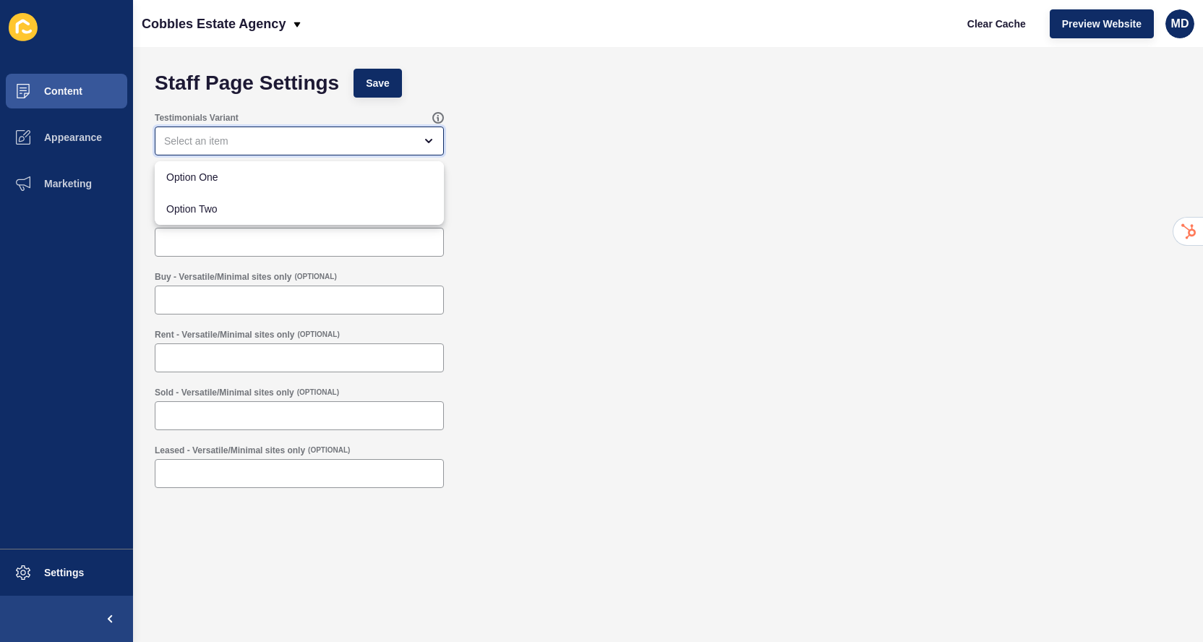
click at [263, 146] on div "close menu" at bounding box center [289, 141] width 250 height 14
click at [234, 179] on span "Option One" at bounding box center [299, 177] width 266 height 14
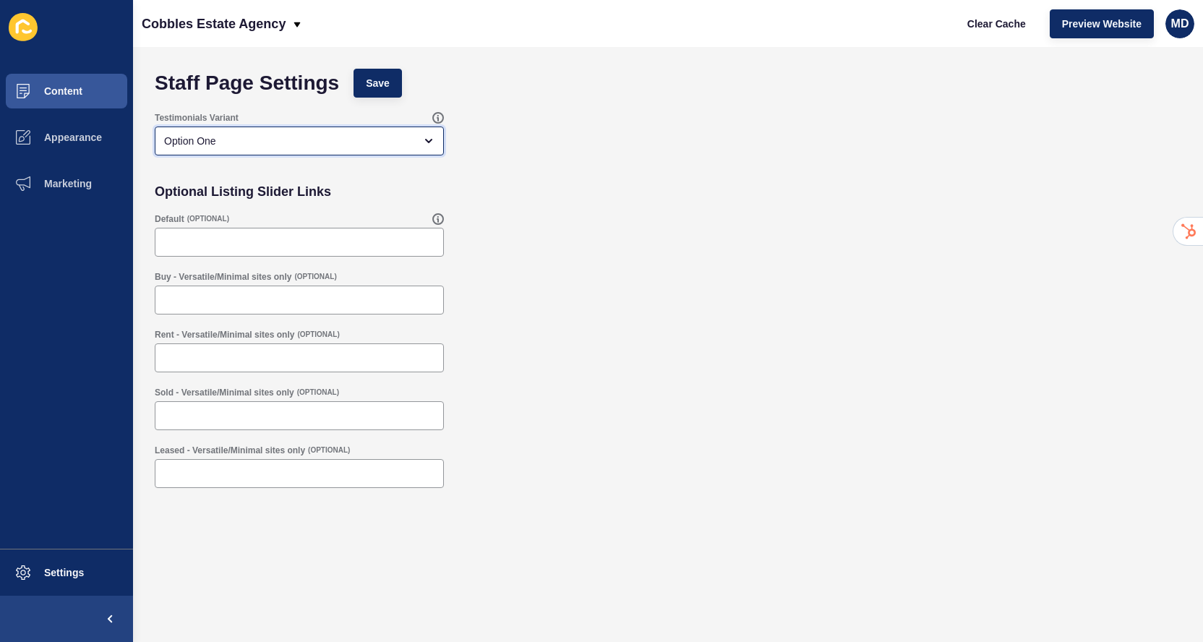
click at [253, 147] on div "Option One" at bounding box center [289, 141] width 250 height 14
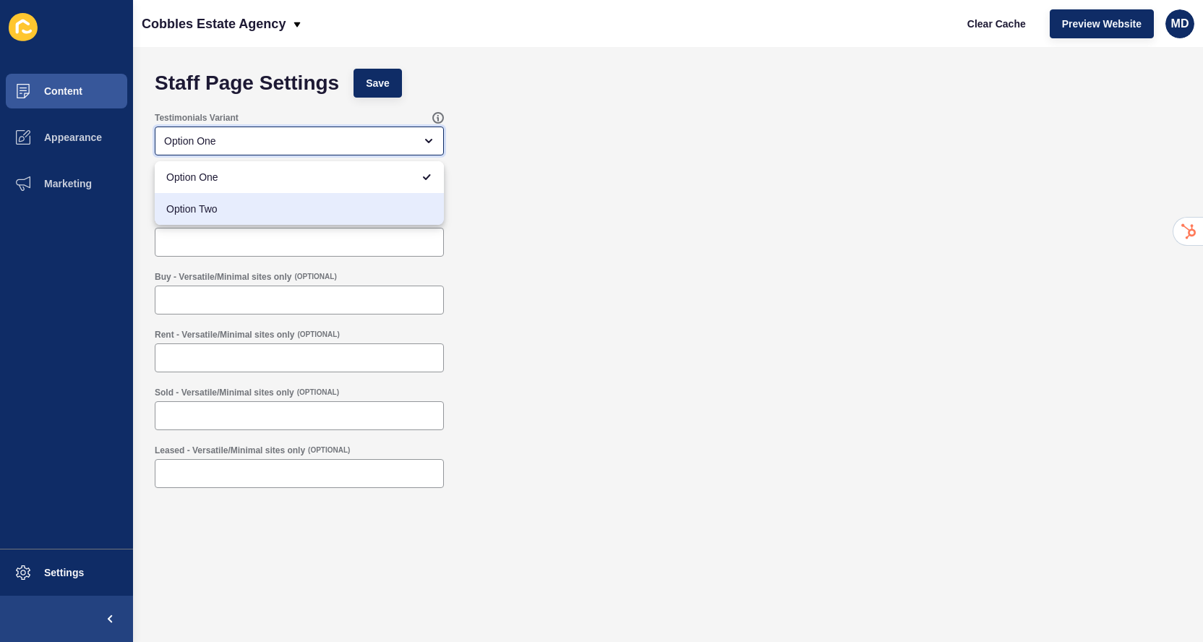
click at [223, 204] on span "Option Two" at bounding box center [299, 209] width 266 height 14
type input "Option Two"
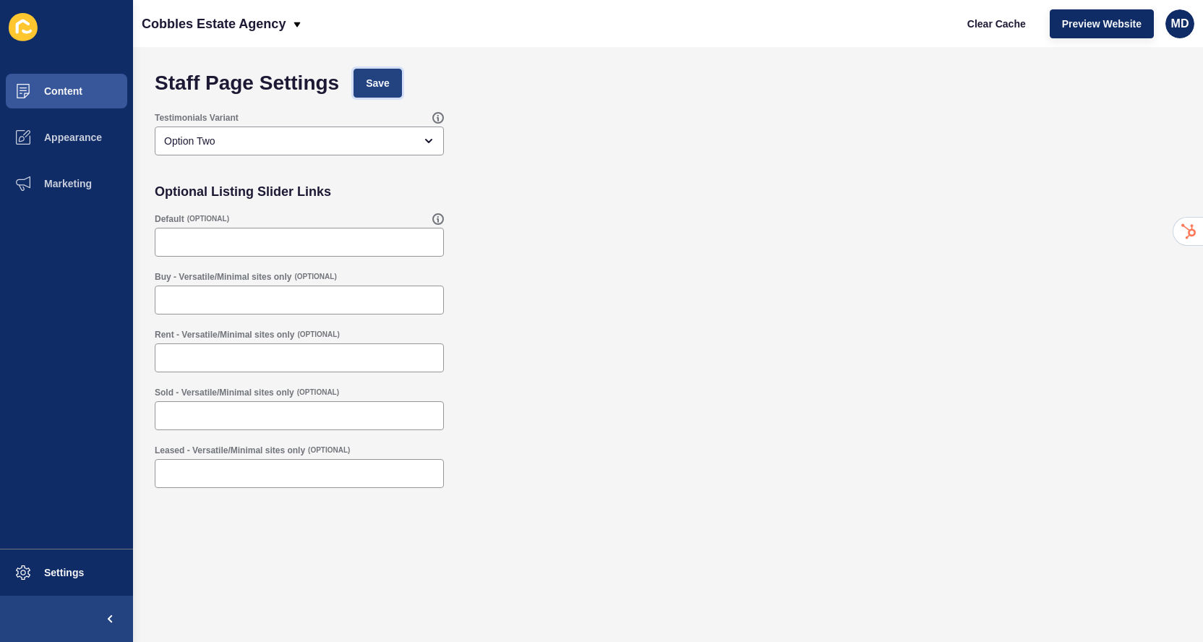
click at [387, 74] on button "Save" at bounding box center [377, 83] width 48 height 29
click at [96, 90] on button "Content" at bounding box center [66, 91] width 133 height 46
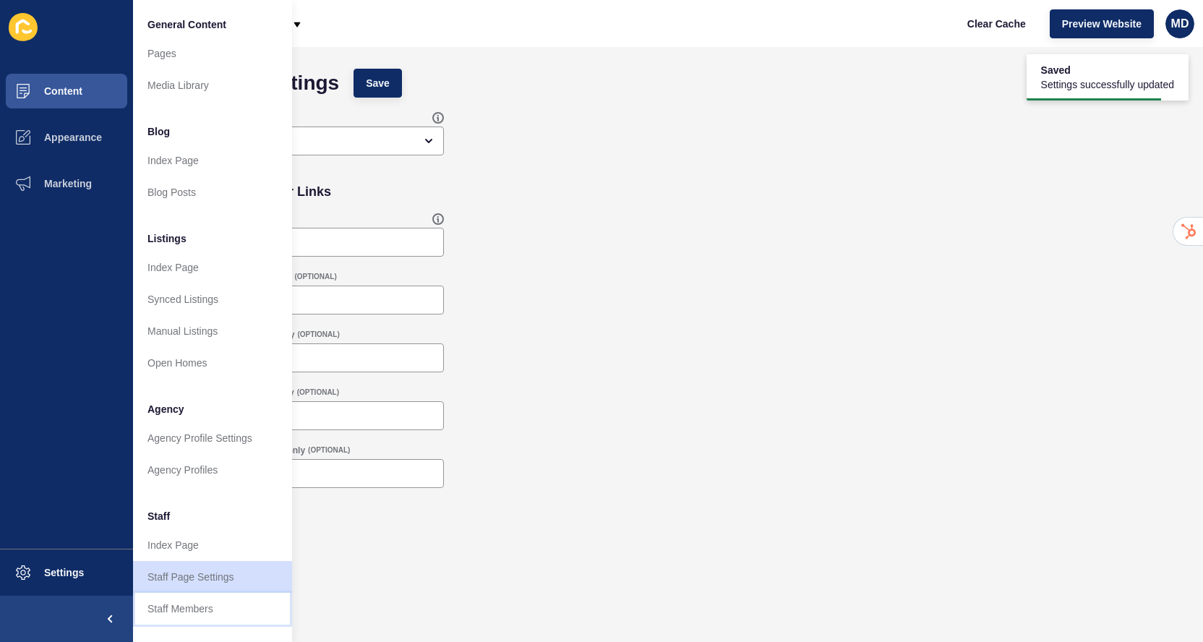
click at [193, 608] on link "Staff Members" at bounding box center [212, 609] width 159 height 32
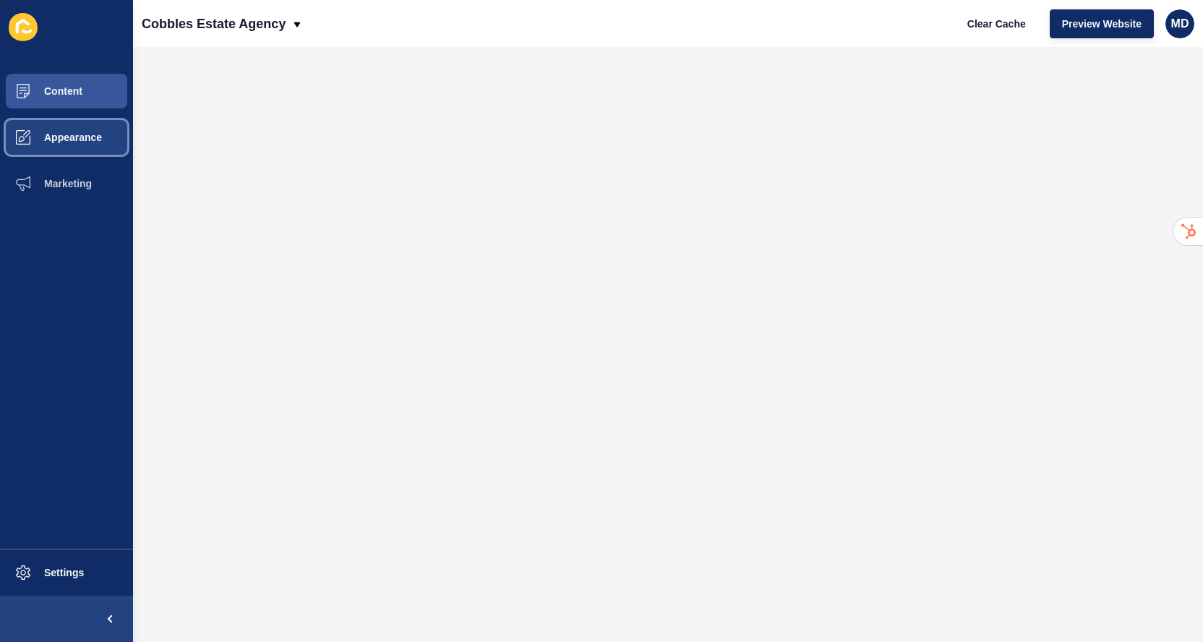
click at [84, 136] on span "Appearance" at bounding box center [50, 138] width 104 height 12
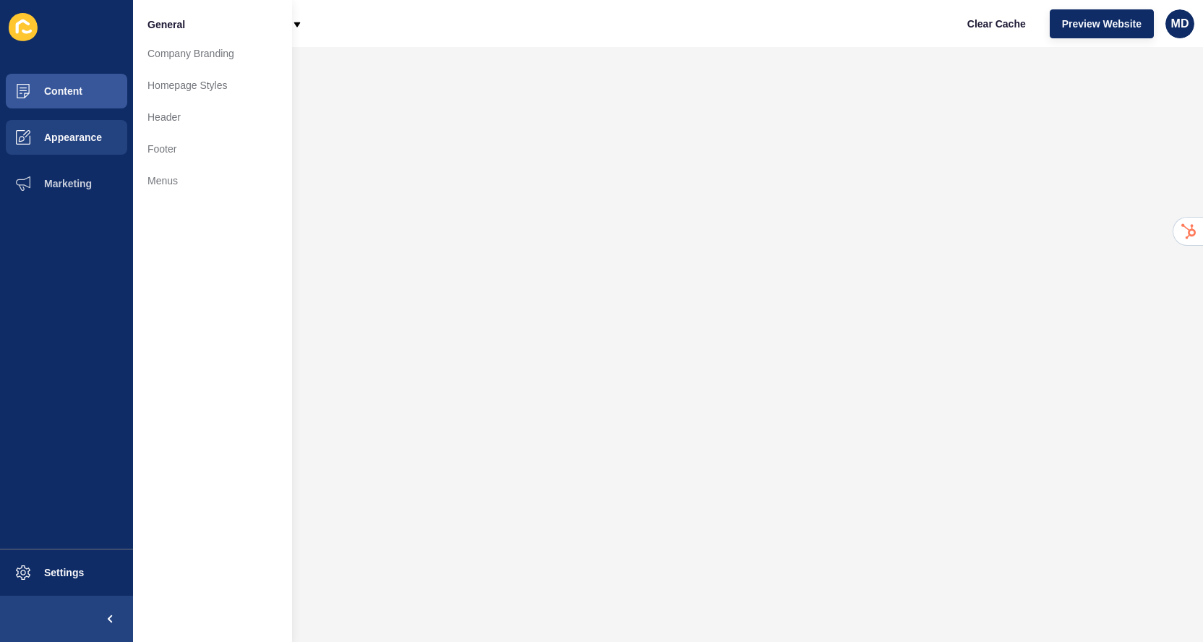
click at [100, 64] on div "Content Appearance Marketing Settings" at bounding box center [66, 321] width 133 height 642
click at [89, 87] on button "Content" at bounding box center [66, 91] width 133 height 46
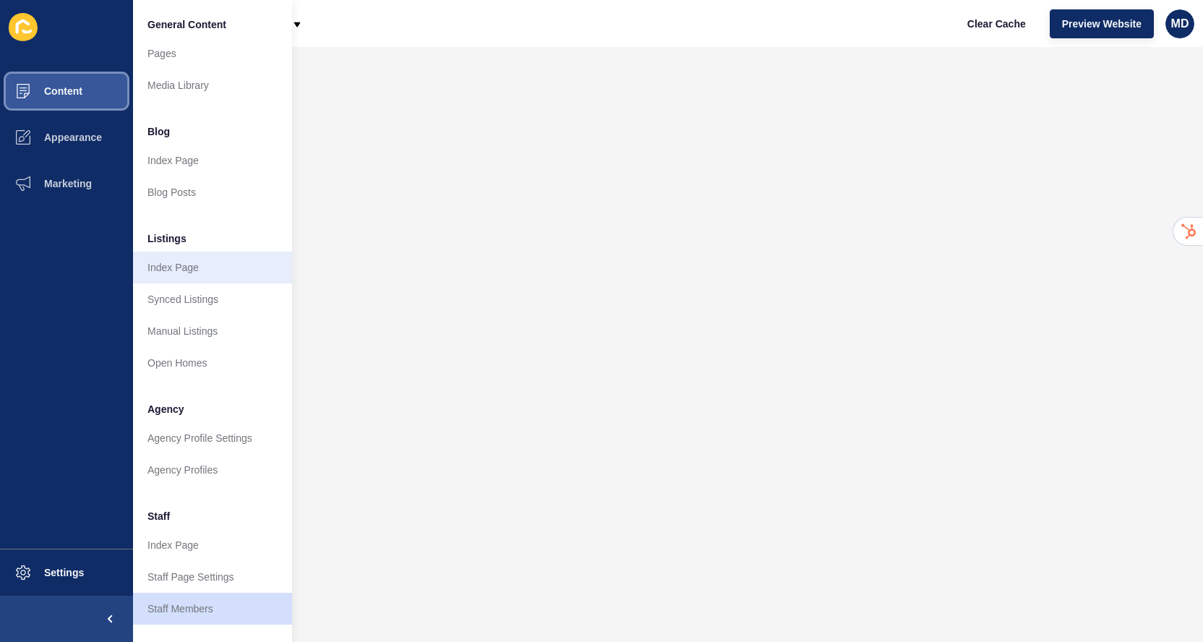
scroll to position [205, 0]
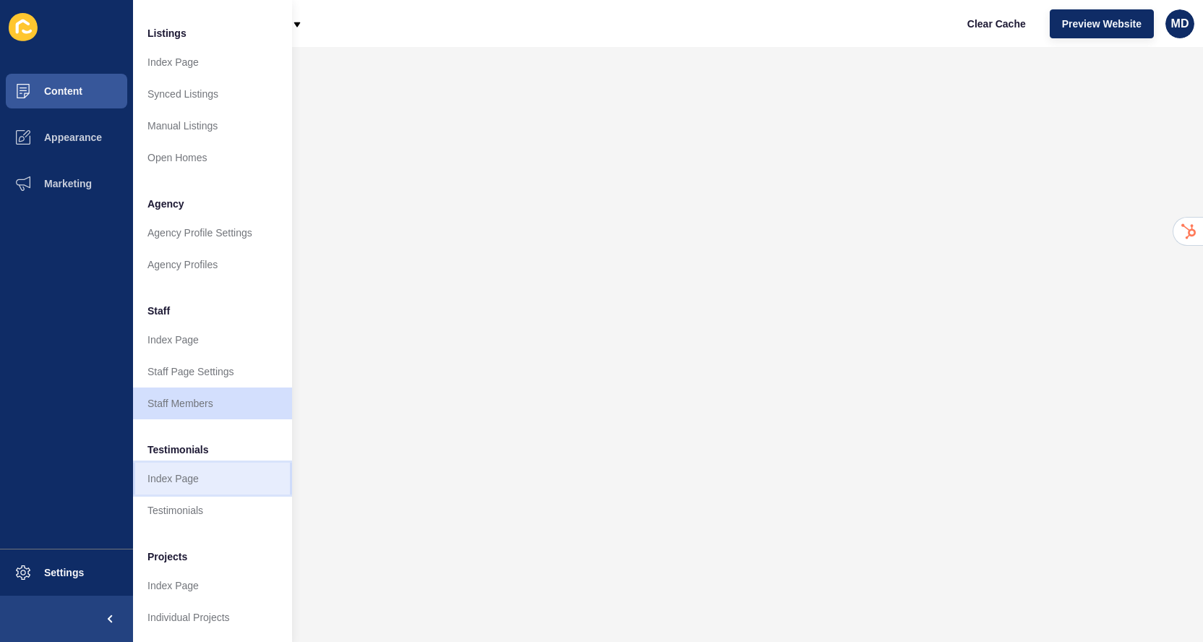
click at [172, 484] on link "Index Page" at bounding box center [212, 479] width 159 height 32
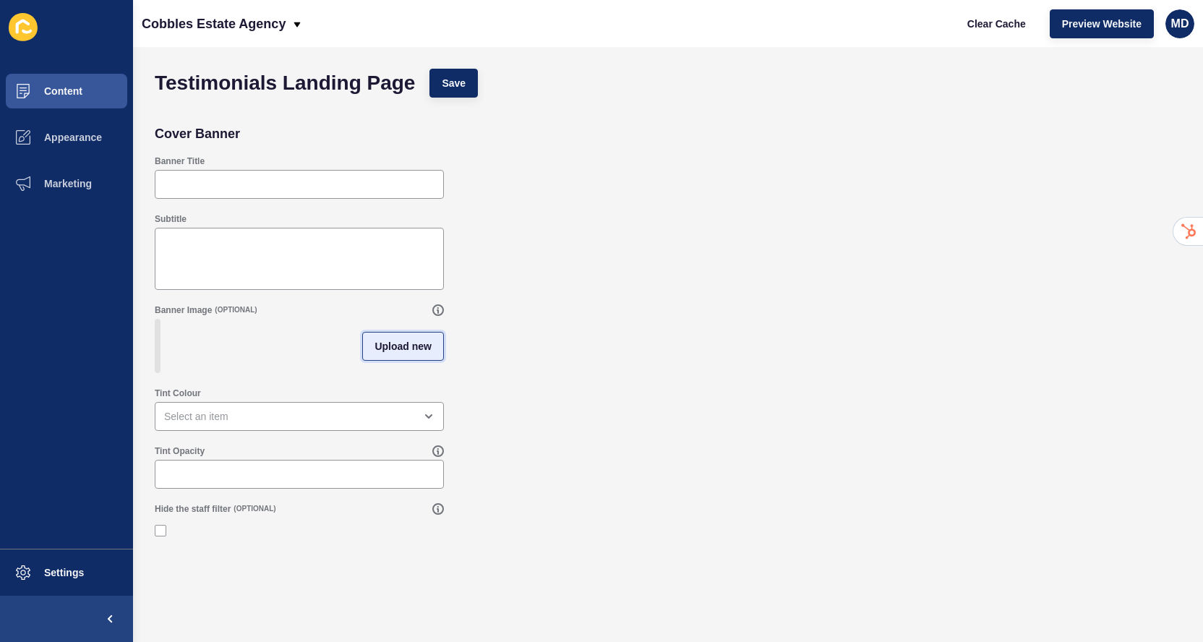
click at [372, 343] on button "Upload new" at bounding box center [403, 346] width 82 height 29
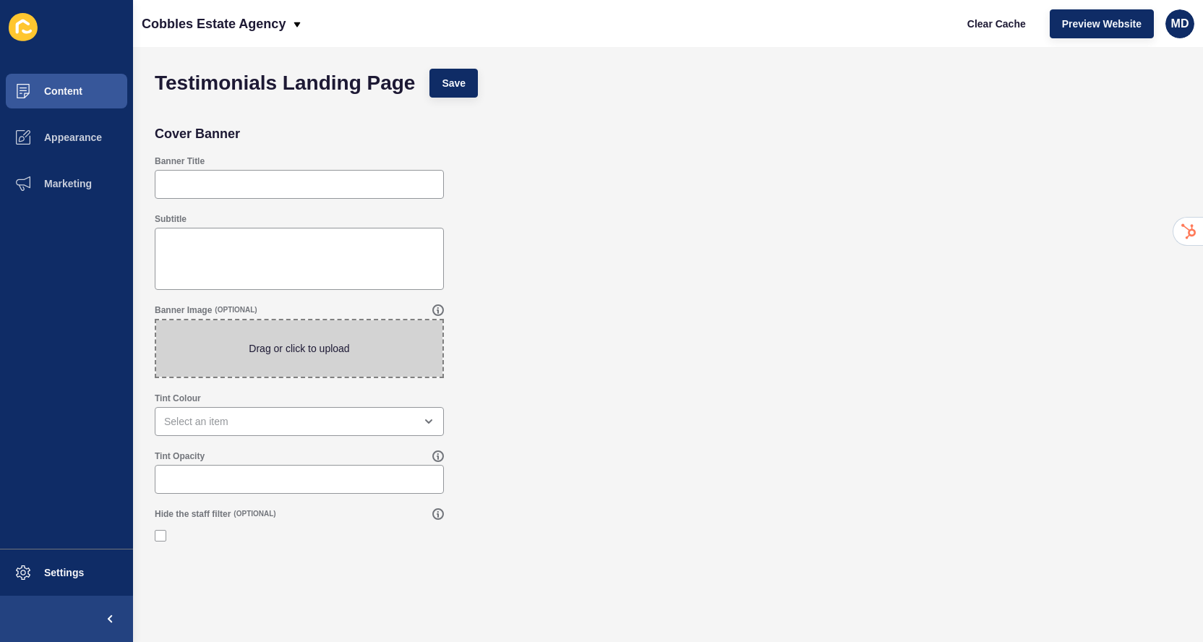
click at [325, 334] on span at bounding box center [299, 348] width 286 height 56
click at [156, 320] on input "Drag or click to upload" at bounding box center [156, 320] width 0 height 0
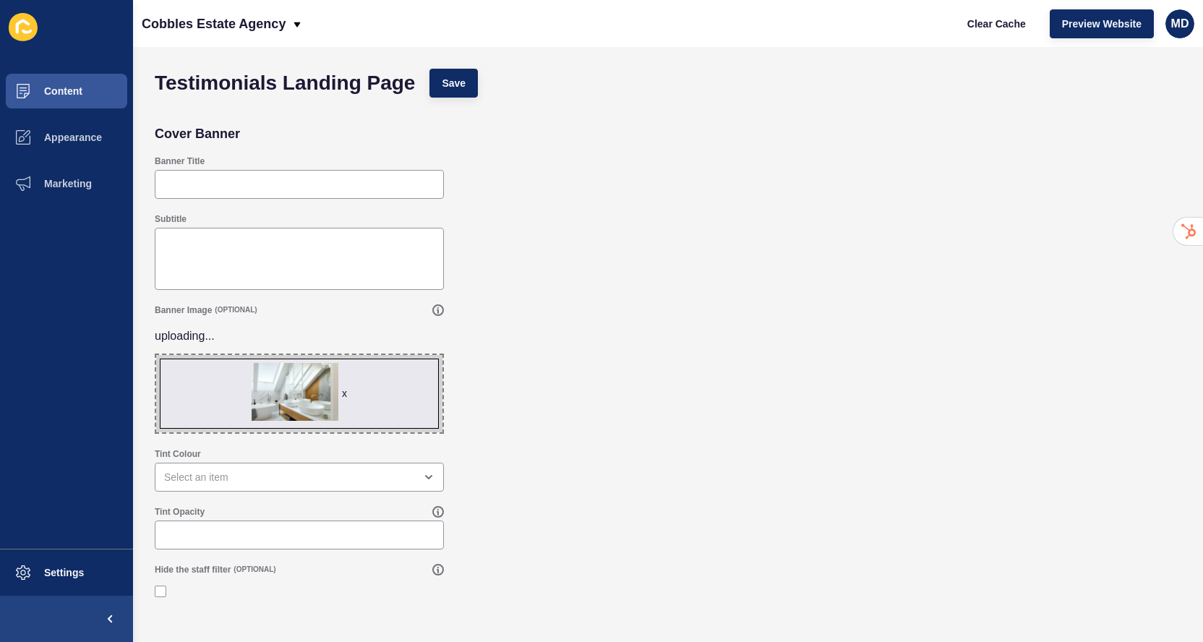
click at [390, 401] on span "x" at bounding box center [299, 393] width 286 height 77
click at [156, 355] on input "x Drag or click to upload" at bounding box center [156, 355] width 0 height 0
click at [411, 394] on span "x" at bounding box center [299, 393] width 286 height 77
click at [156, 355] on input "x Drag or click to upload" at bounding box center [156, 355] width 0 height 0
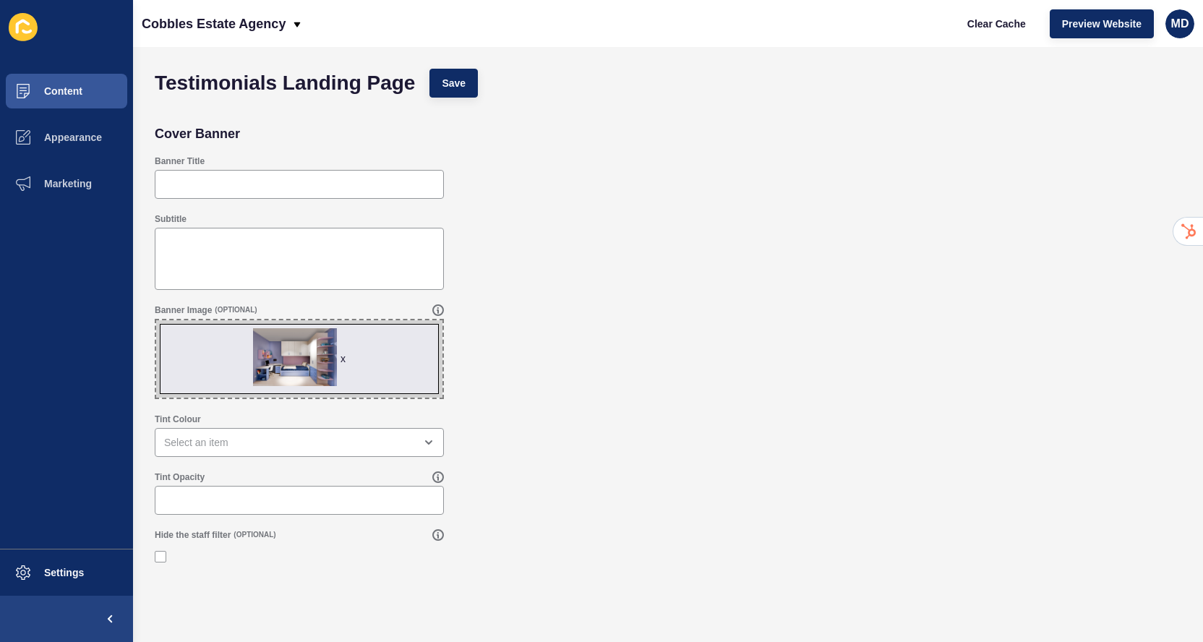
type input "C:\fakepath\Interior_With_A_Fireplace_And_A_Couch_original_1600864-2.jpg"
click at [454, 84] on span "Save" at bounding box center [454, 83] width 24 height 14
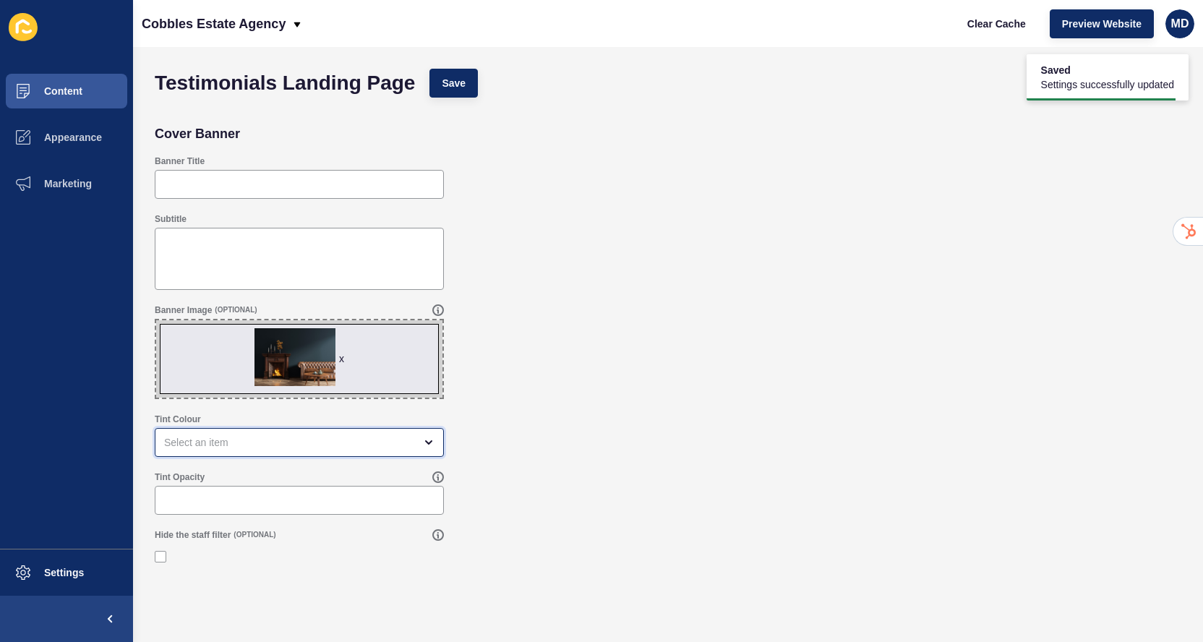
click at [377, 439] on div "open menu" at bounding box center [289, 442] width 250 height 14
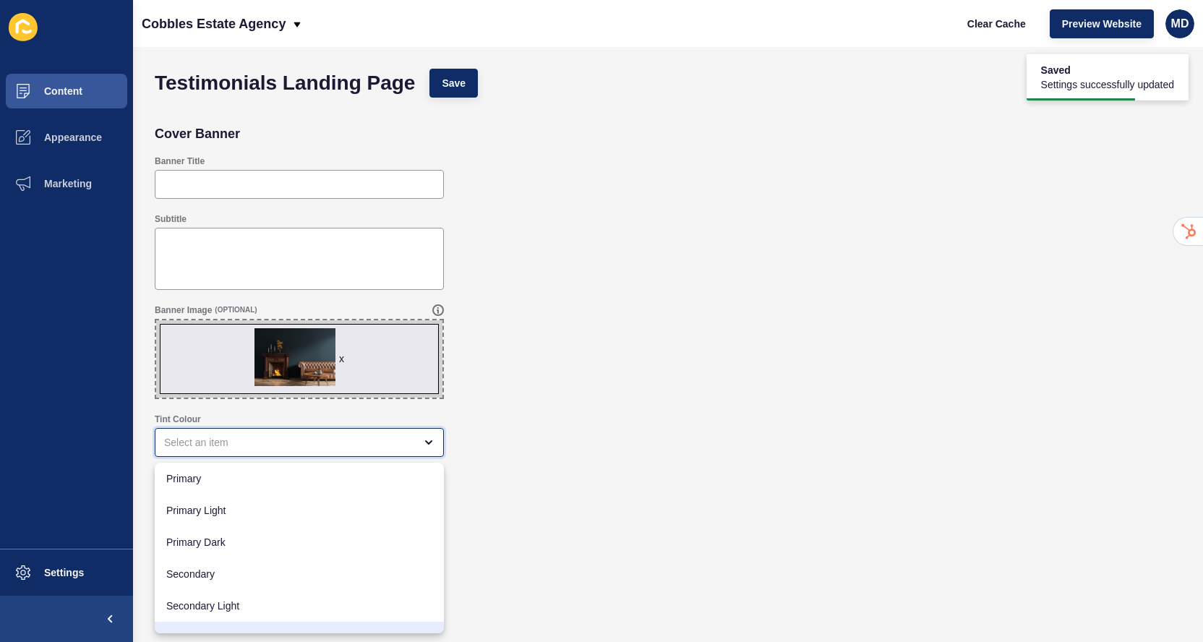
scroll to position [84, 0]
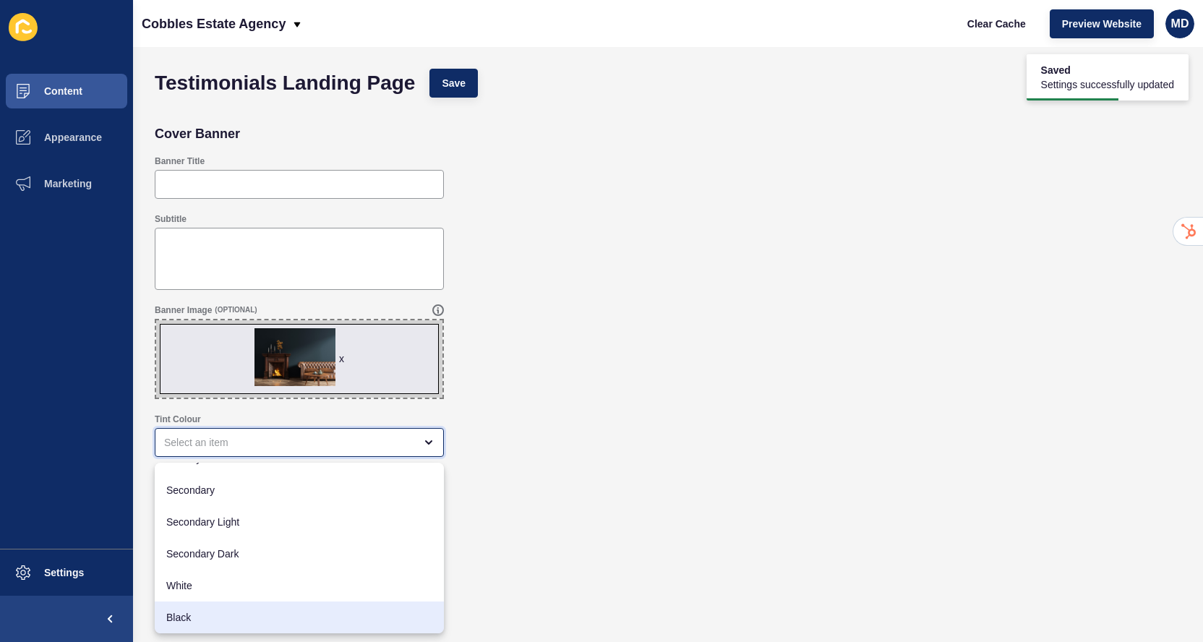
click at [251, 607] on div "Black" at bounding box center [299, 617] width 289 height 32
type input "Black"
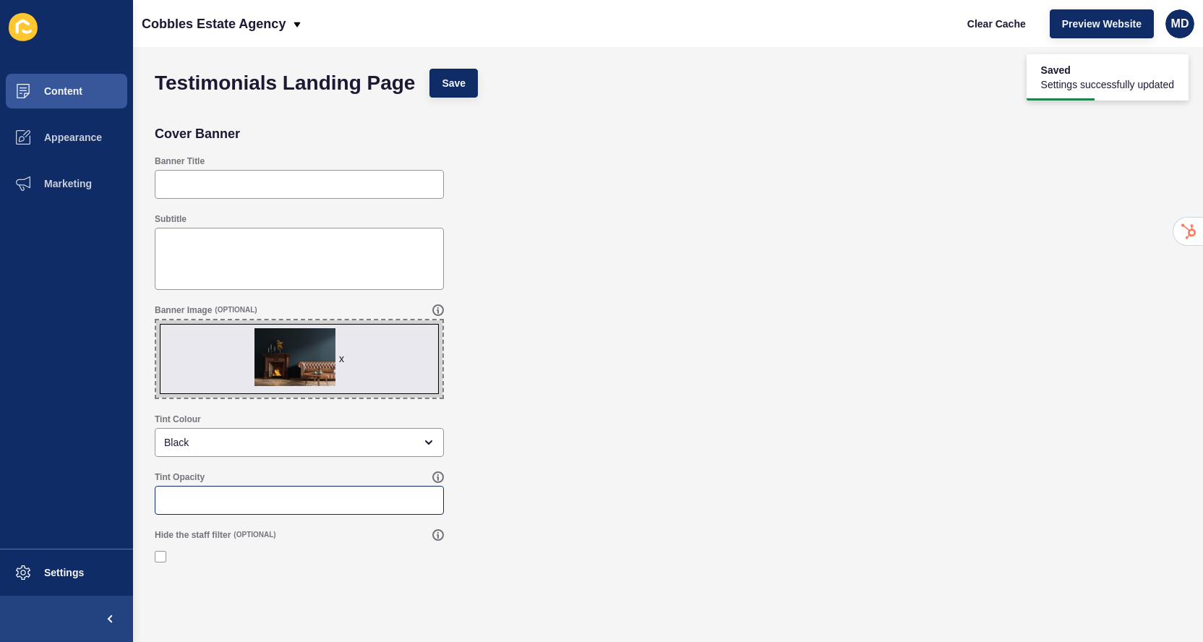
click at [254, 492] on div at bounding box center [299, 500] width 289 height 29
type input "0.3"
click at [461, 85] on span "Save" at bounding box center [454, 83] width 24 height 14
click at [983, 17] on span "Clear Cache" at bounding box center [996, 24] width 59 height 14
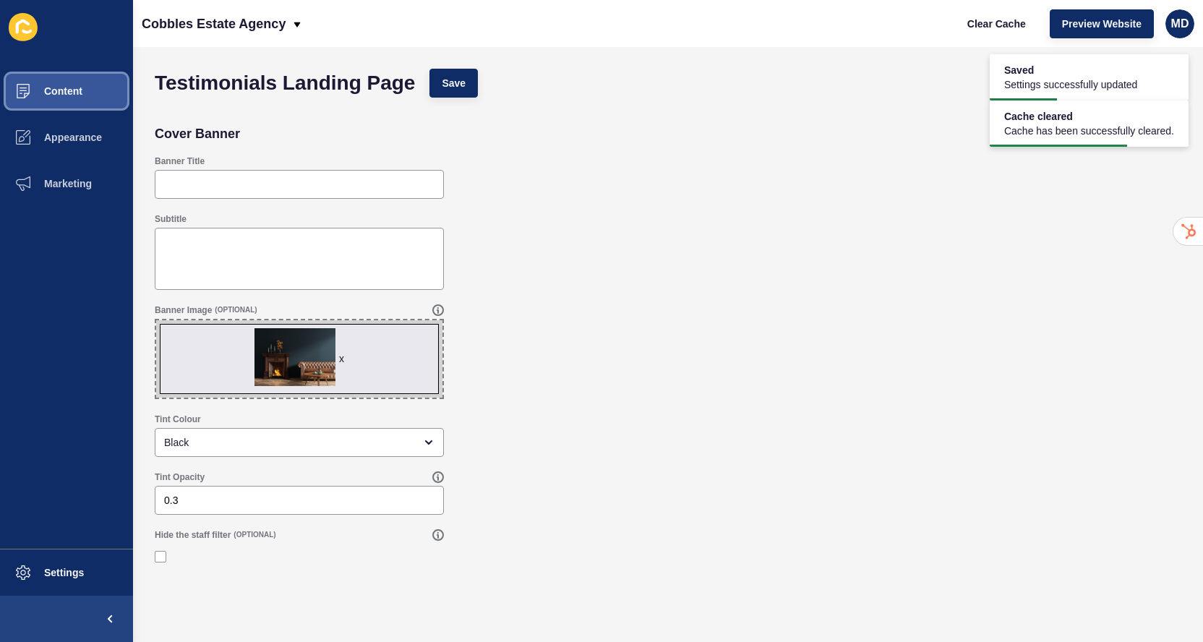
click at [84, 89] on button "Content" at bounding box center [66, 91] width 133 height 46
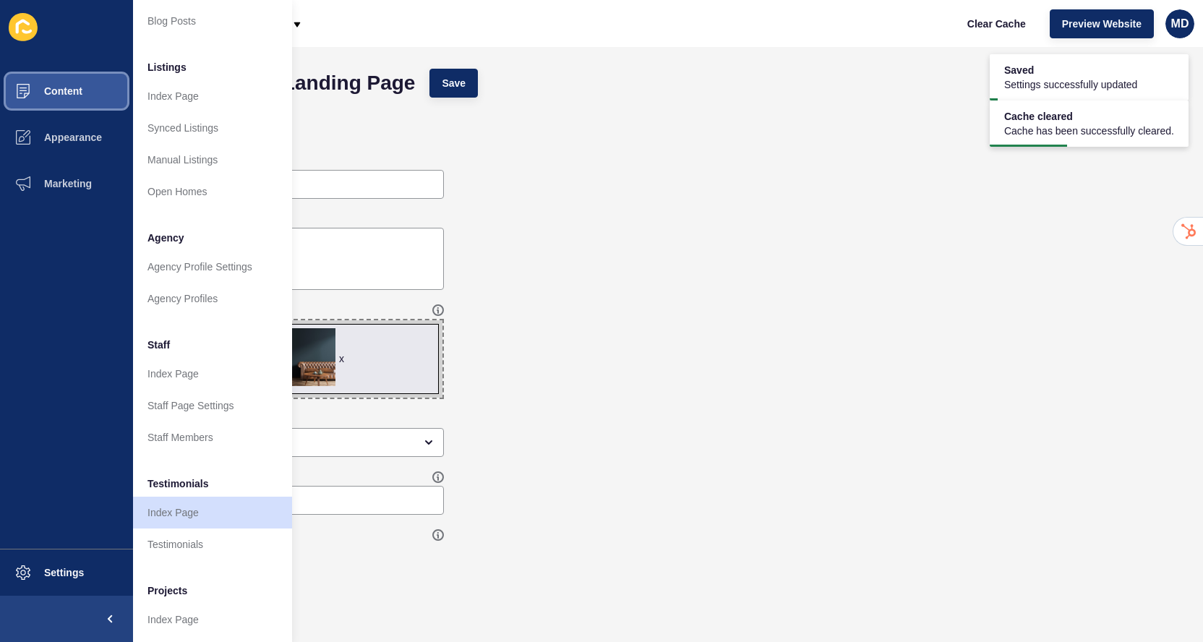
scroll to position [205, 0]
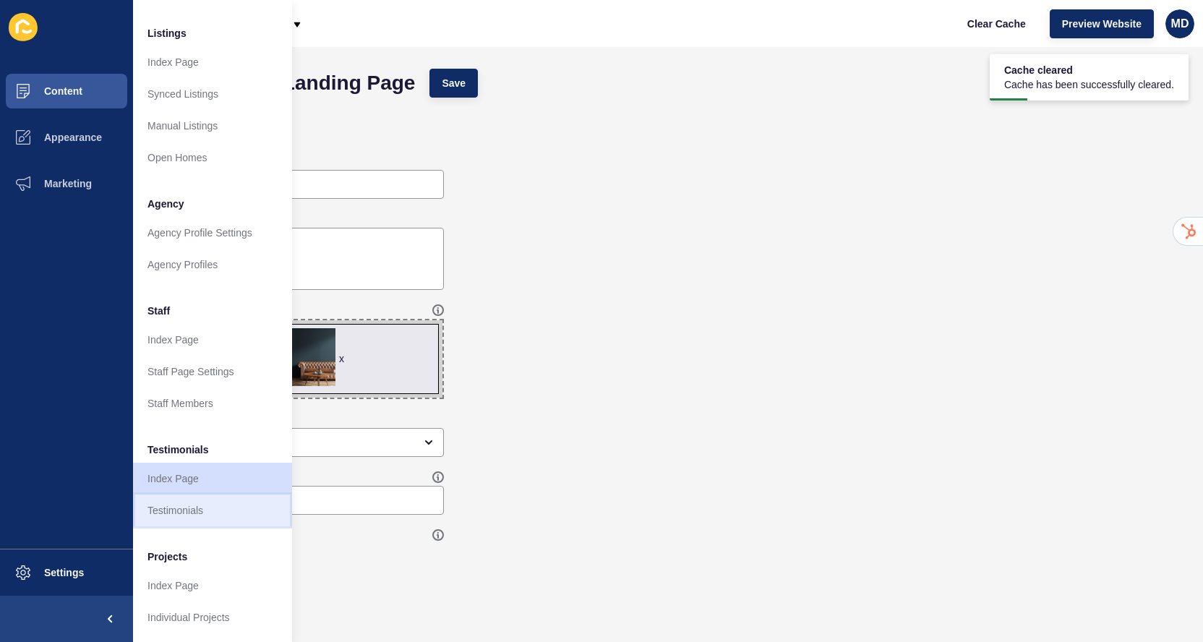
click at [151, 509] on link "Testimonials" at bounding box center [212, 510] width 159 height 32
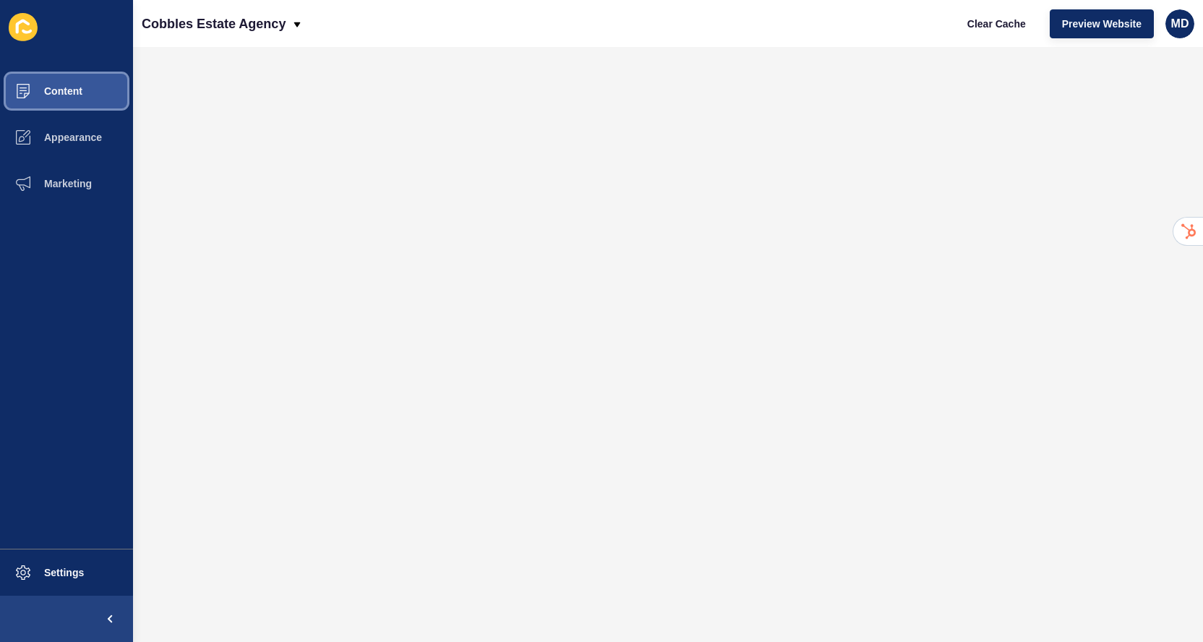
click at [98, 93] on button "Content" at bounding box center [66, 91] width 133 height 46
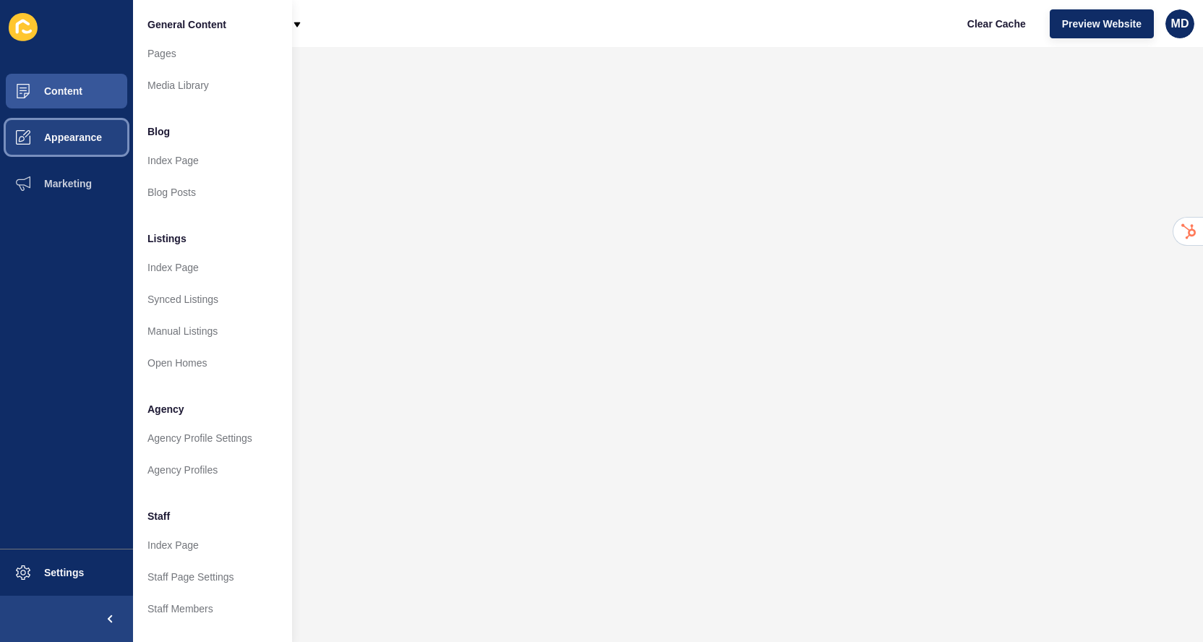
click at [80, 147] on button "Appearance" at bounding box center [66, 137] width 133 height 46
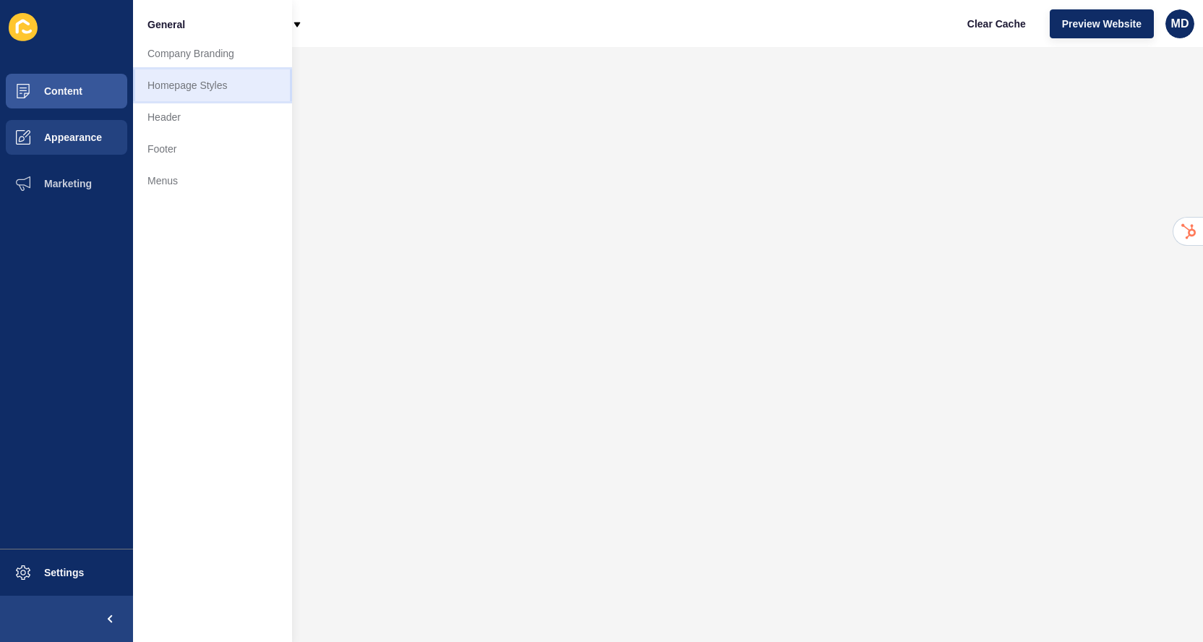
click at [168, 92] on link "Homepage Styles" at bounding box center [212, 85] width 159 height 32
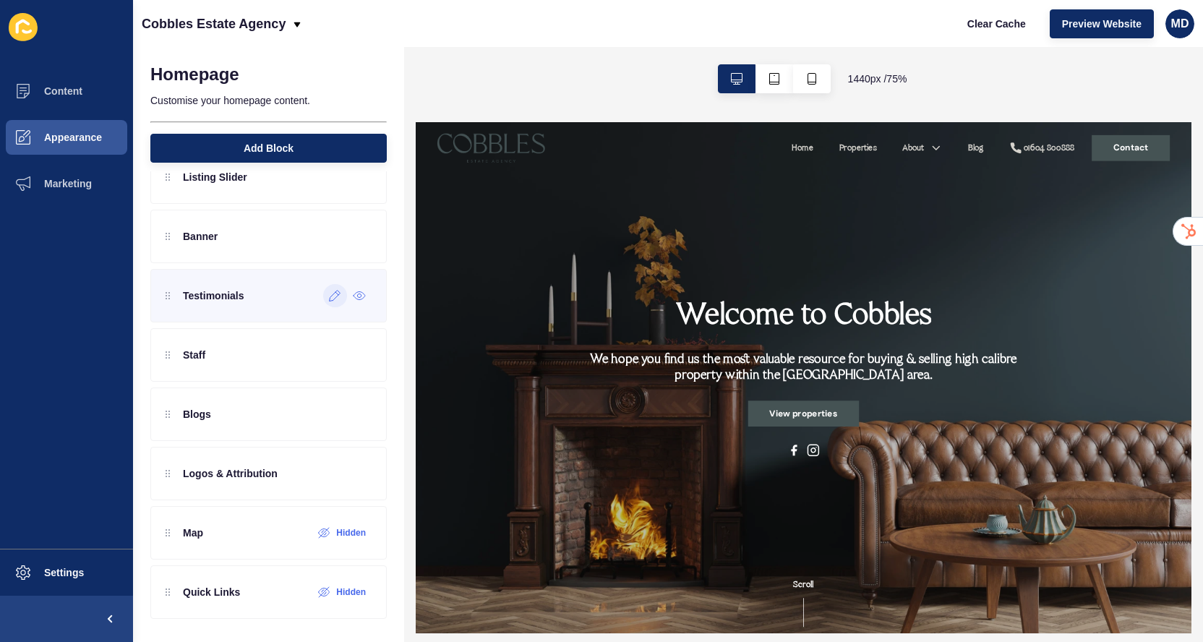
click at [334, 300] on icon at bounding box center [335, 296] width 12 height 12
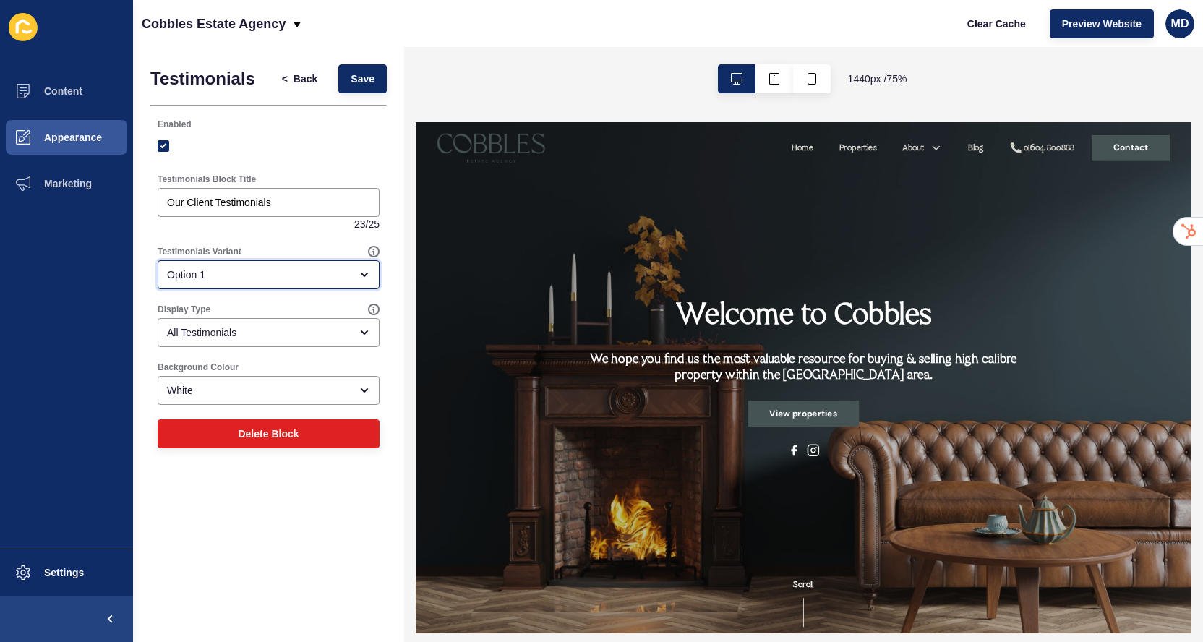
click at [221, 275] on div "Option 1" at bounding box center [258, 274] width 183 height 14
click at [210, 342] on span "Option 2" at bounding box center [268, 342] width 199 height 14
type input "Option 2"
click at [366, 73] on span "Save" at bounding box center [362, 79] width 24 height 14
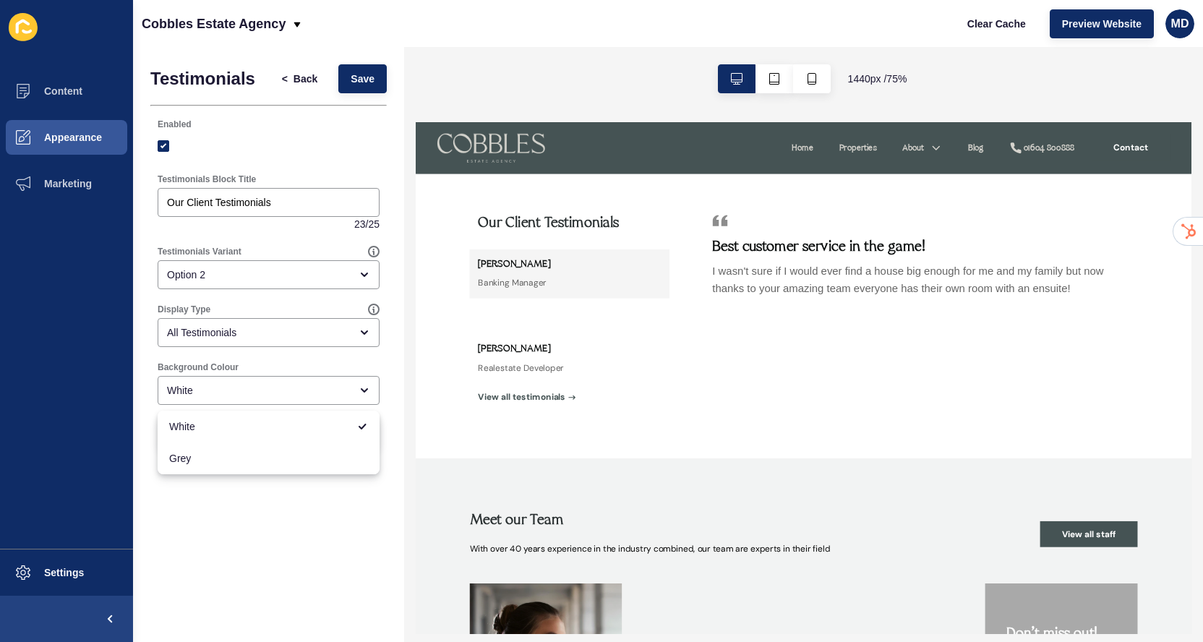
scroll to position [1845, 0]
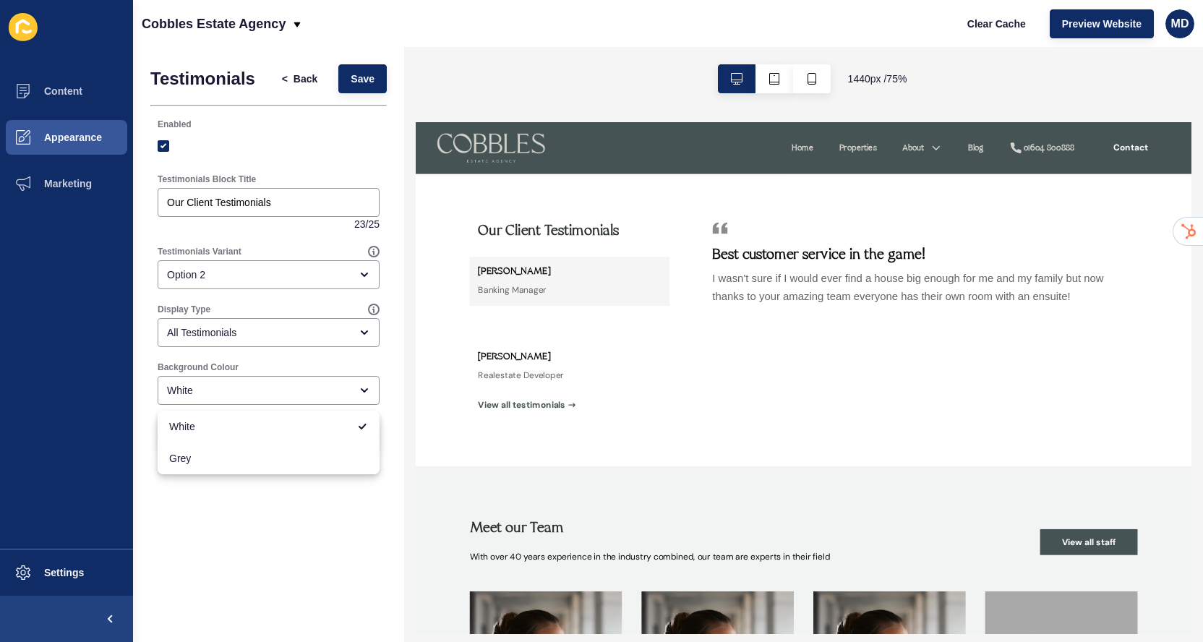
click at [525, 441] on h5 "[PERSON_NAME]" at bounding box center [547, 438] width 97 height 18
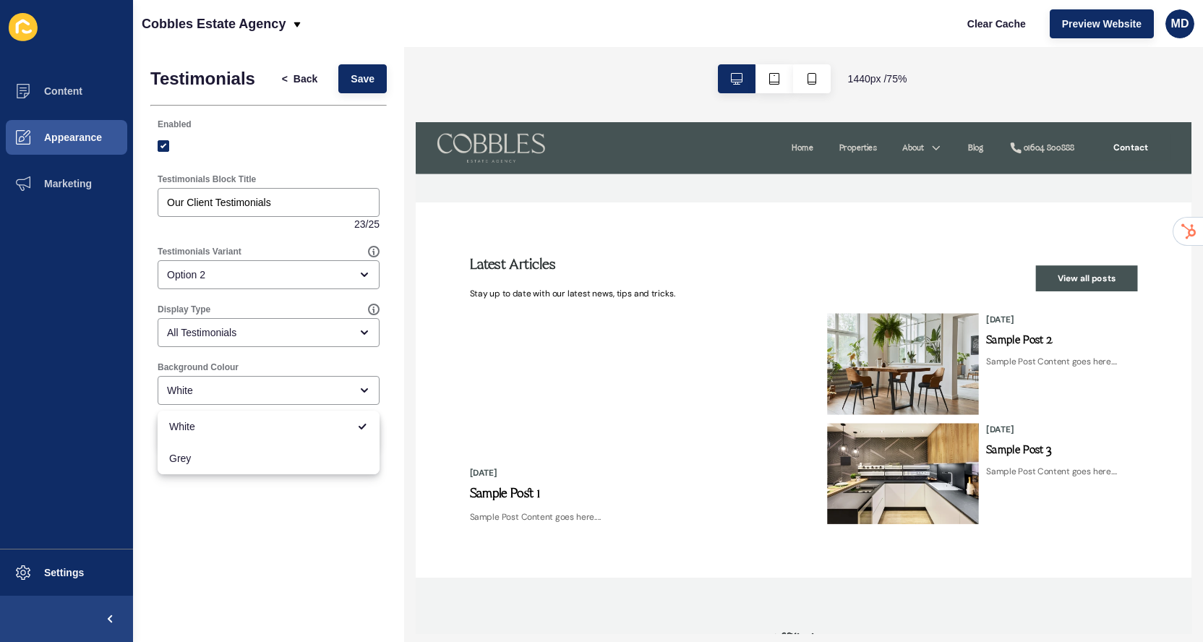
scroll to position [2825, 0]
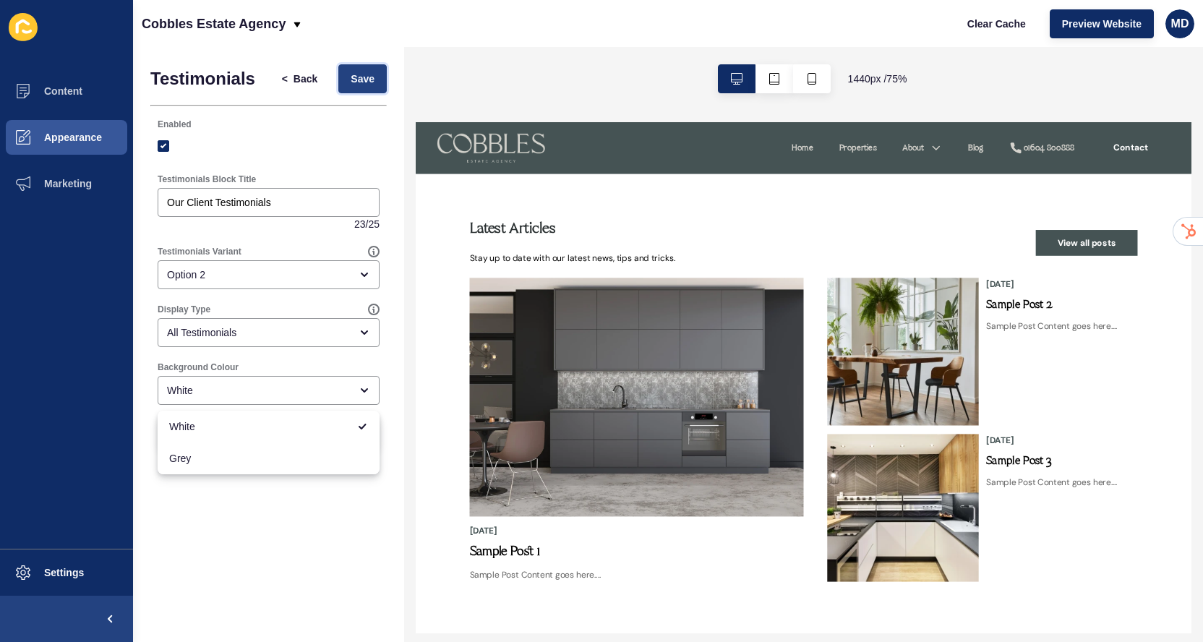
click at [366, 66] on button "Save" at bounding box center [362, 78] width 48 height 29
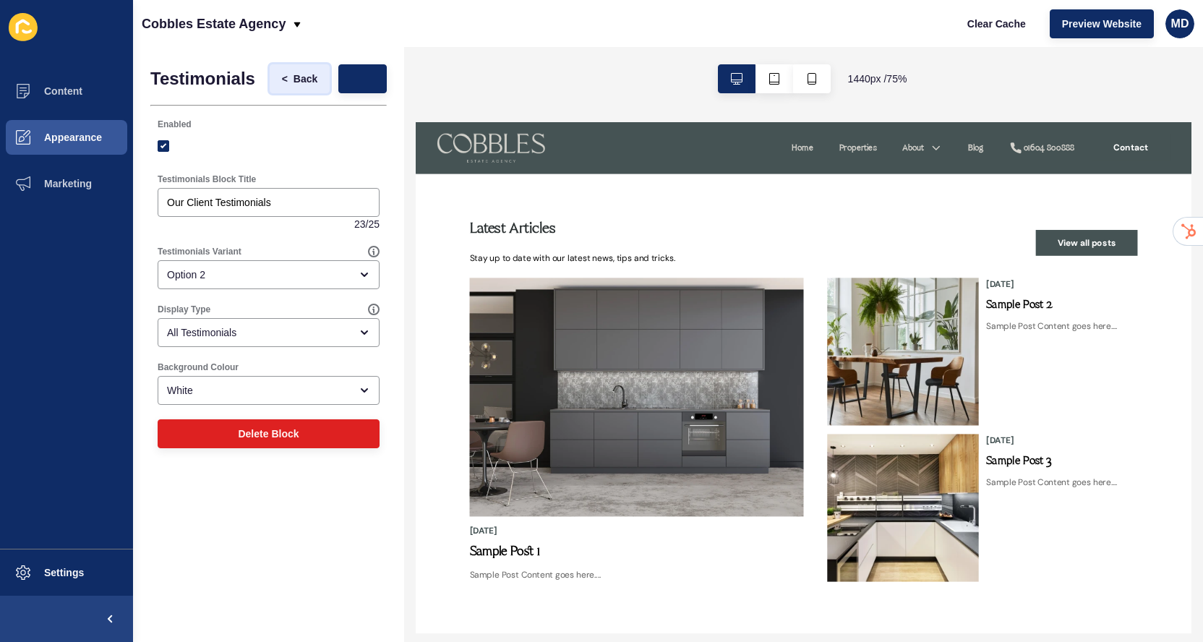
click at [293, 78] on span "Back" at bounding box center [305, 79] width 24 height 14
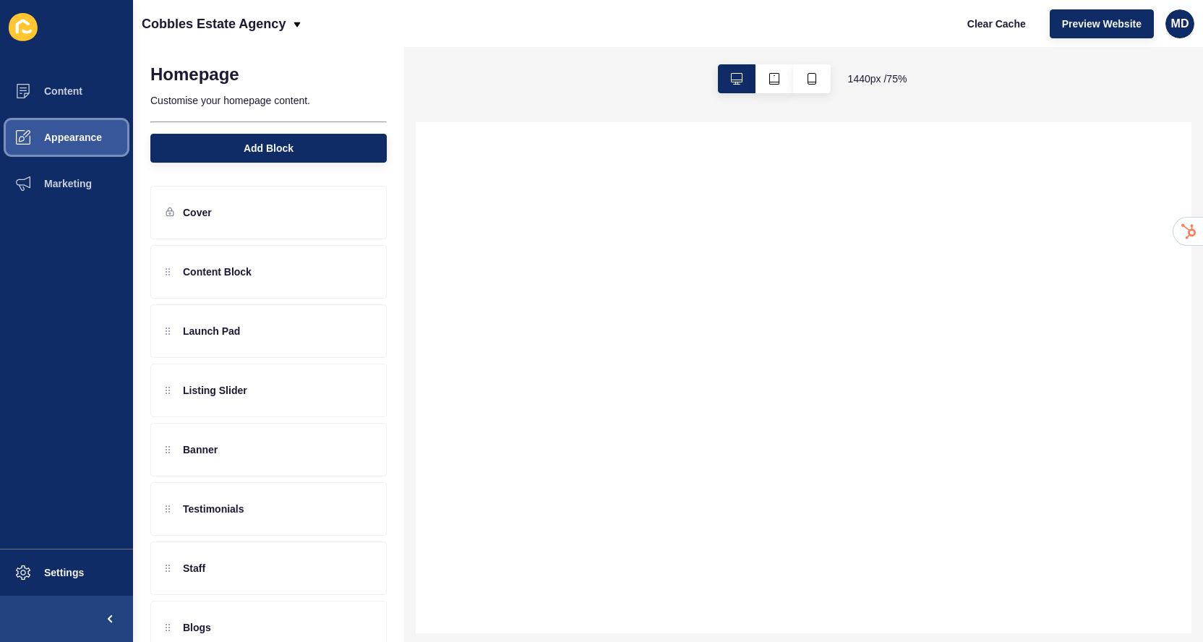
click at [108, 149] on button "Appearance" at bounding box center [66, 137] width 133 height 46
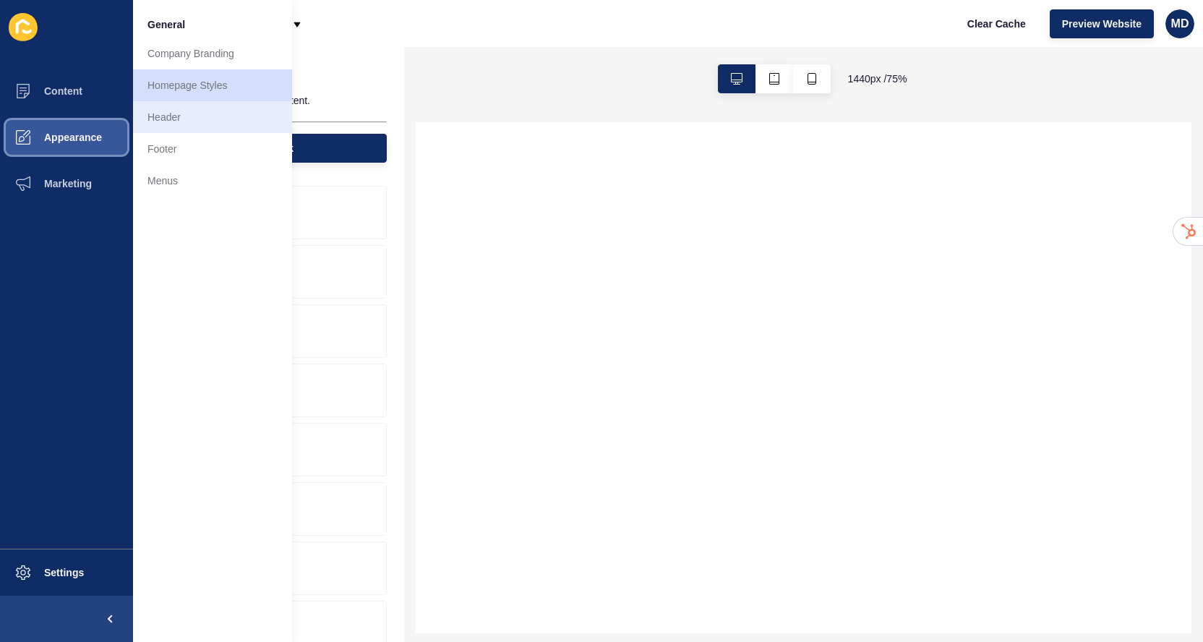
scroll to position [0, 0]
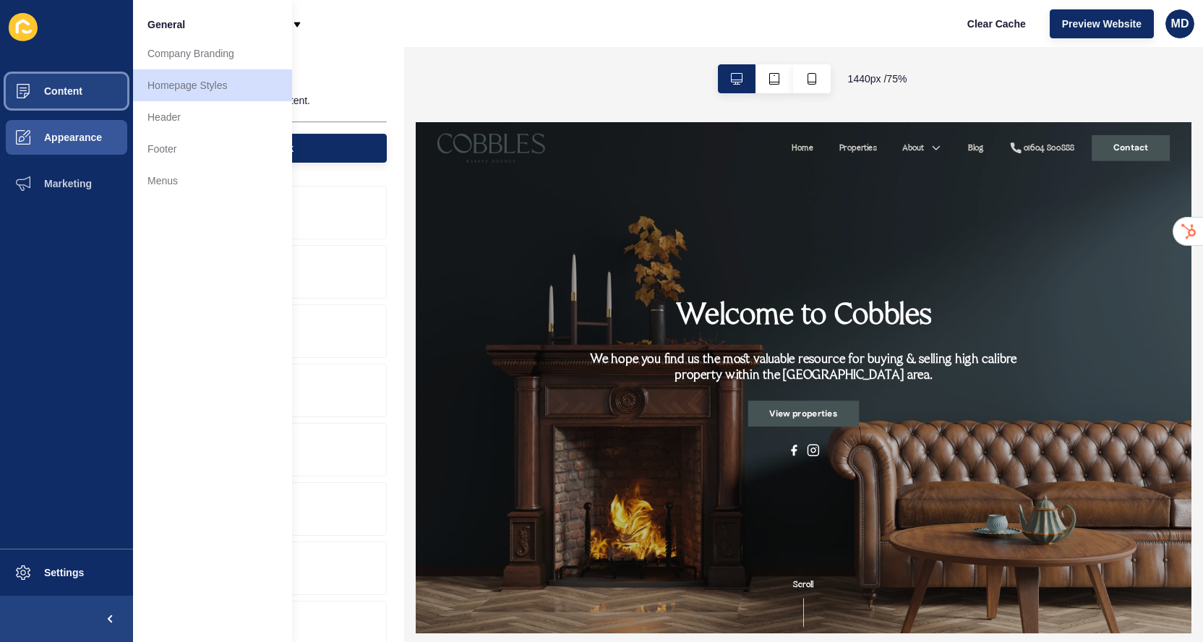
click at [93, 85] on button "Content" at bounding box center [66, 91] width 133 height 46
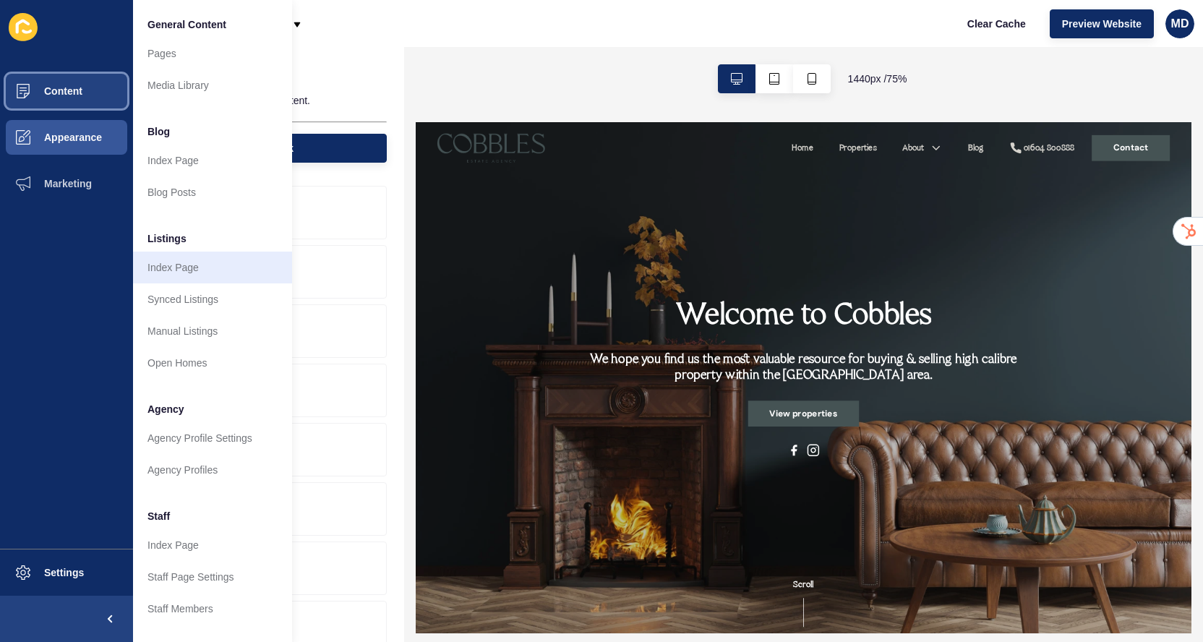
scroll to position [205, 0]
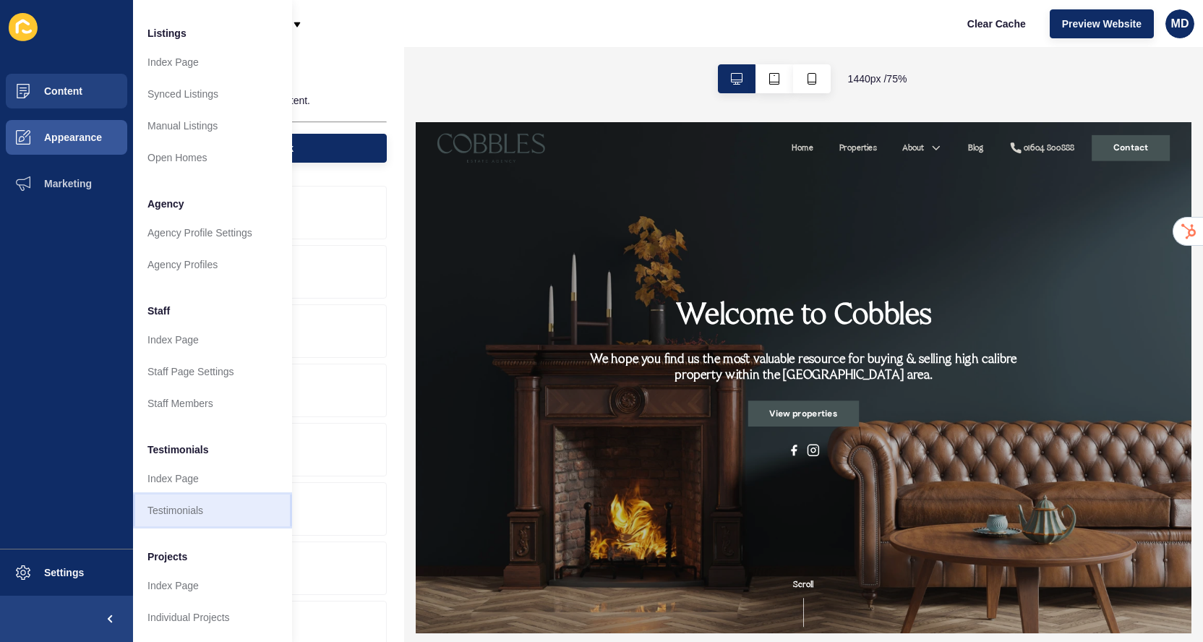
click at [176, 513] on link "Testimonials" at bounding box center [212, 510] width 159 height 32
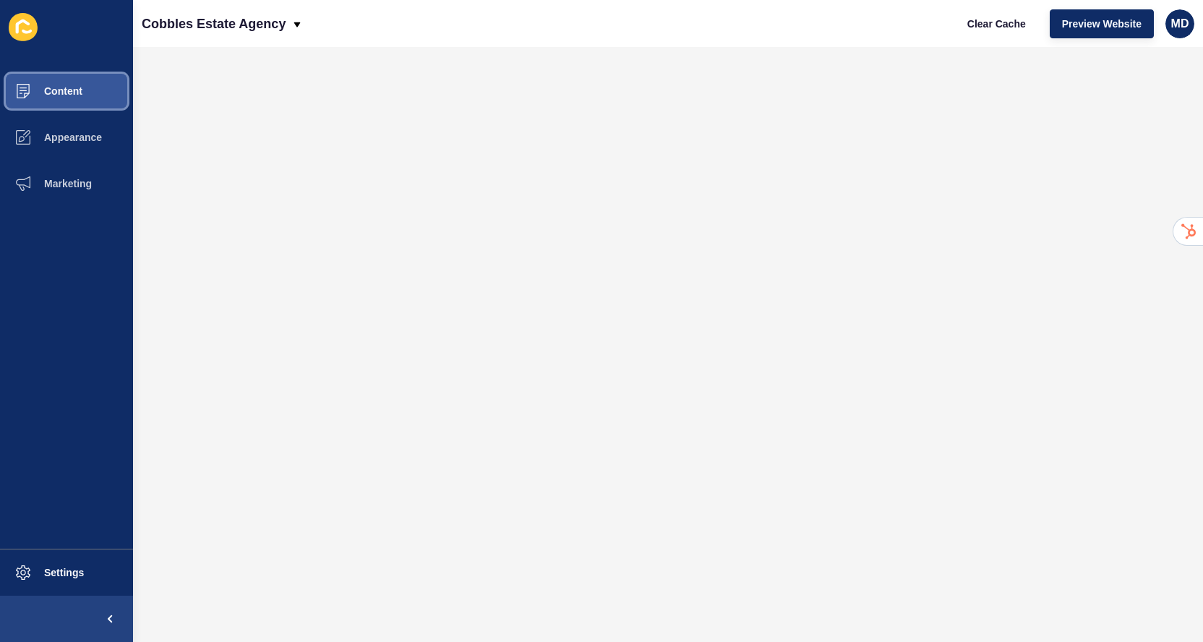
click at [92, 101] on button "Content" at bounding box center [66, 91] width 133 height 46
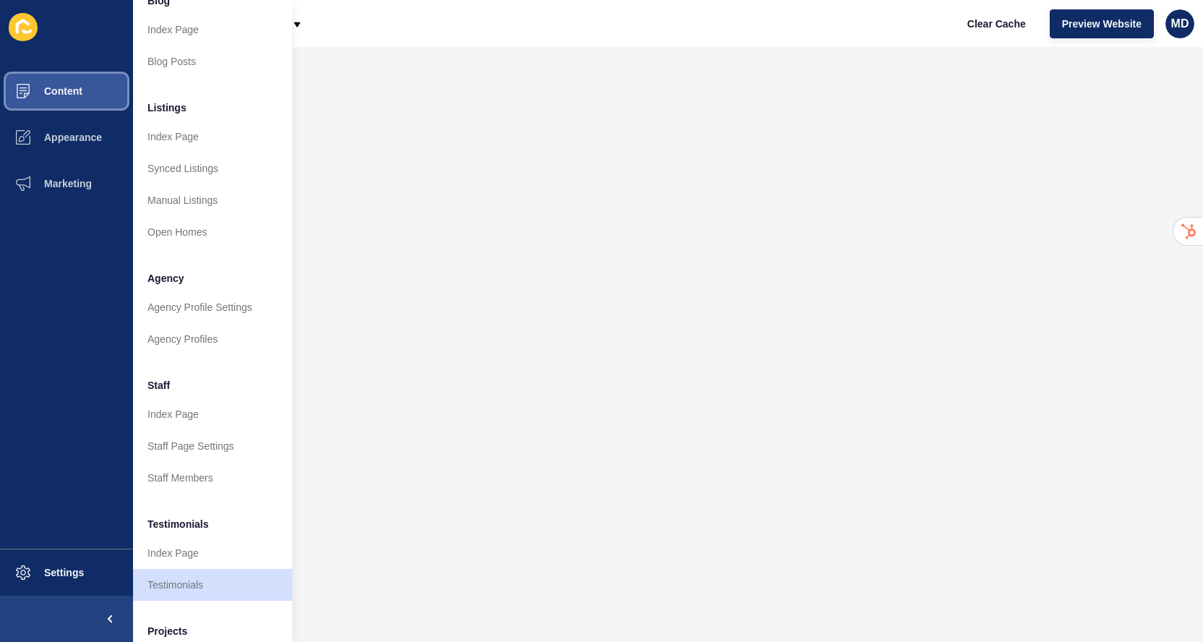
scroll to position [186, 0]
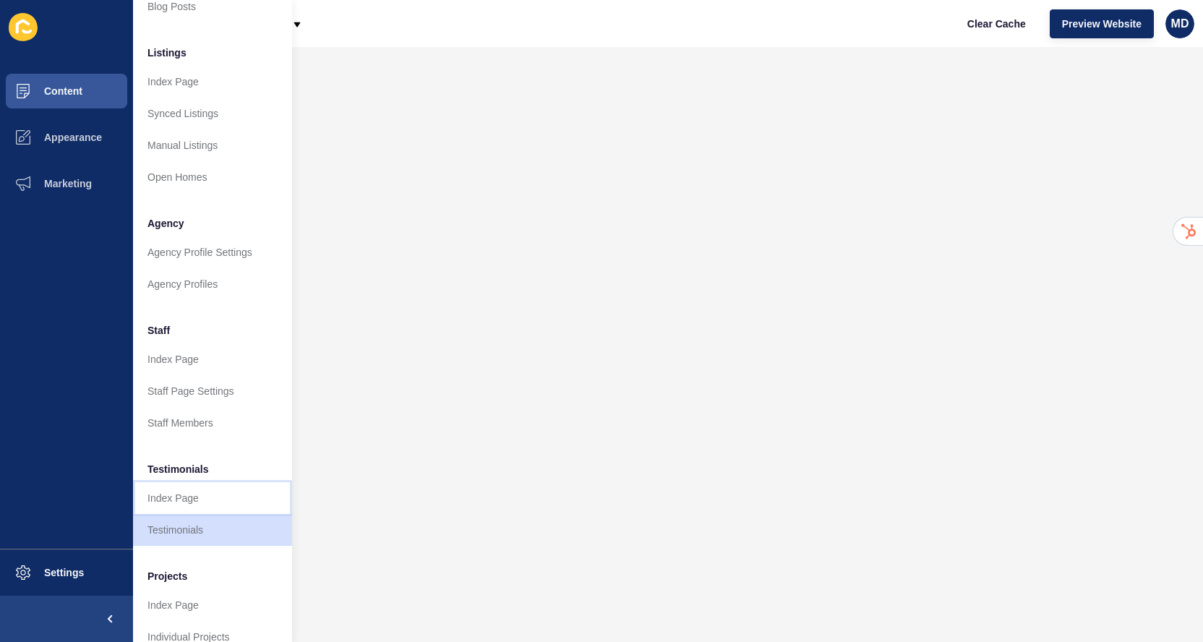
click at [166, 494] on link "Index Page" at bounding box center [212, 498] width 159 height 32
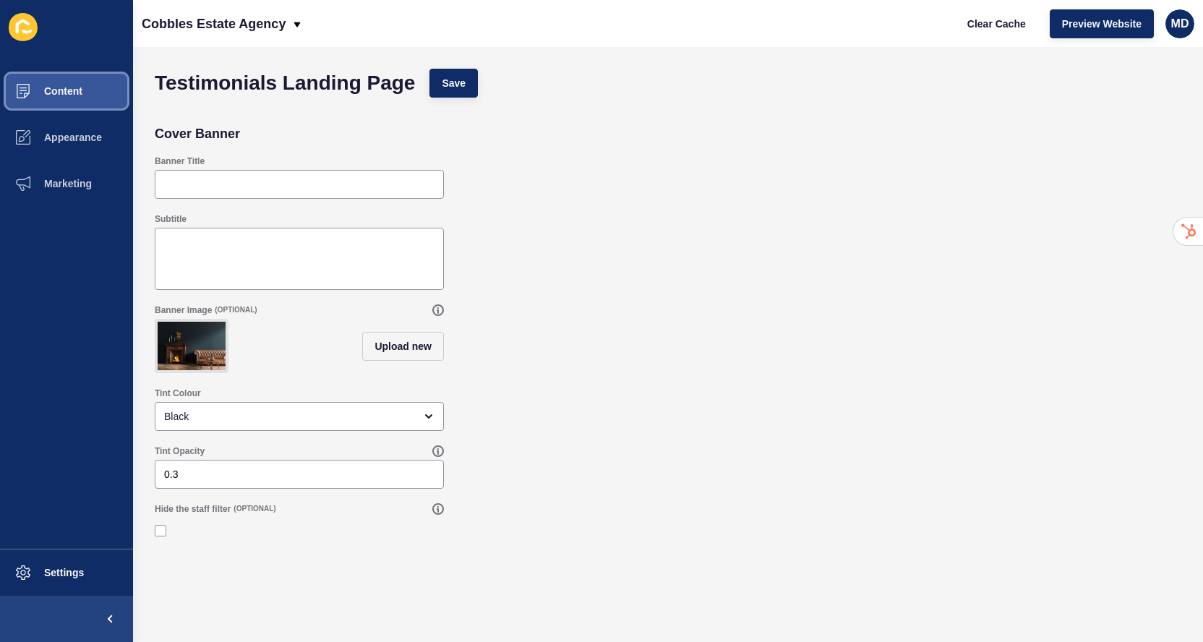
click at [85, 89] on button "Content" at bounding box center [66, 91] width 133 height 46
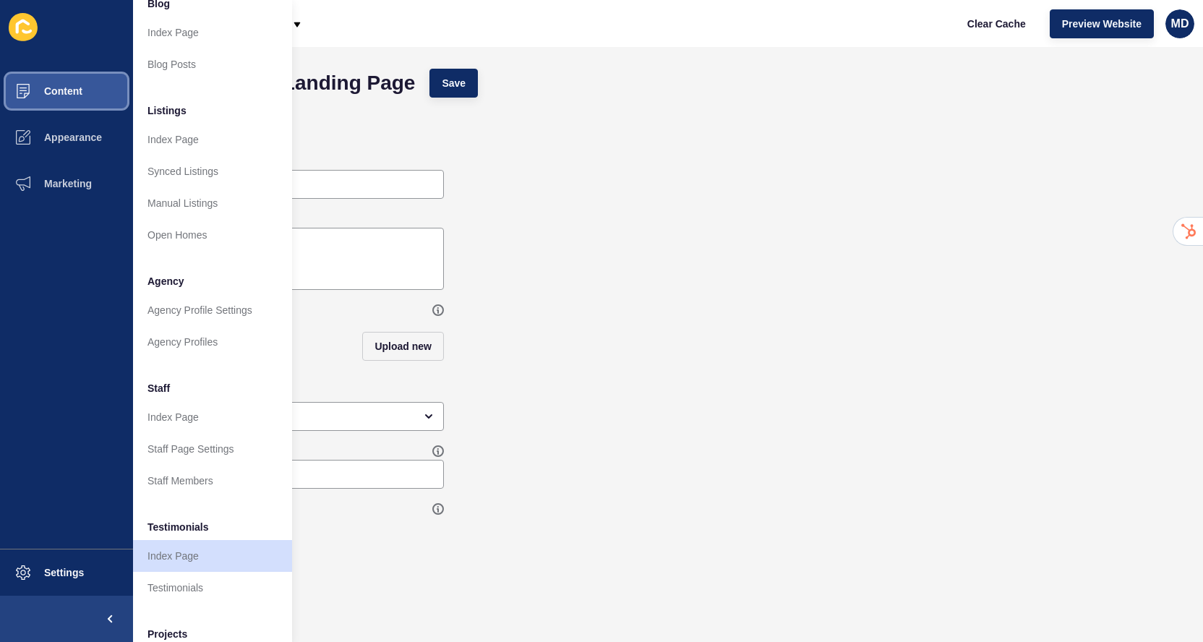
scroll to position [205, 0]
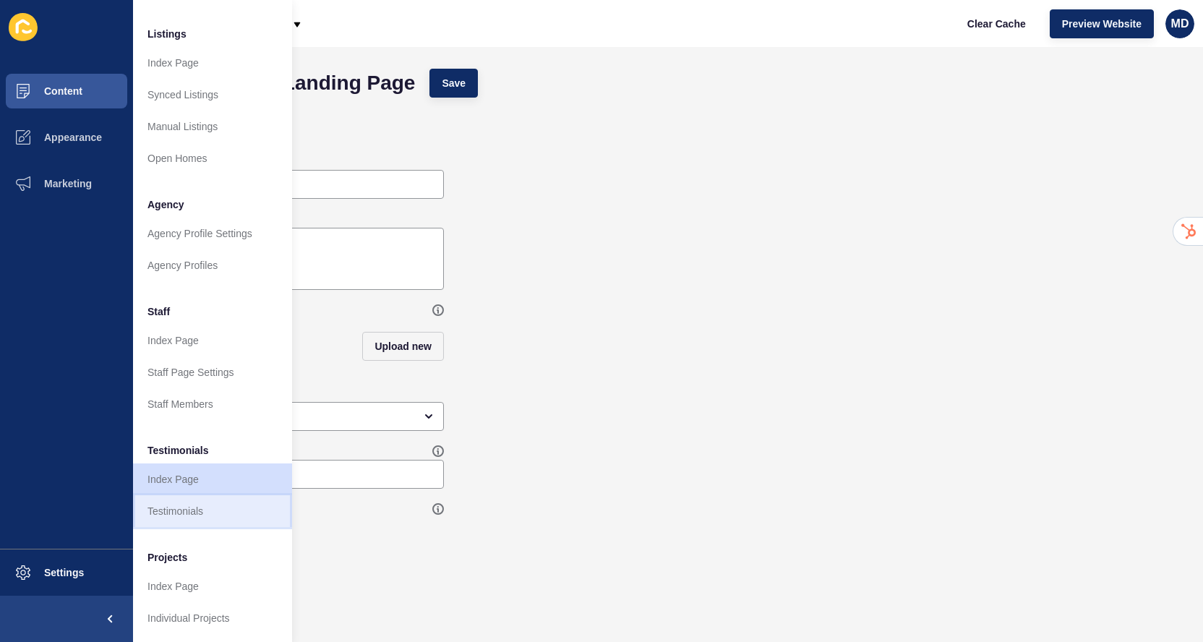
click at [162, 507] on link "Testimonials" at bounding box center [212, 511] width 159 height 32
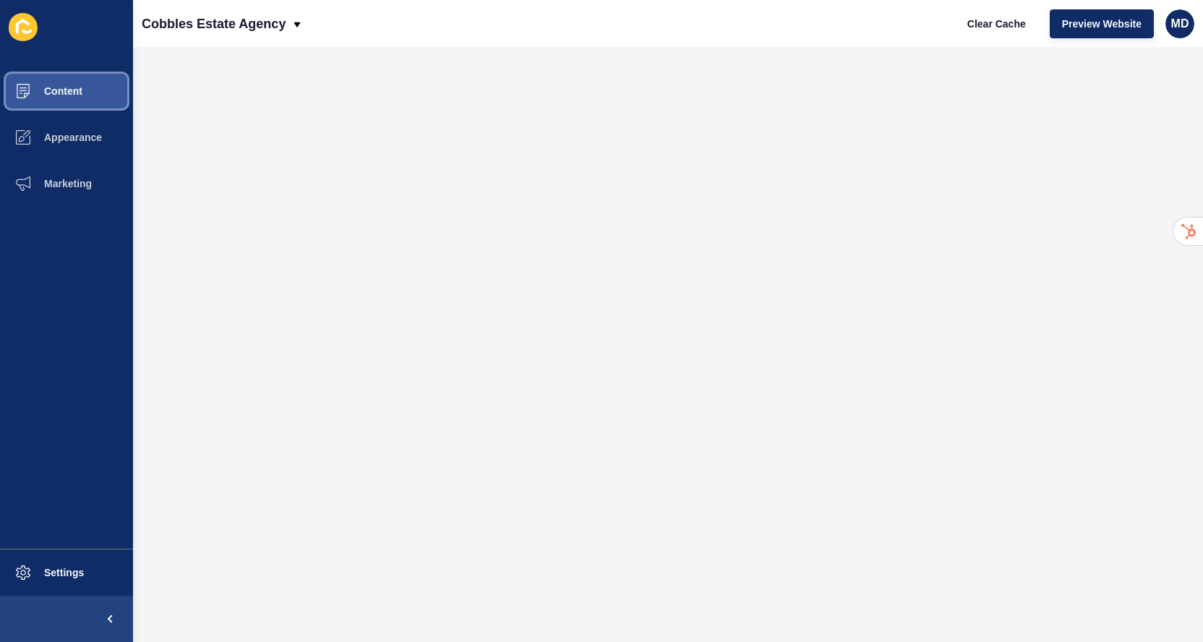
click at [13, 88] on span "Content" at bounding box center [40, 91] width 85 height 12
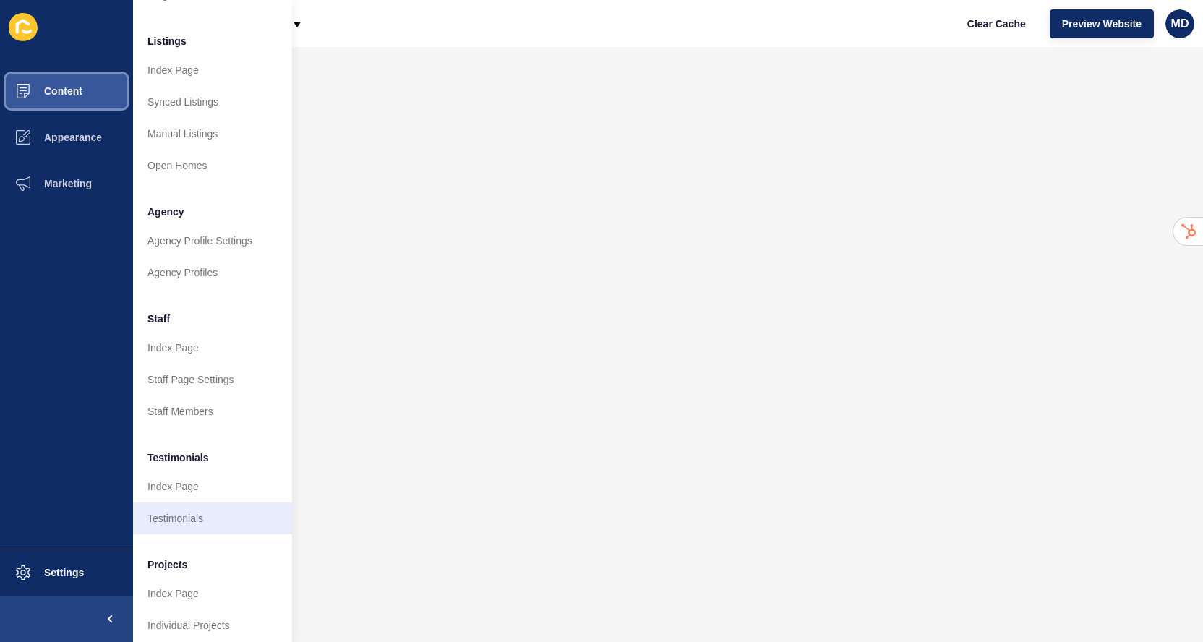
scroll to position [205, 0]
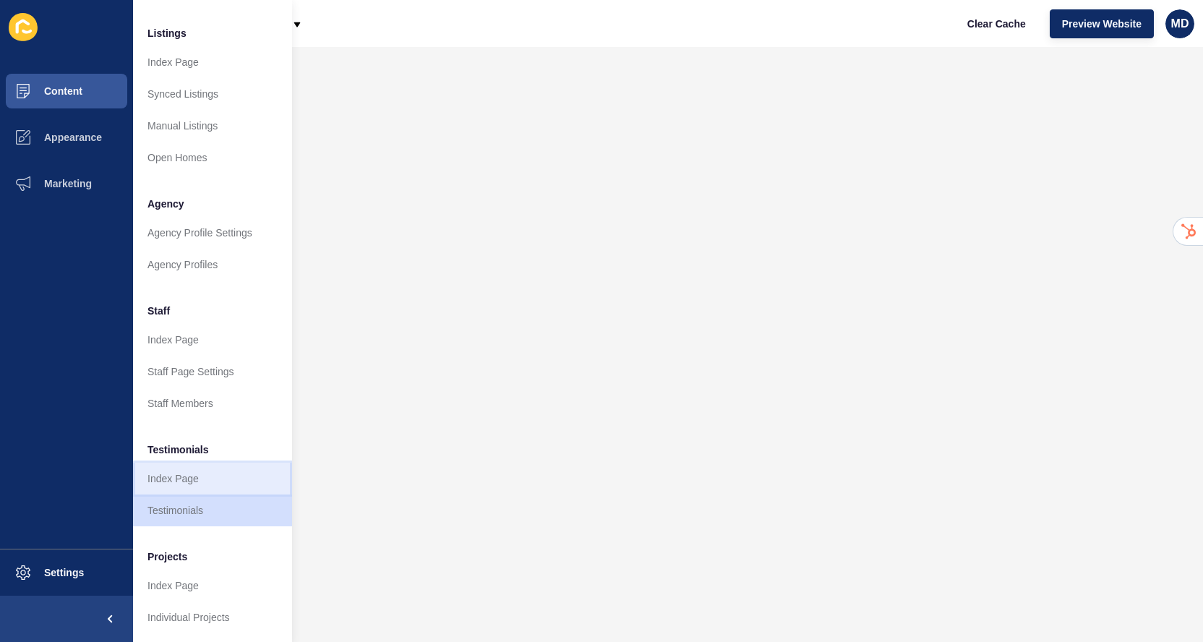
click at [176, 481] on link "Index Page" at bounding box center [212, 479] width 159 height 32
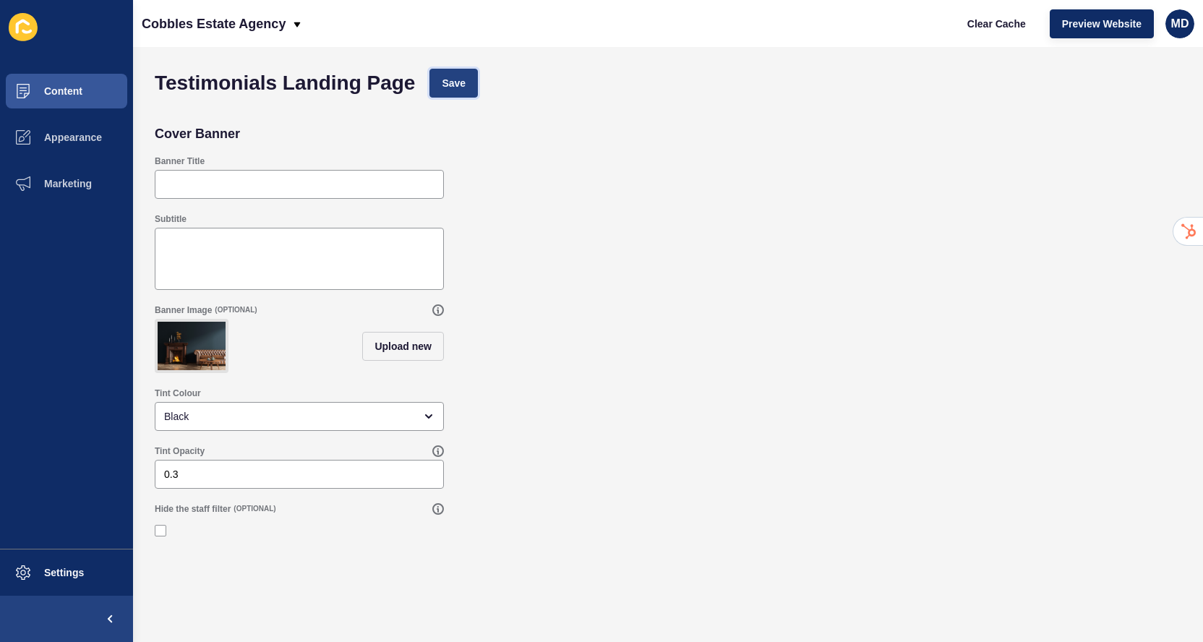
click at [443, 91] on button "Save" at bounding box center [453, 83] width 48 height 29
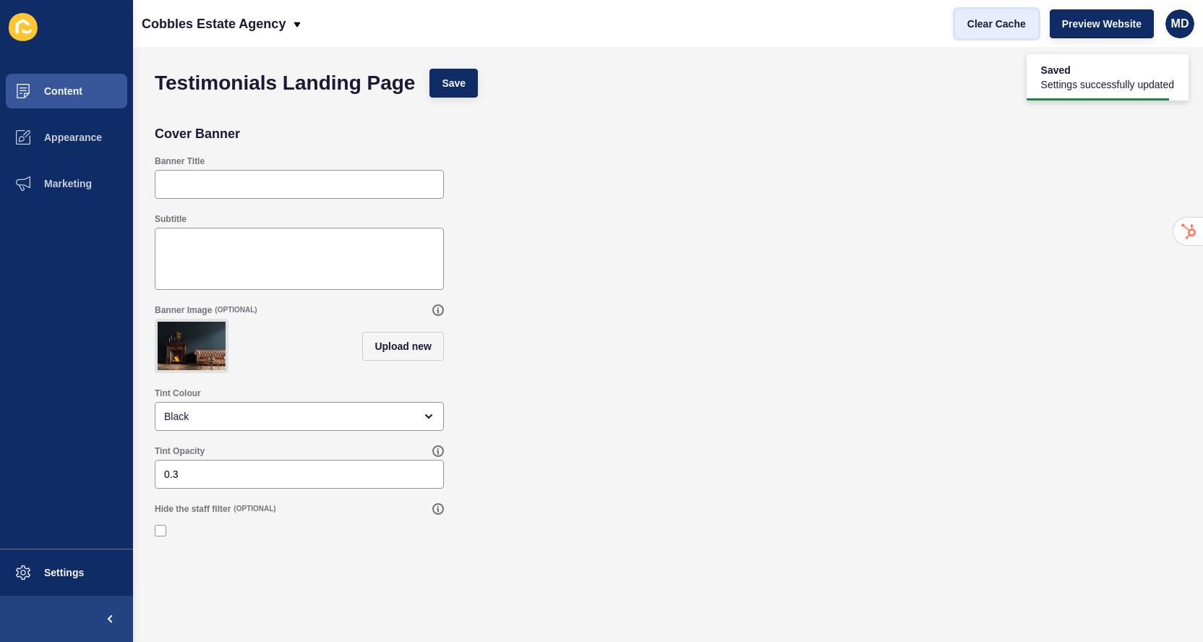
click at [1006, 27] on span "Clear Cache" at bounding box center [996, 24] width 59 height 14
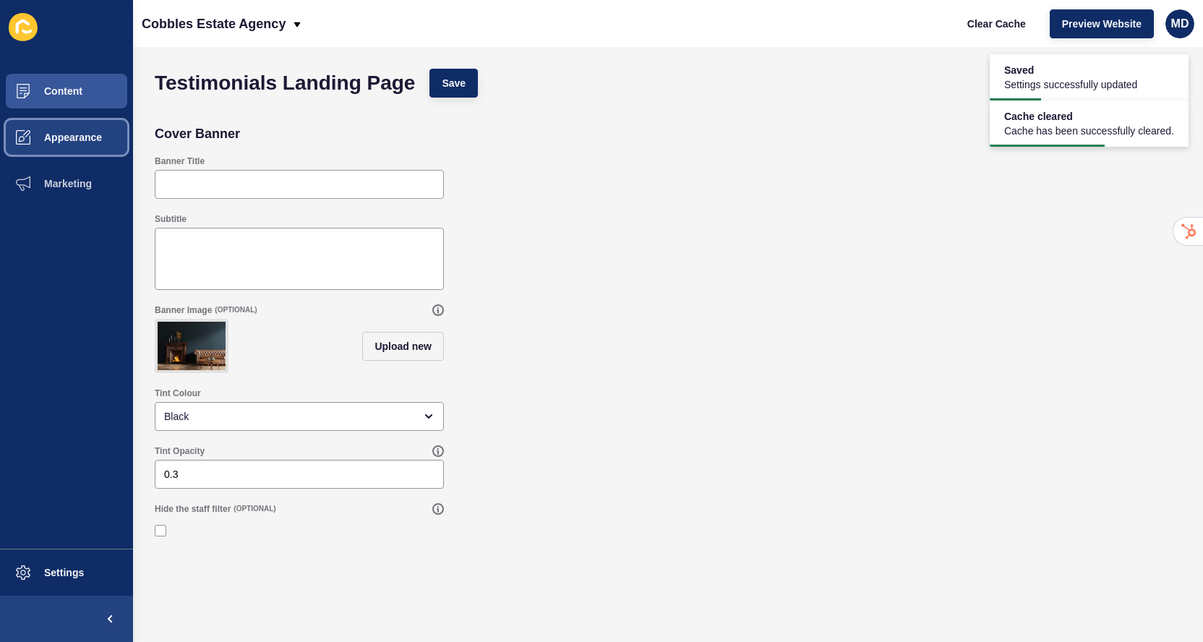
click at [79, 130] on button "Appearance" at bounding box center [66, 137] width 133 height 46
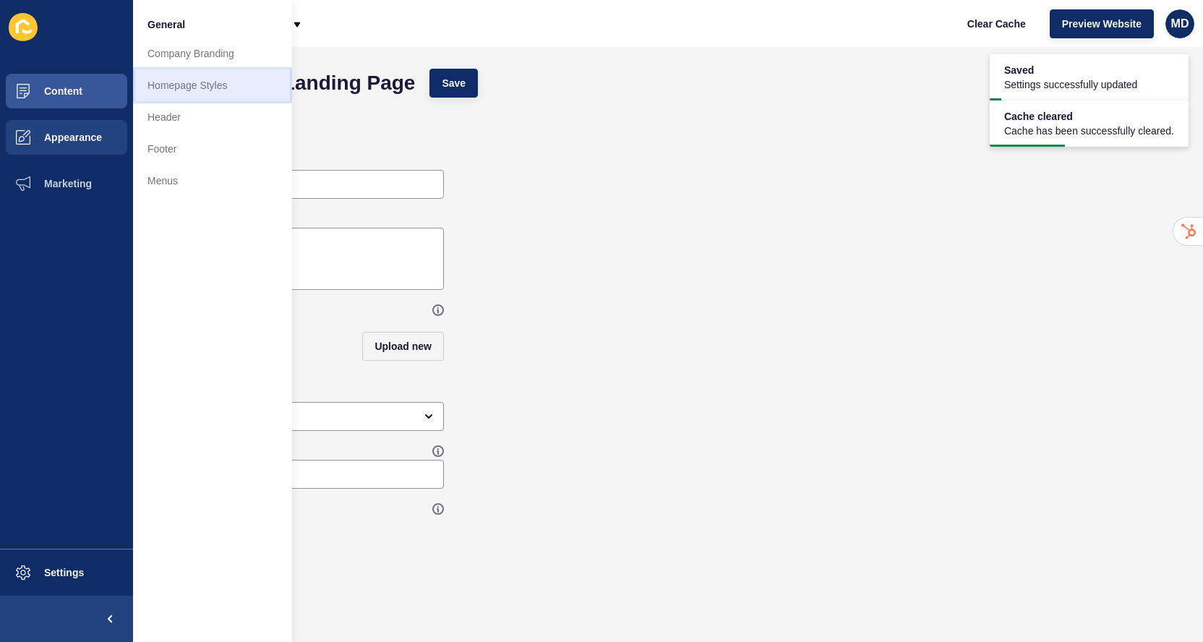
click at [176, 90] on link "Homepage Styles" at bounding box center [212, 85] width 159 height 32
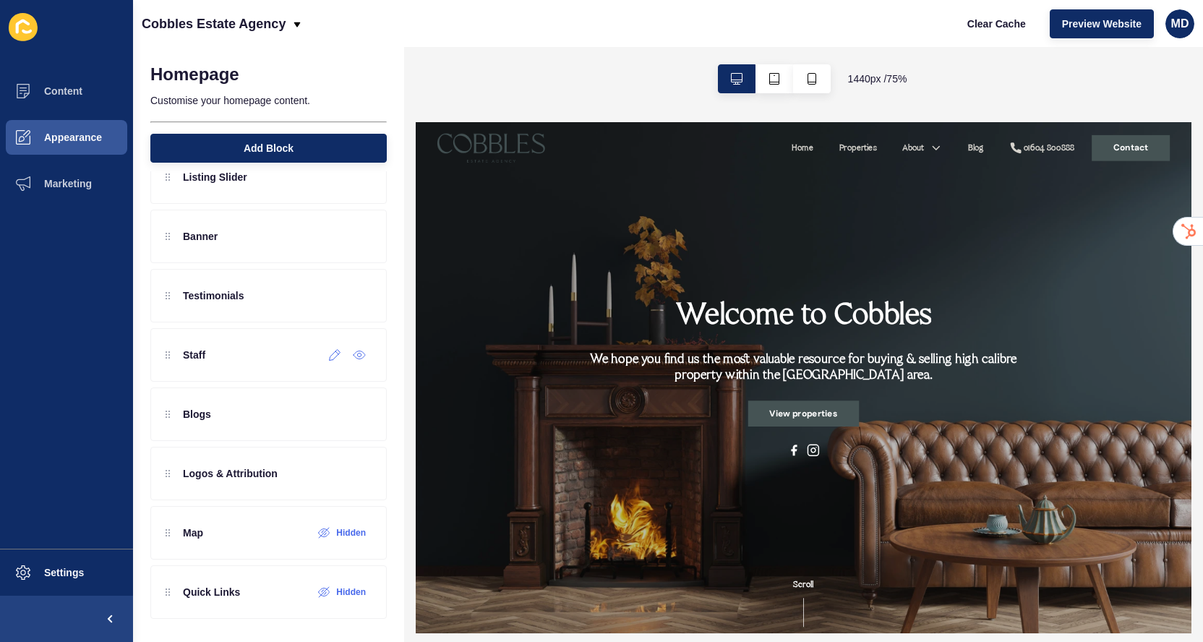
scroll to position [205, 0]
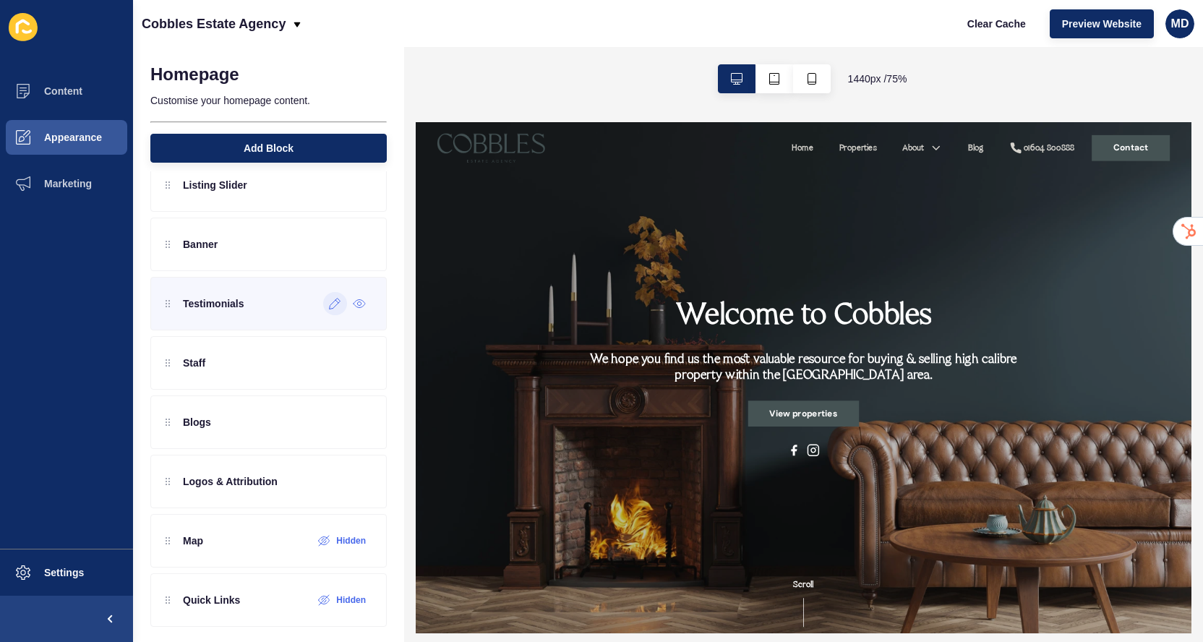
click at [332, 304] on icon at bounding box center [335, 304] width 12 height 12
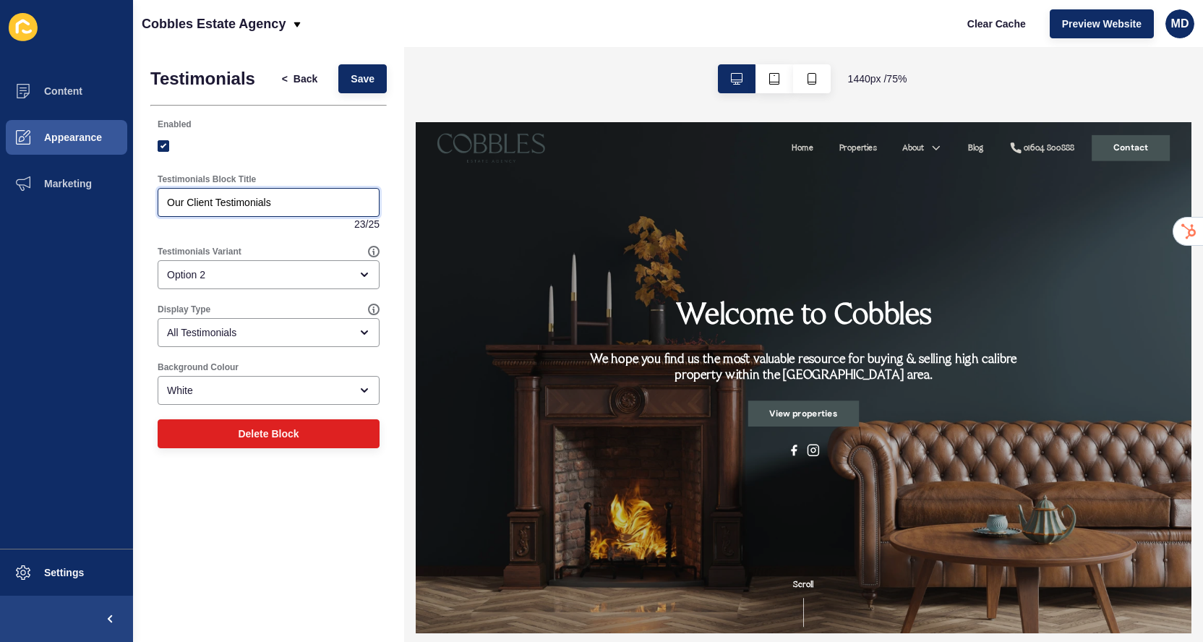
click at [276, 199] on input "Our Client Testimonials" at bounding box center [268, 202] width 203 height 14
click at [239, 271] on div "Option 2" at bounding box center [258, 274] width 183 height 14
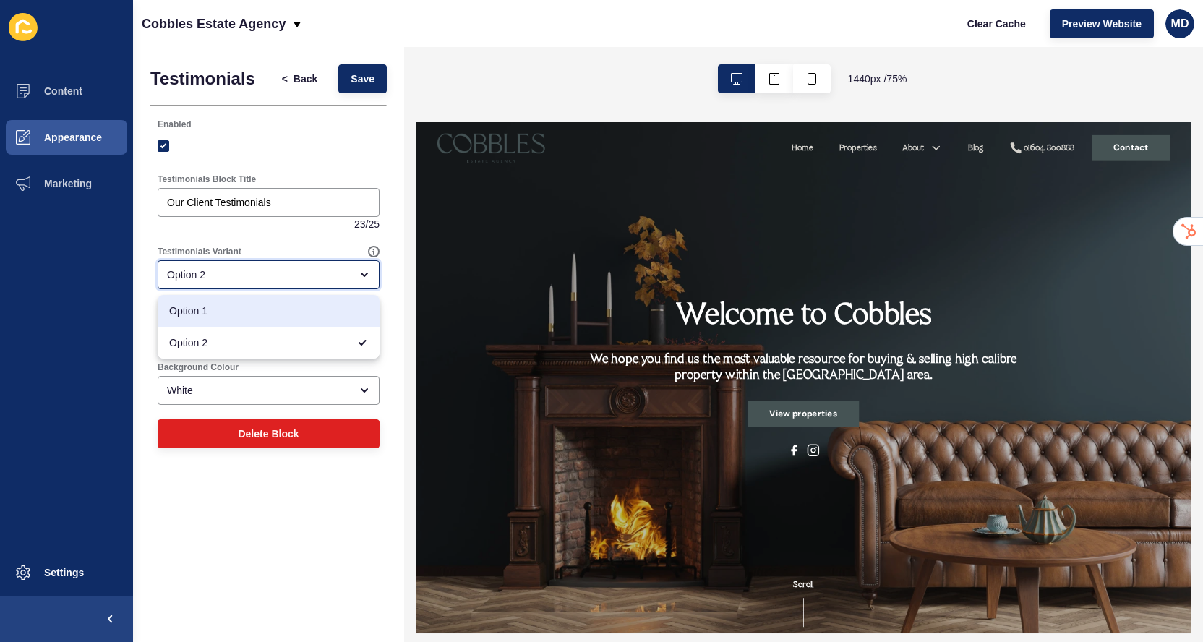
click at [223, 317] on span "Option 1" at bounding box center [268, 311] width 199 height 14
type input "Option 1"
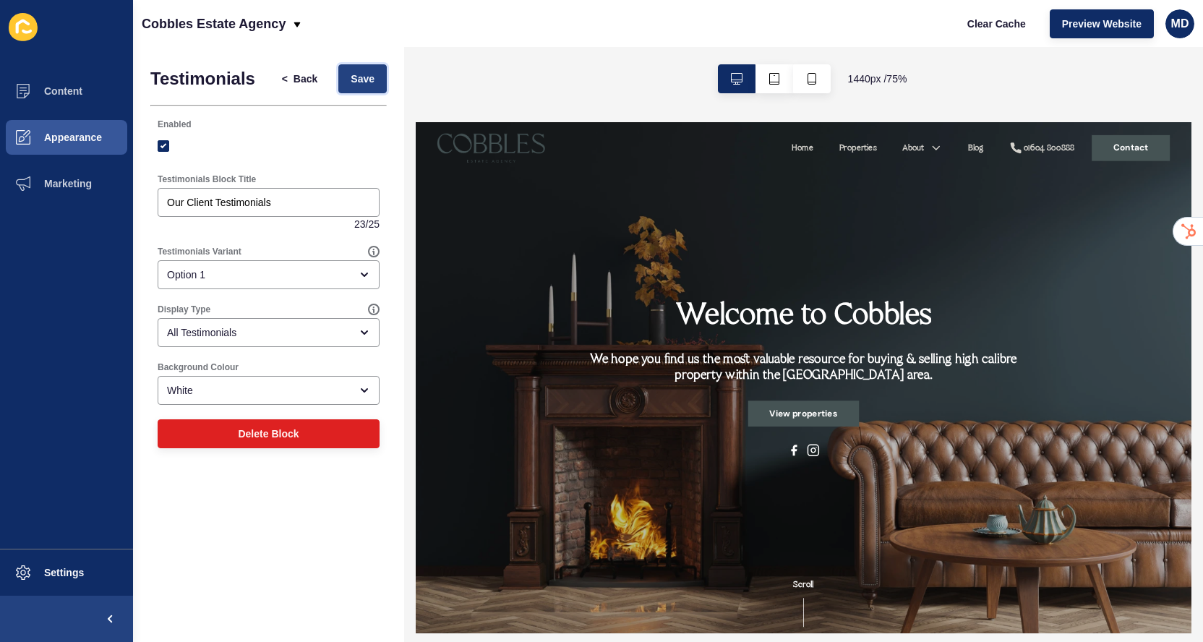
click at [364, 73] on span "Save" at bounding box center [362, 79] width 24 height 14
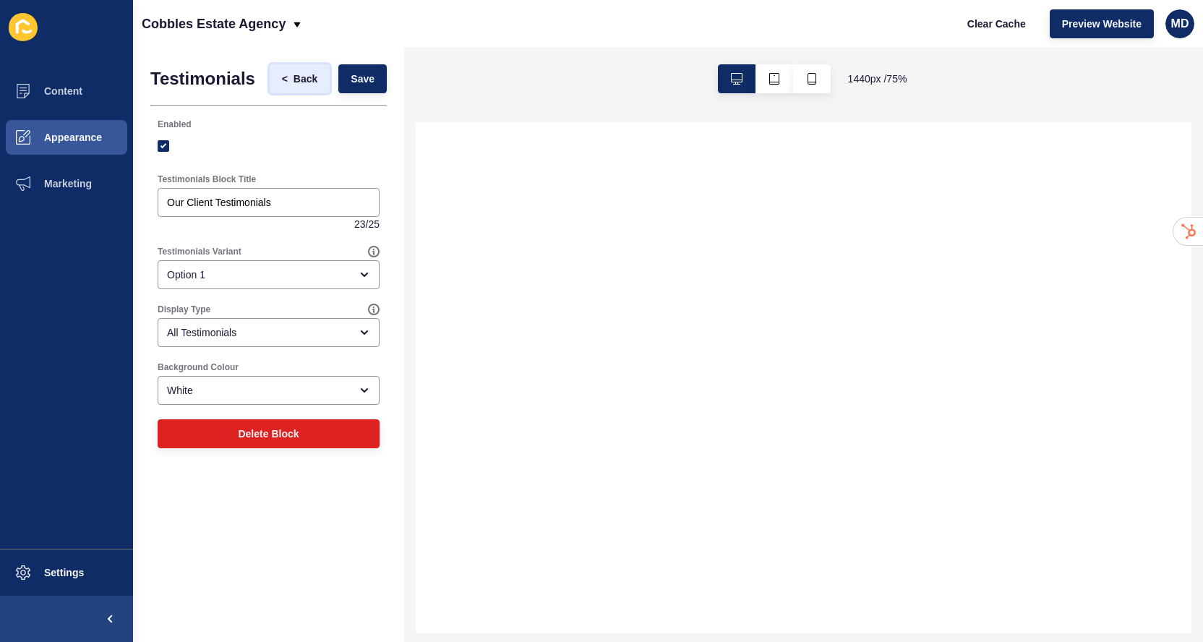
click at [310, 78] on span "Back" at bounding box center [305, 79] width 24 height 14
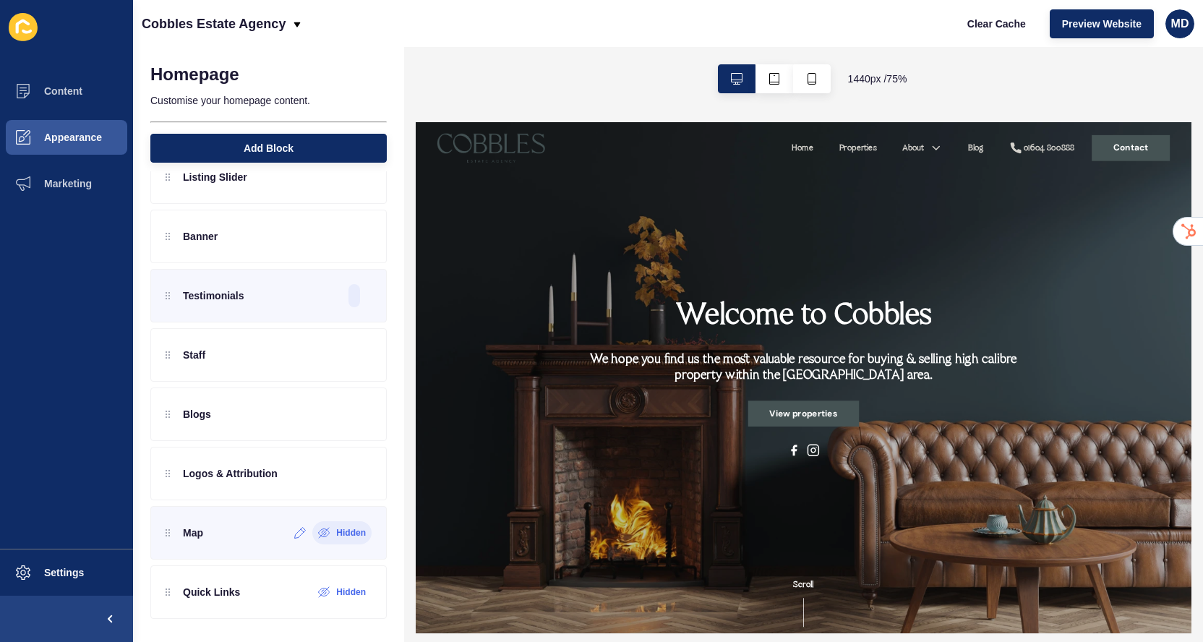
click at [324, 537] on icon at bounding box center [324, 533] width 12 height 12
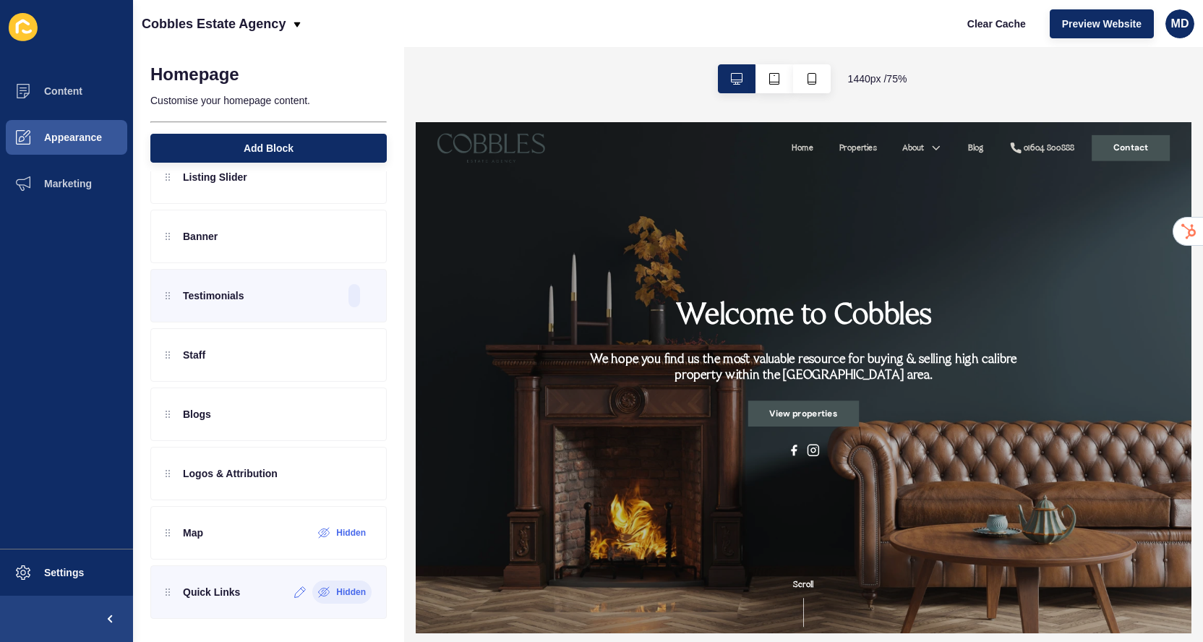
click at [325, 591] on icon at bounding box center [324, 592] width 12 height 12
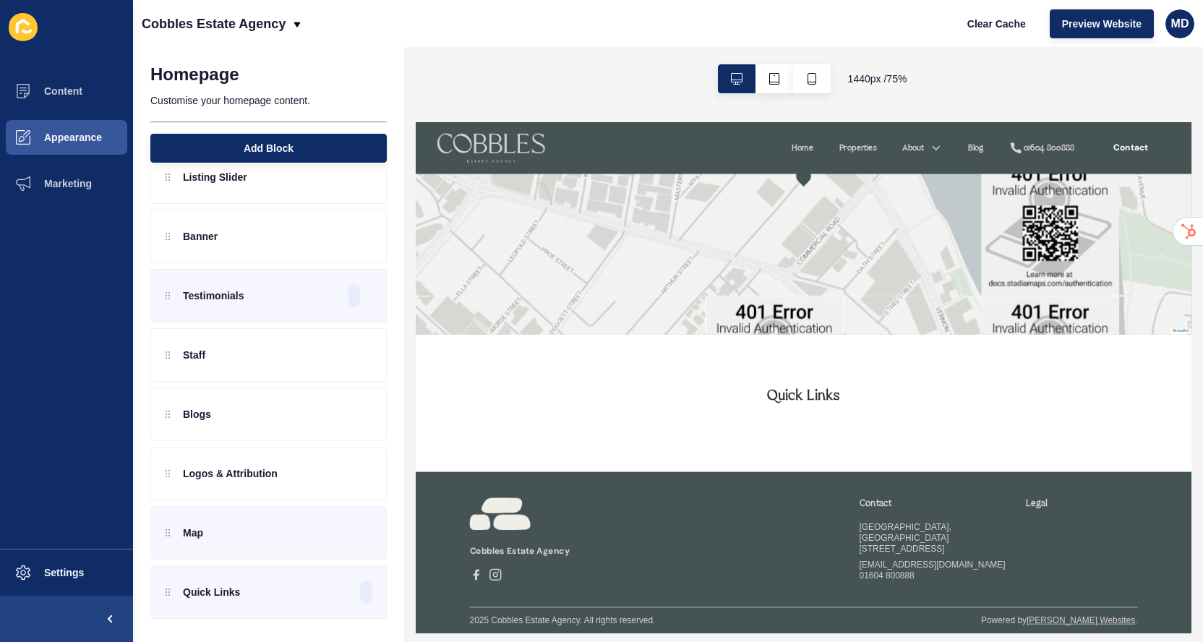
scroll to position [3918, 0]
click at [336, 598] on div at bounding box center [335, 591] width 24 height 23
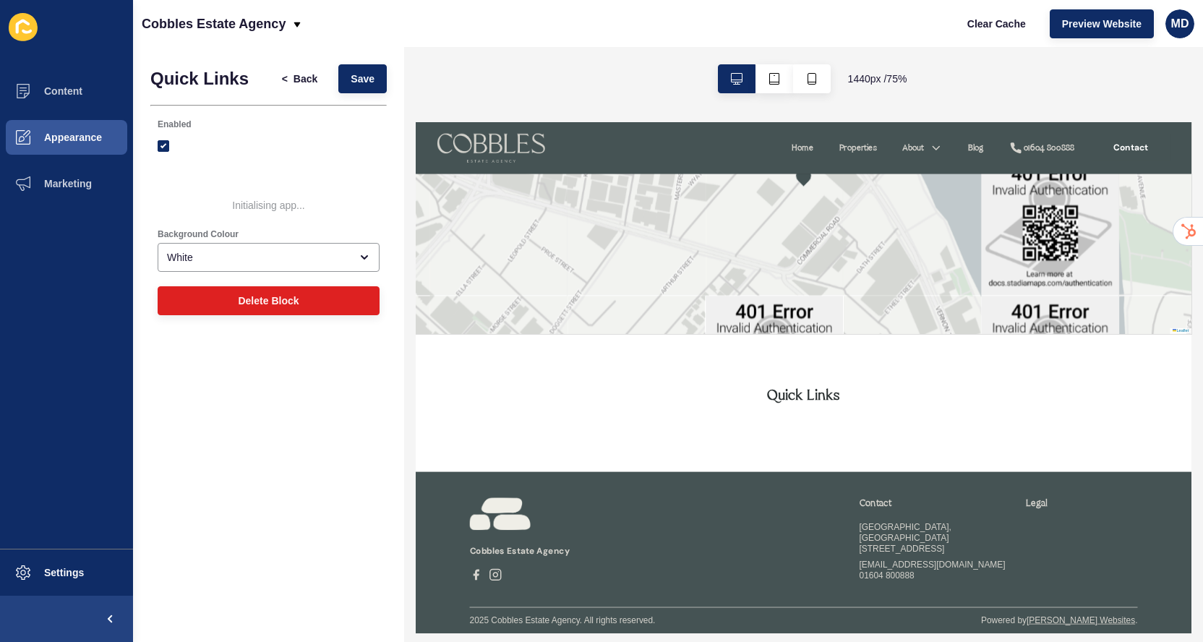
scroll to position [3956, 0]
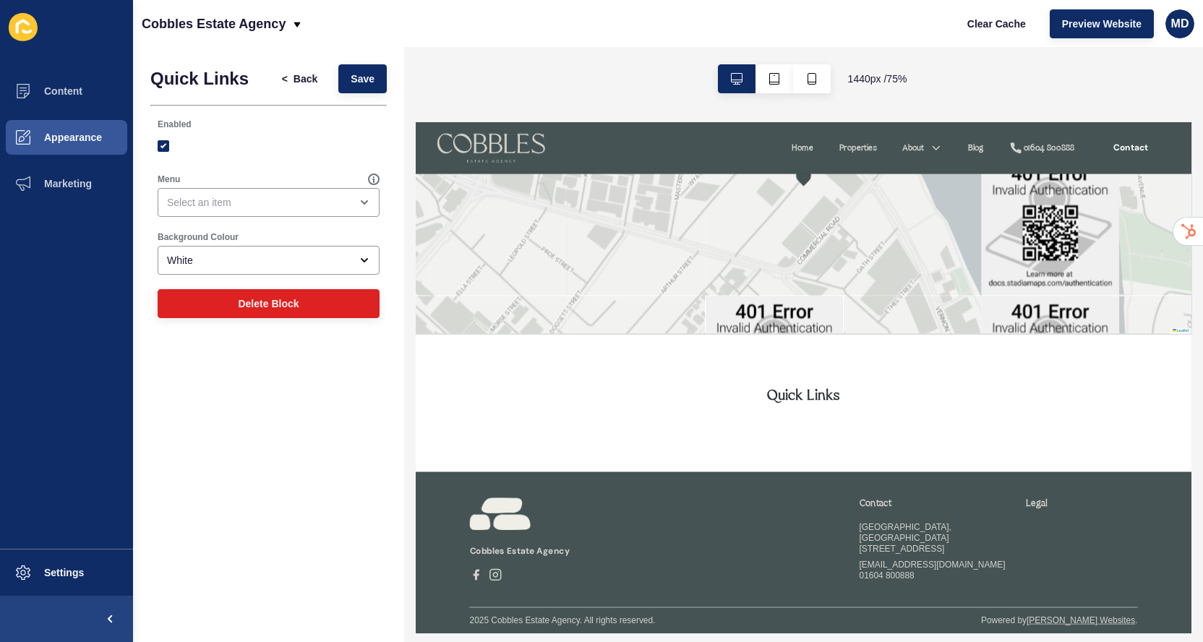
click at [297, 186] on div "Menu" at bounding box center [268, 195] width 225 height 46
click at [285, 204] on div "open menu" at bounding box center [258, 202] width 183 height 14
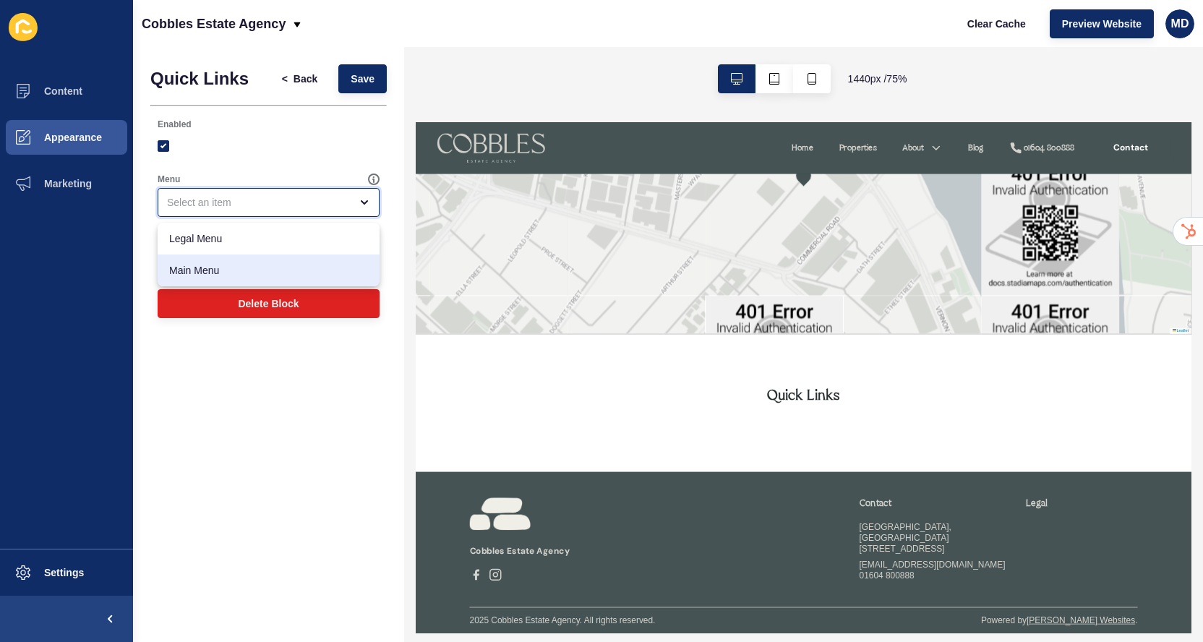
click at [233, 267] on span "Main Menu" at bounding box center [268, 270] width 199 height 14
type input "Main Menu"
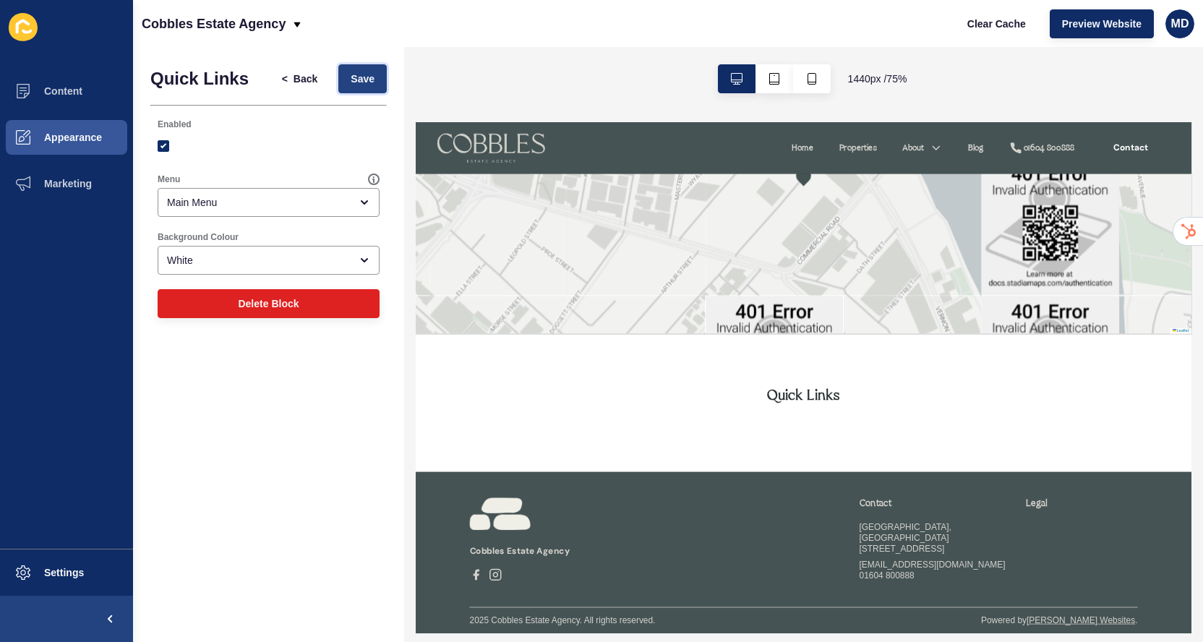
click at [354, 77] on span "Save" at bounding box center [362, 79] width 24 height 14
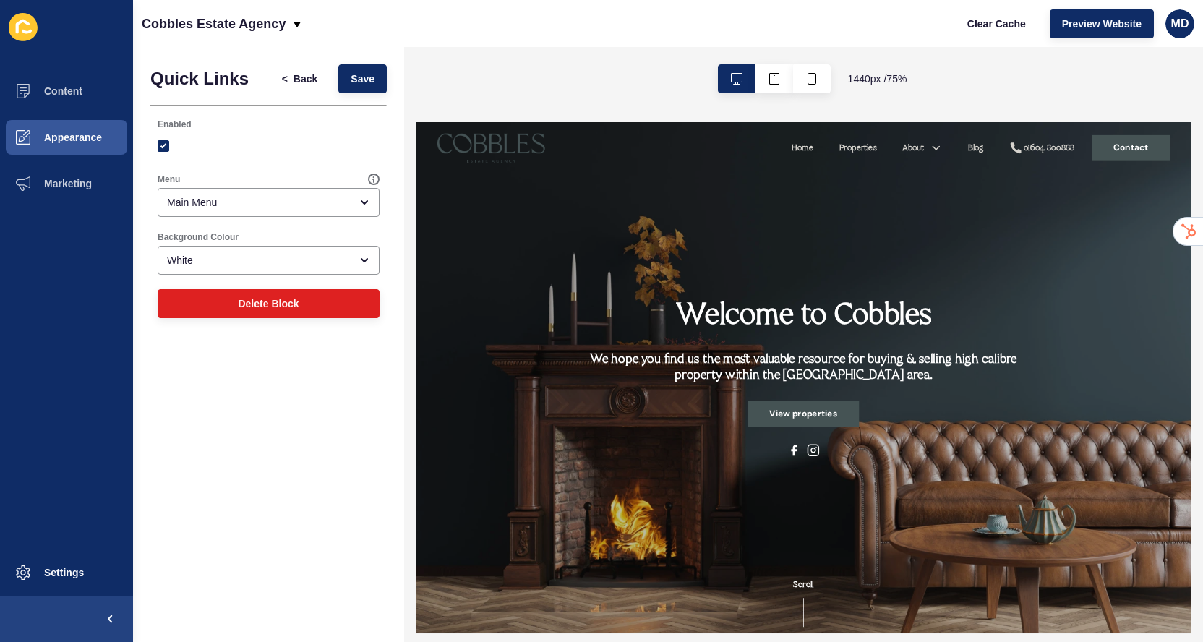
scroll to position [0, 0]
click at [312, 77] on span "Back" at bounding box center [305, 79] width 24 height 14
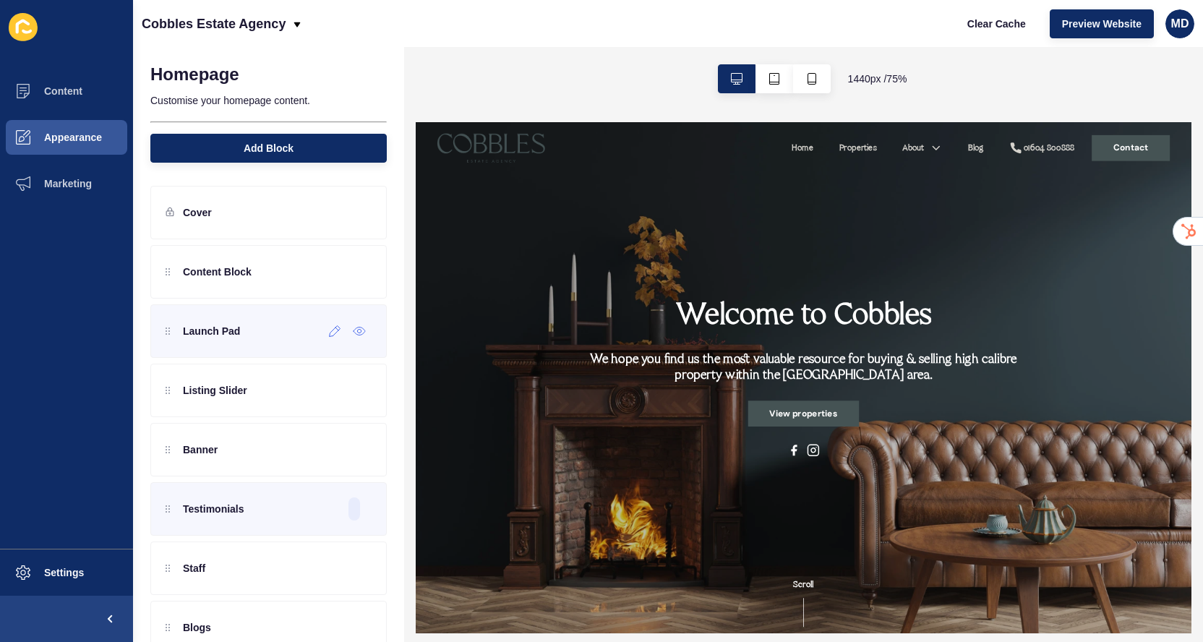
scroll to position [213, 0]
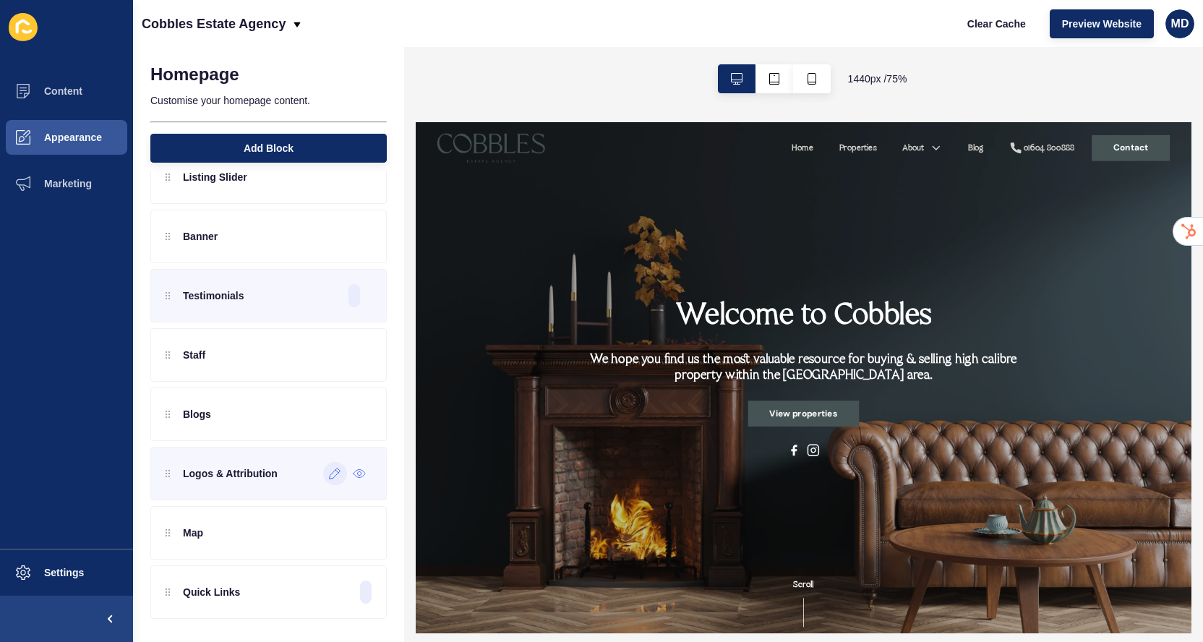
click at [331, 476] on icon at bounding box center [335, 474] width 12 height 12
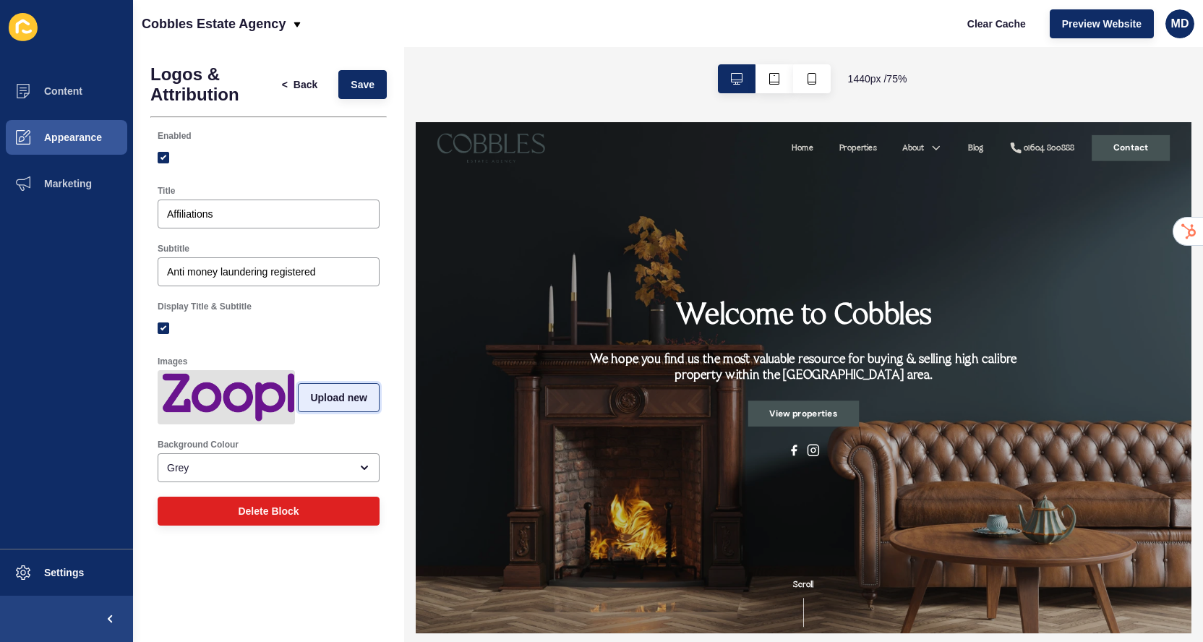
click at [349, 406] on button "Upload new" at bounding box center [339, 397] width 82 height 29
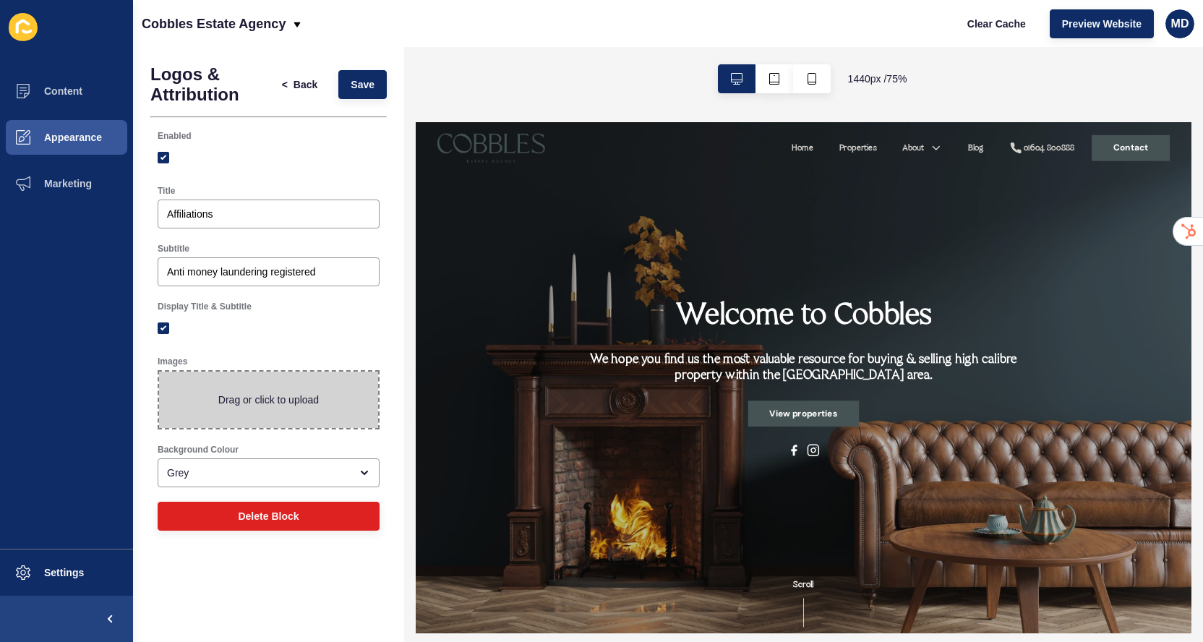
click at [301, 402] on span at bounding box center [268, 399] width 219 height 56
click at [159, 371] on input "Drag or click to upload" at bounding box center [159, 371] width 0 height 0
type input "C:\fakepath\TPO_CTSI logos RGB.png"
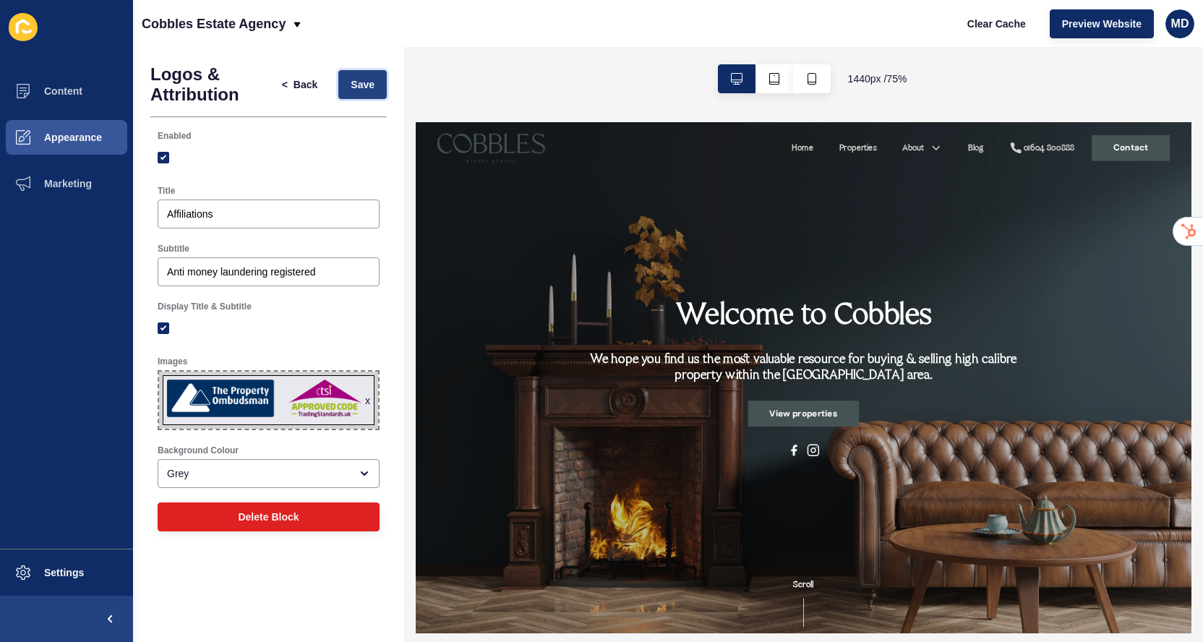
click at [379, 72] on button "Save" at bounding box center [362, 84] width 48 height 29
drag, startPoint x: 329, startPoint y: 273, endPoint x: 151, endPoint y: 270, distance: 177.8
click at [151, 270] on div "Subtitle Anti money laundering registered" at bounding box center [268, 265] width 236 height 58
click at [346, 93] on button "Save" at bounding box center [362, 84] width 48 height 29
click at [978, 28] on span "Clear Cache" at bounding box center [996, 24] width 59 height 14
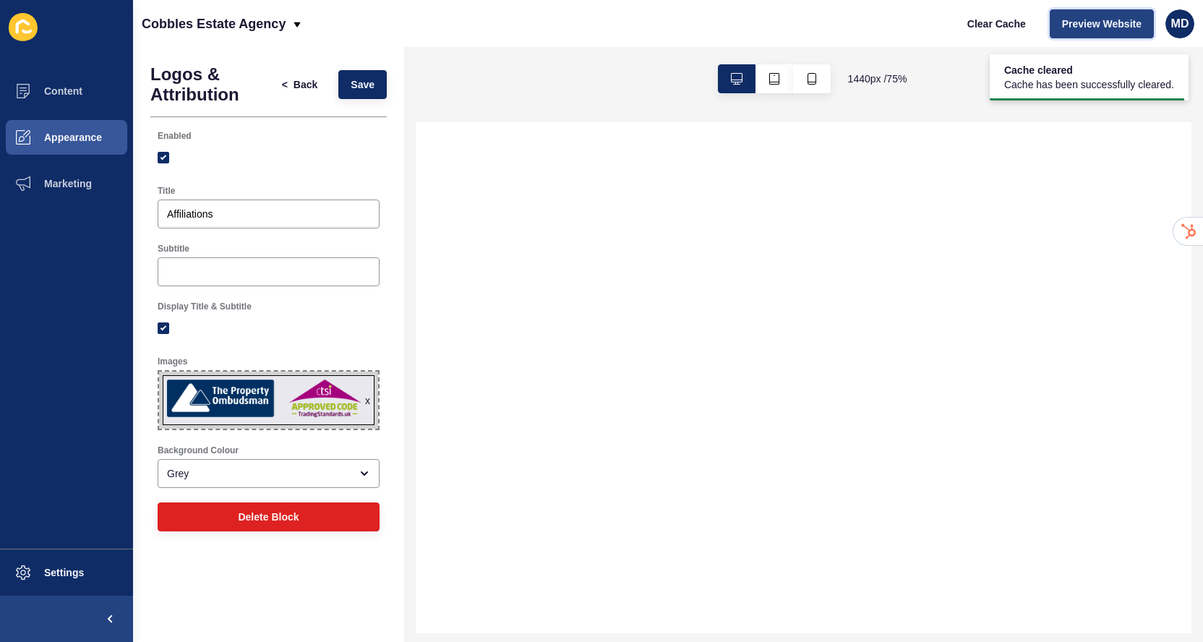
click at [1079, 26] on span "Preview Website" at bounding box center [1101, 24] width 79 height 14
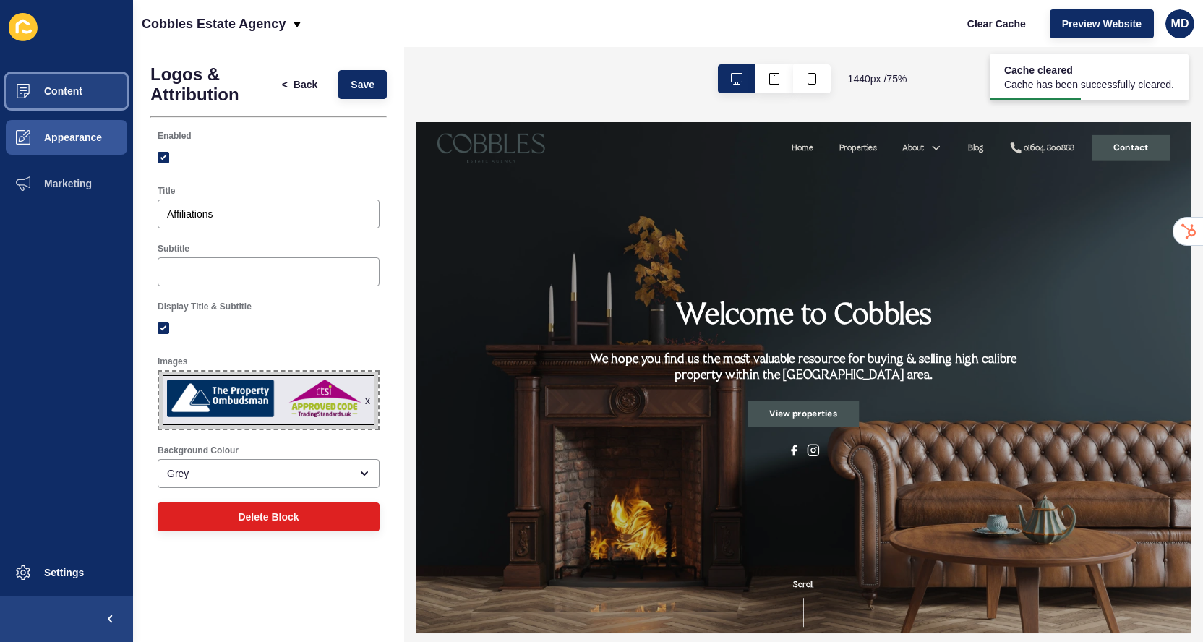
click at [87, 93] on button "Content" at bounding box center [66, 91] width 133 height 46
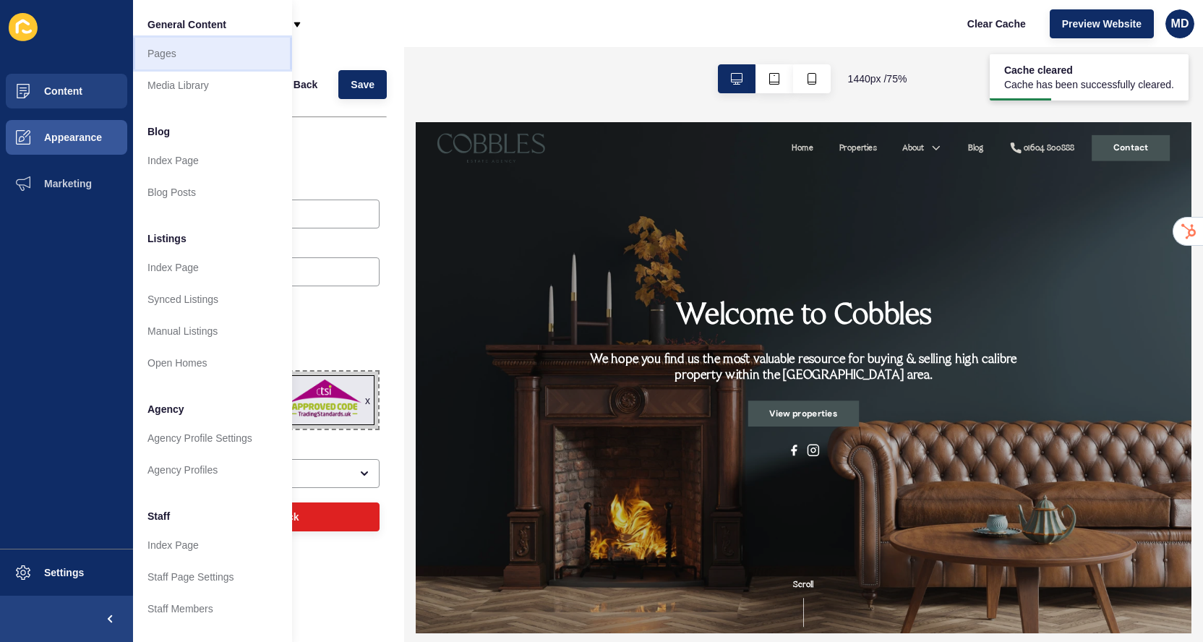
click at [232, 63] on link "Pages" at bounding box center [212, 54] width 159 height 32
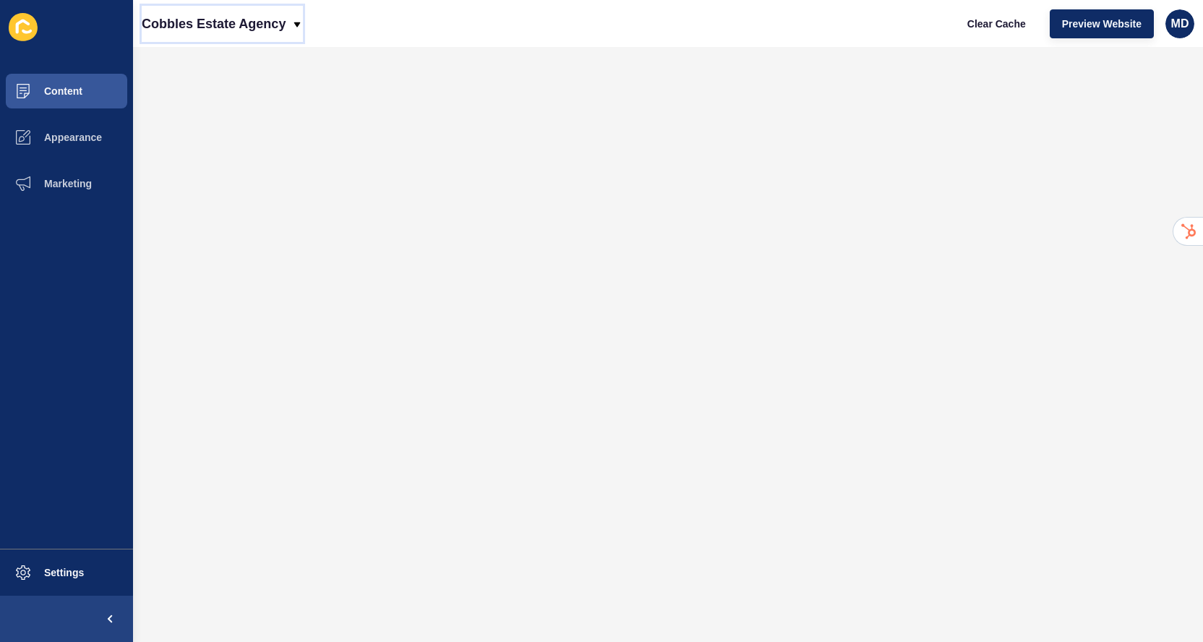
click at [176, 10] on p "Cobbles Estate Agency" at bounding box center [214, 24] width 144 height 36
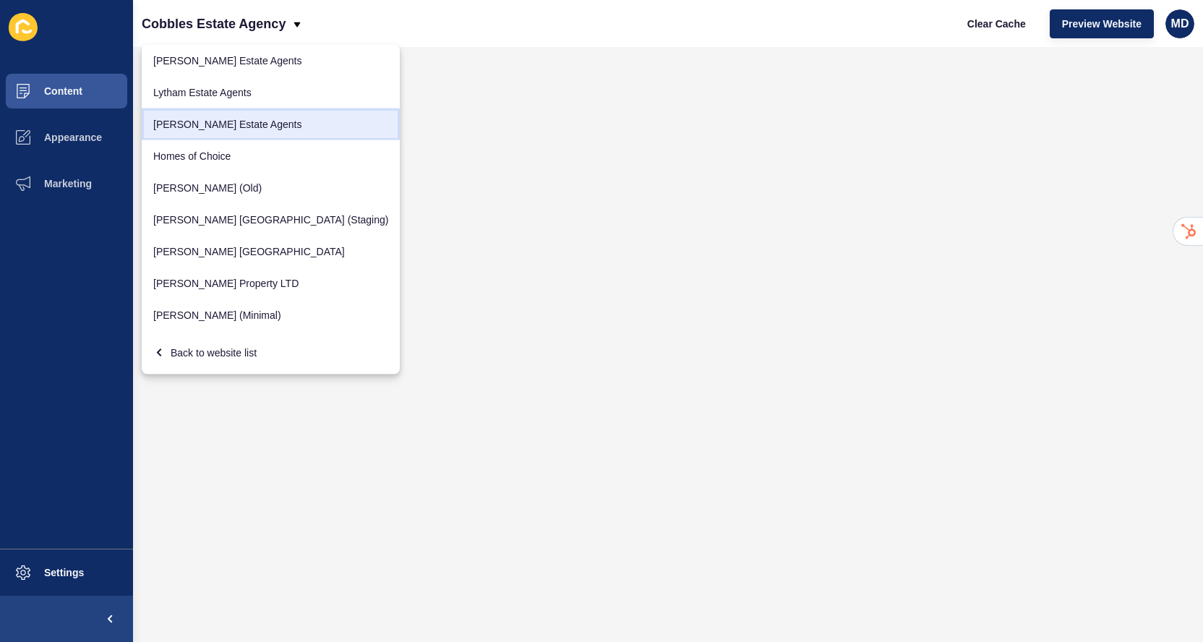
click at [191, 116] on link "[PERSON_NAME] Estate Agents" at bounding box center [271, 124] width 258 height 32
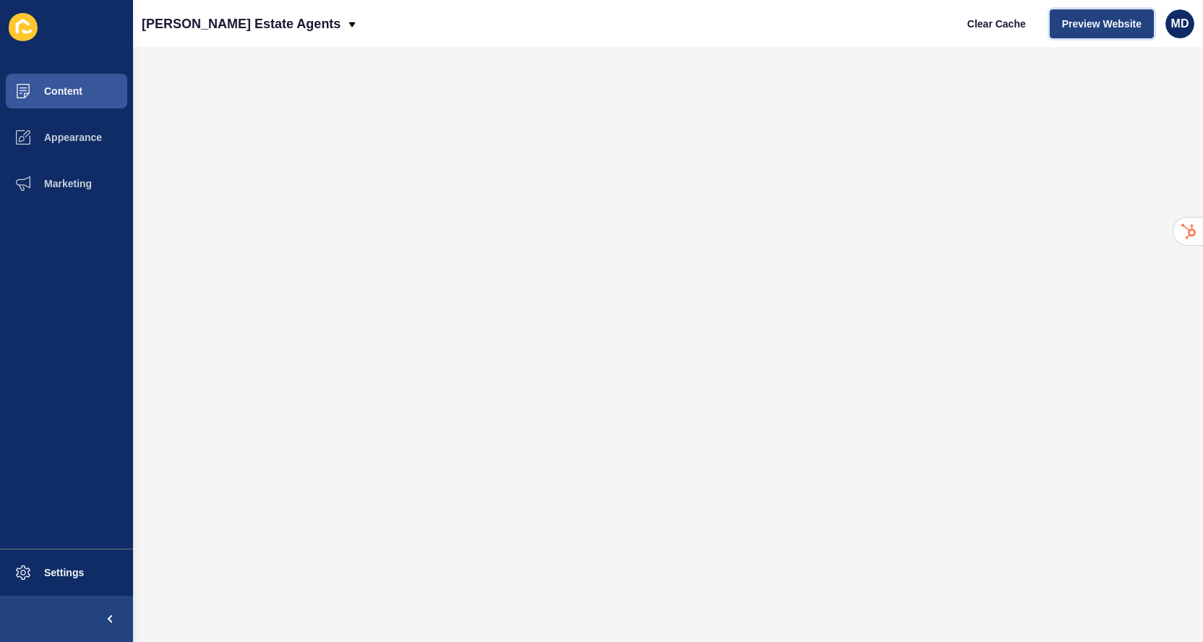
click at [1070, 30] on span "Preview Website" at bounding box center [1101, 24] width 79 height 14
click at [77, 189] on button "Marketing" at bounding box center [66, 183] width 133 height 46
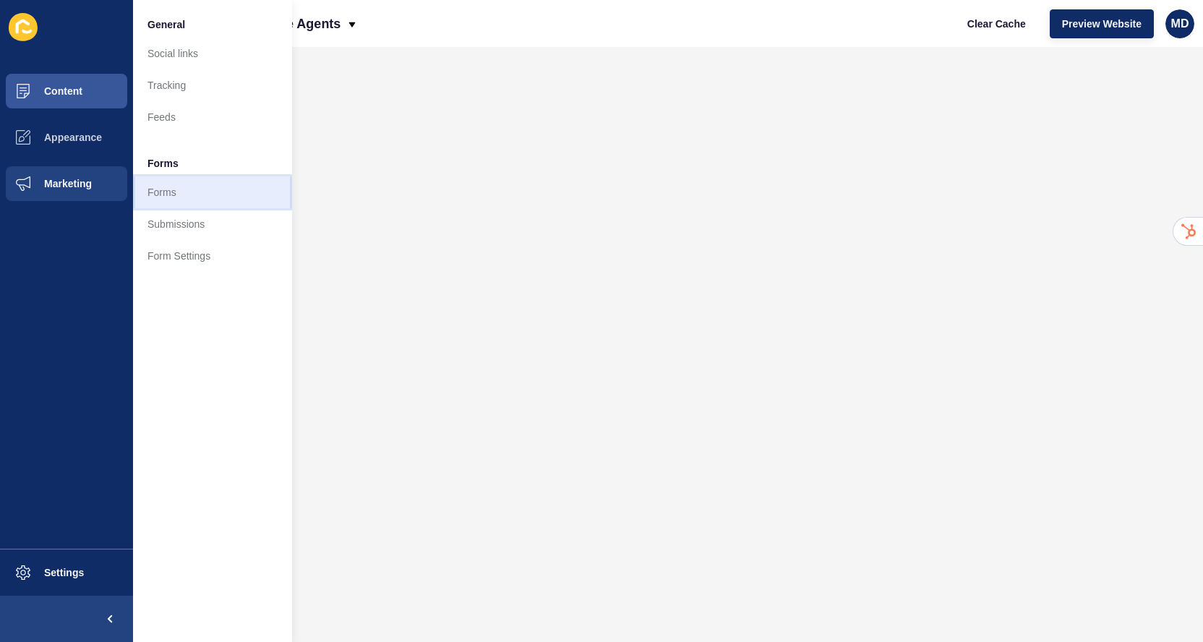
click at [184, 192] on link "Forms" at bounding box center [212, 192] width 159 height 32
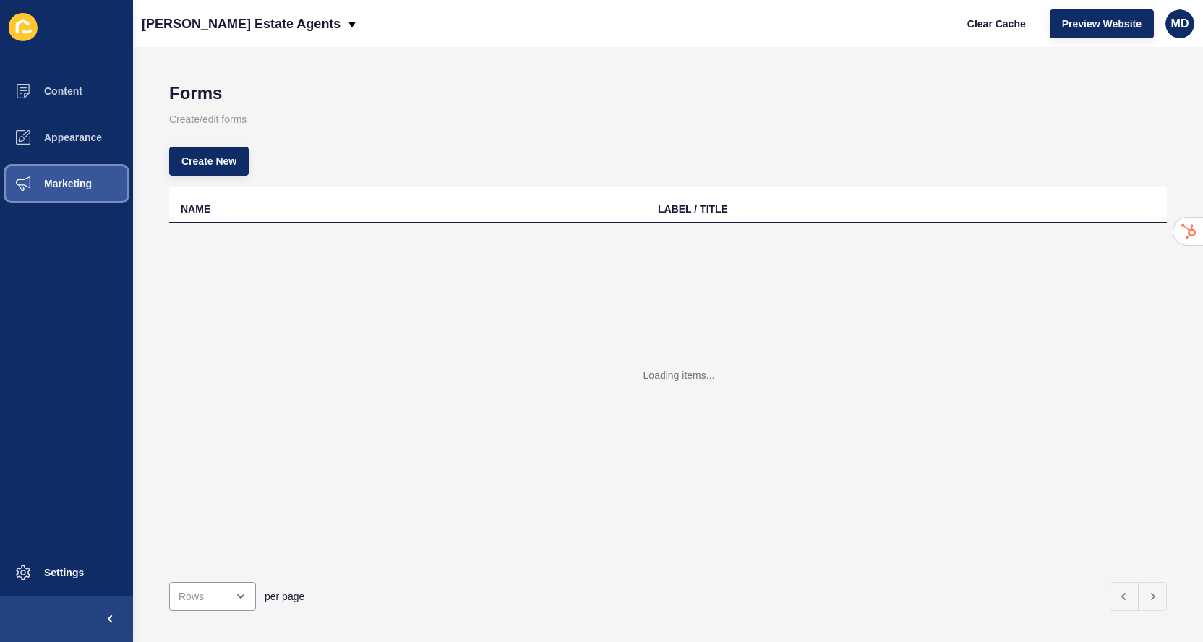
click at [74, 183] on span "Marketing" at bounding box center [45, 184] width 94 height 12
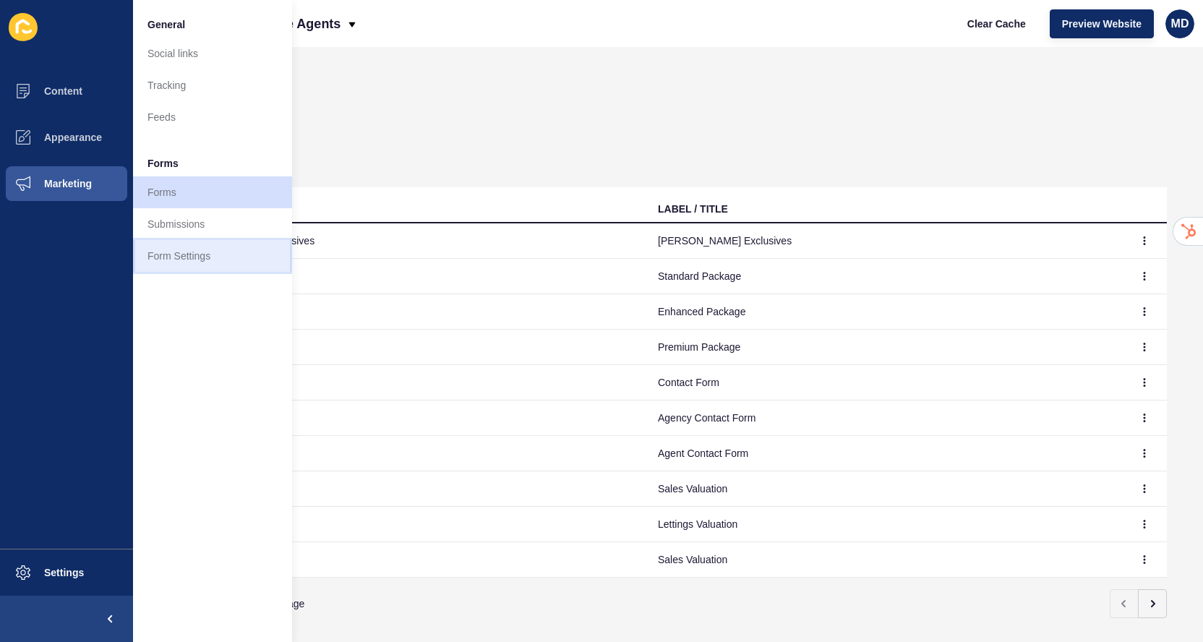
click at [163, 255] on link "Form Settings" at bounding box center [212, 256] width 159 height 32
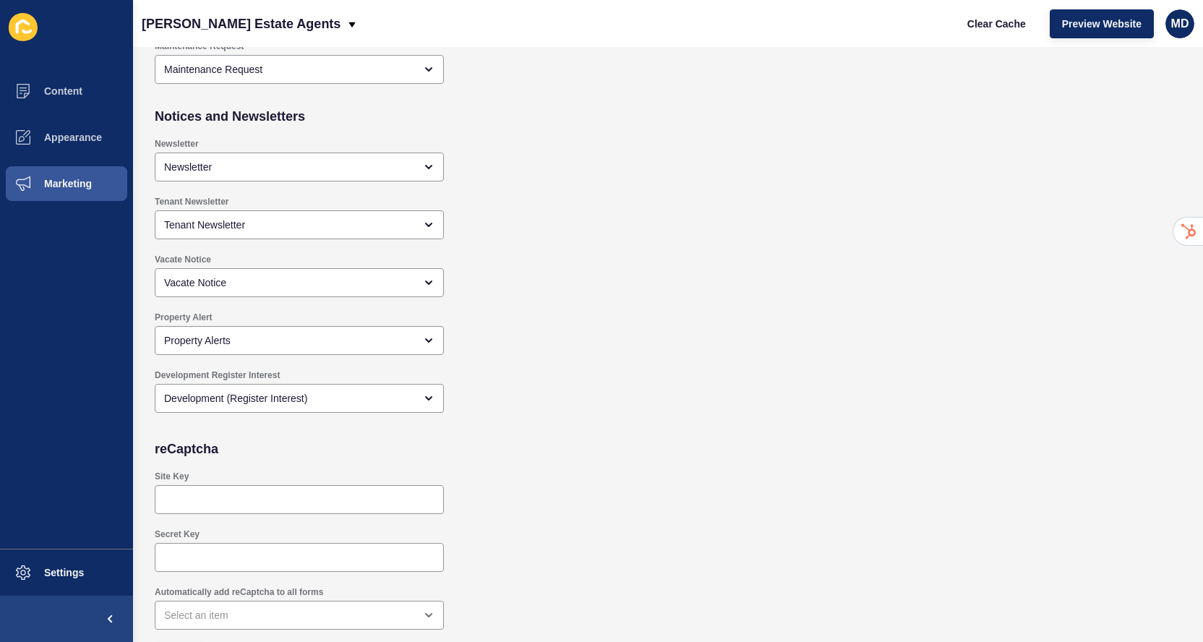
scroll to position [1268, 0]
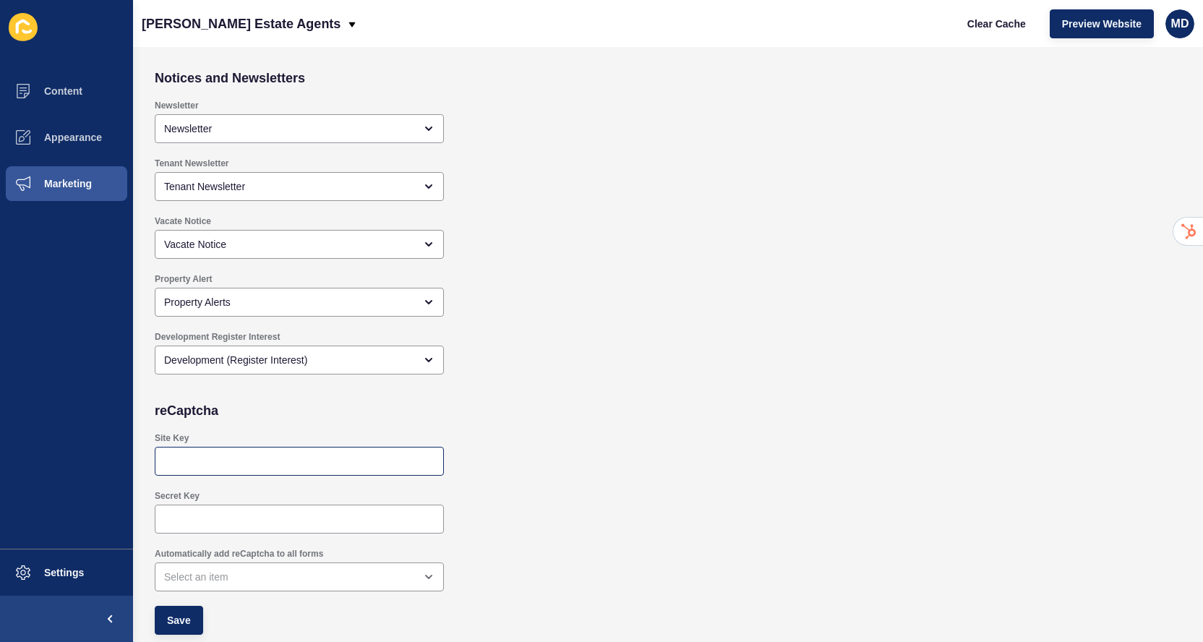
click at [195, 452] on div at bounding box center [299, 461] width 289 height 29
paste input "6Ld3A6IrAAAAAAzZkFD6u573fC2pooBcjMBhN1qu"
type input "6Ld3A6IrAAAAAAzZkFD6u573fC2pooBcjMBhN1qu"
click at [177, 533] on div "Secret Key" at bounding box center [299, 512] width 292 height 46
click at [178, 522] on input "Secret Key" at bounding box center [299, 519] width 270 height 14
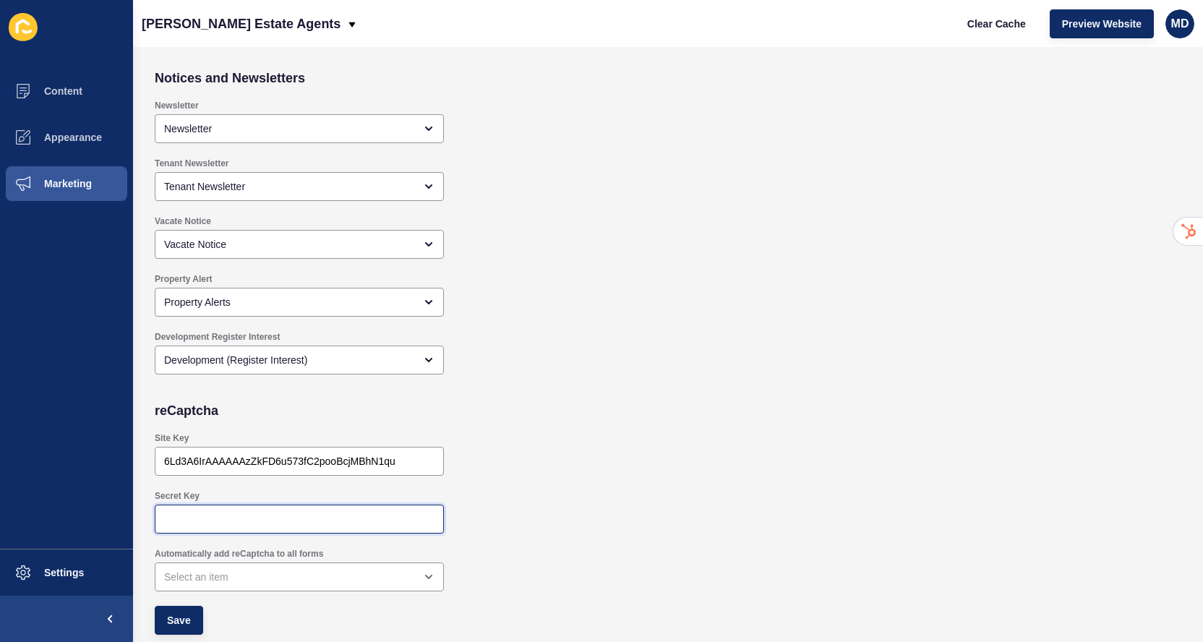
paste input "6Ld3A6IrAAAAALFWCPBN8h2ftWsMdaTOW6ig38e1"
type input "6Ld3A6IrAAAAALFWCPBN8h2ftWsMdaTOW6ig38e1"
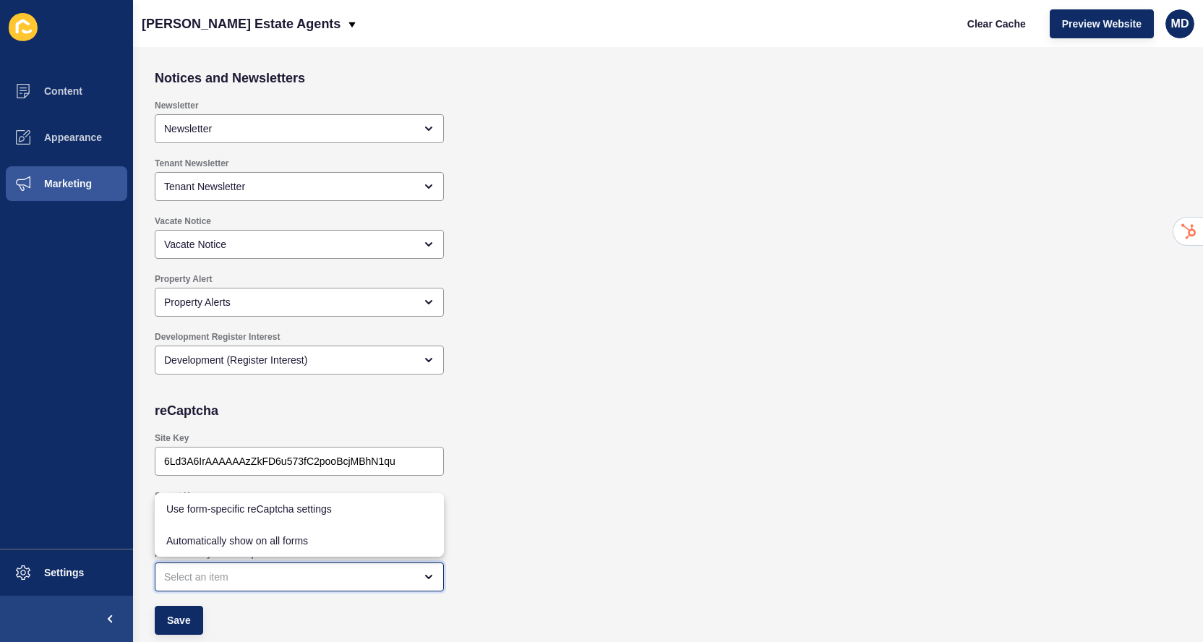
click at [184, 579] on div "close menu" at bounding box center [289, 576] width 250 height 14
drag, startPoint x: 195, startPoint y: 509, endPoint x: 194, endPoint y: 538, distance: 29.6
click at [194, 538] on div "Use form-specific reCaptcha settings Automatically show on all forms" at bounding box center [299, 525] width 289 height 64
click at [194, 538] on span "Automatically show on all forms" at bounding box center [299, 540] width 266 height 14
type input "Automatically show on all forms"
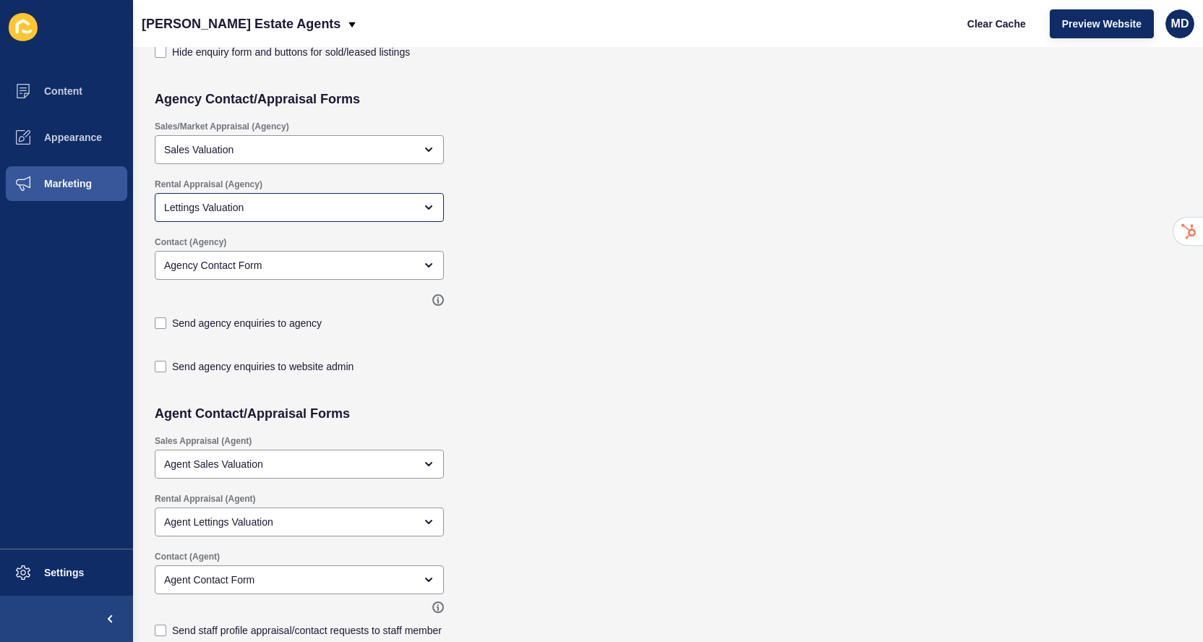
scroll to position [0, 0]
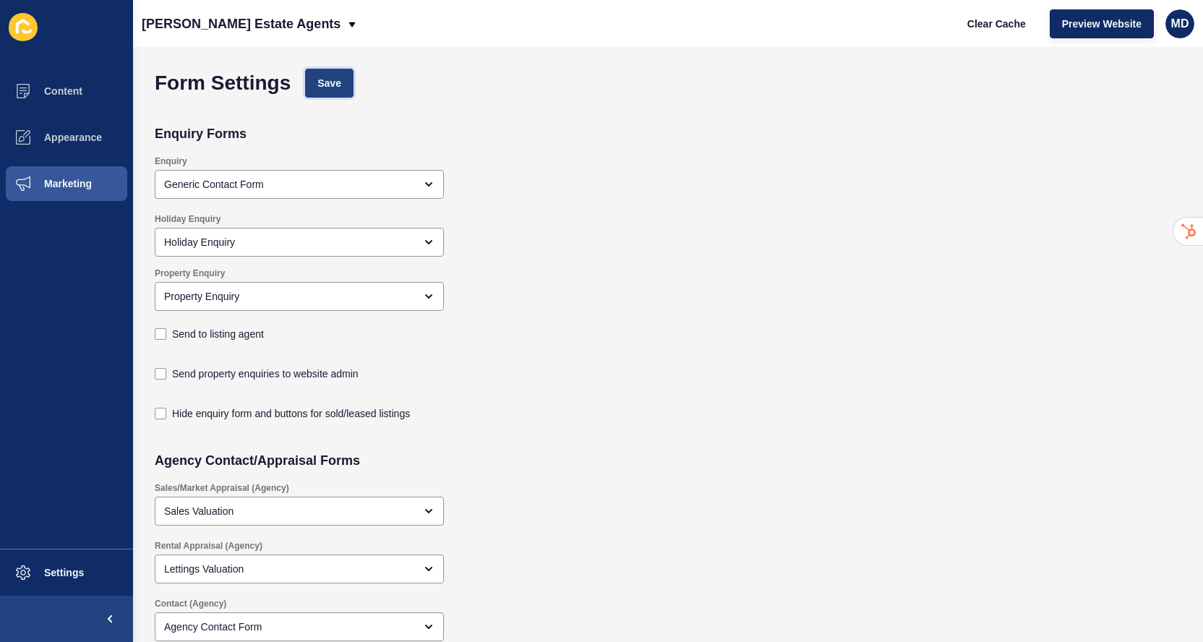
click at [336, 87] on span "Save" at bounding box center [329, 83] width 24 height 14
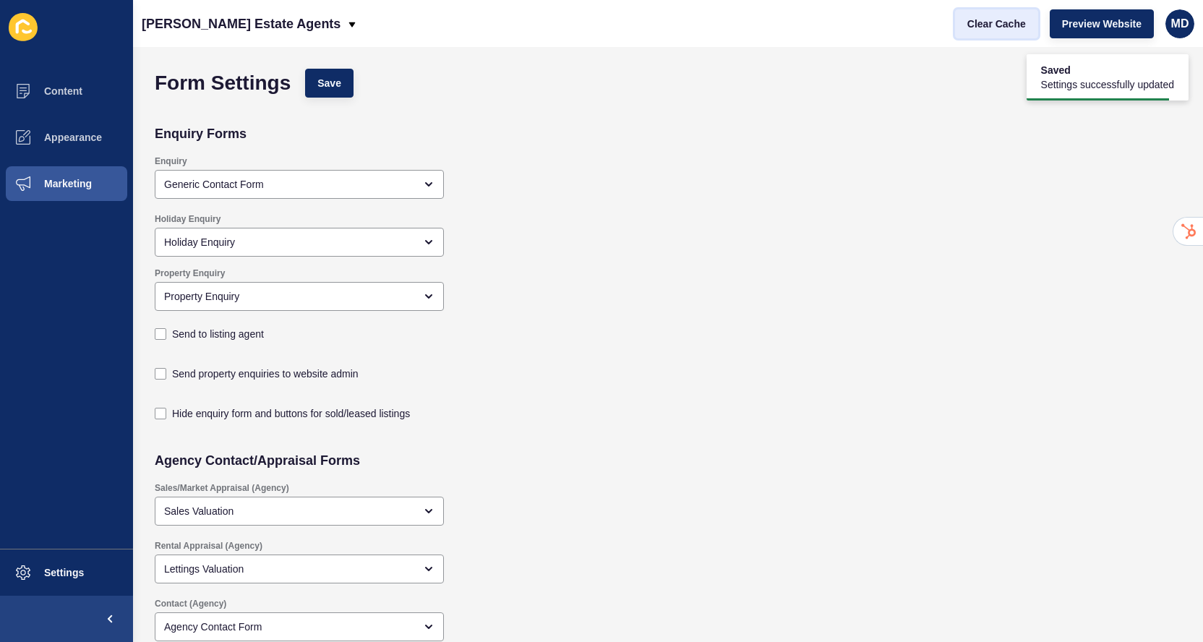
click at [986, 27] on span "Clear Cache" at bounding box center [996, 24] width 59 height 14
click at [92, 138] on span "Appearance" at bounding box center [50, 138] width 104 height 12
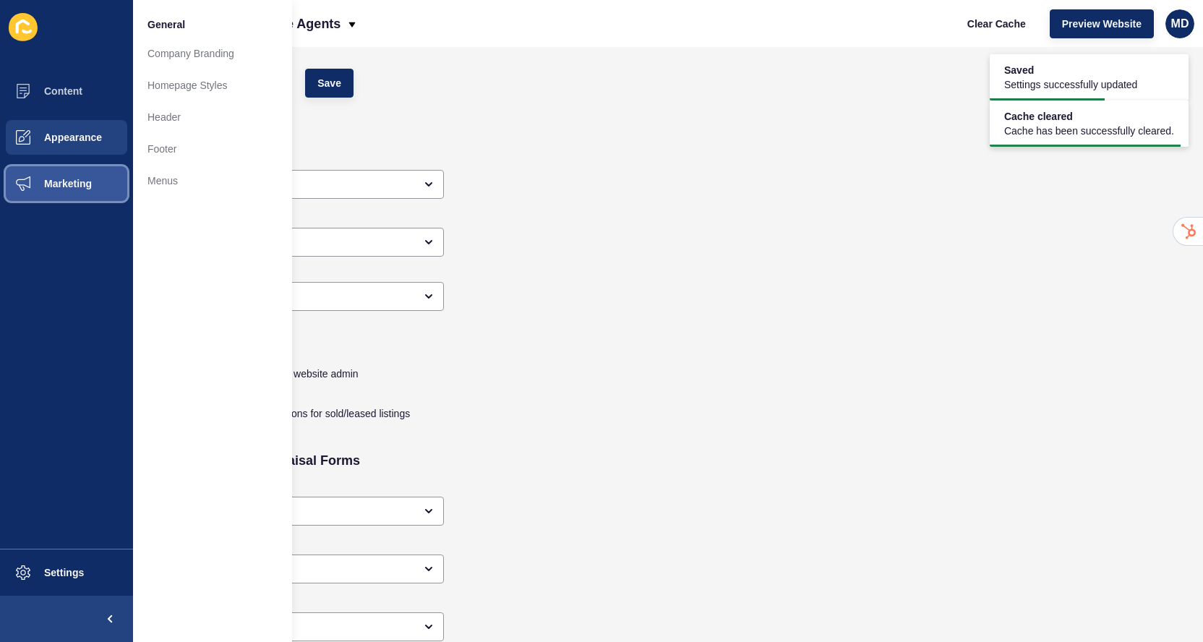
click at [70, 189] on span "Marketing" at bounding box center [45, 184] width 94 height 12
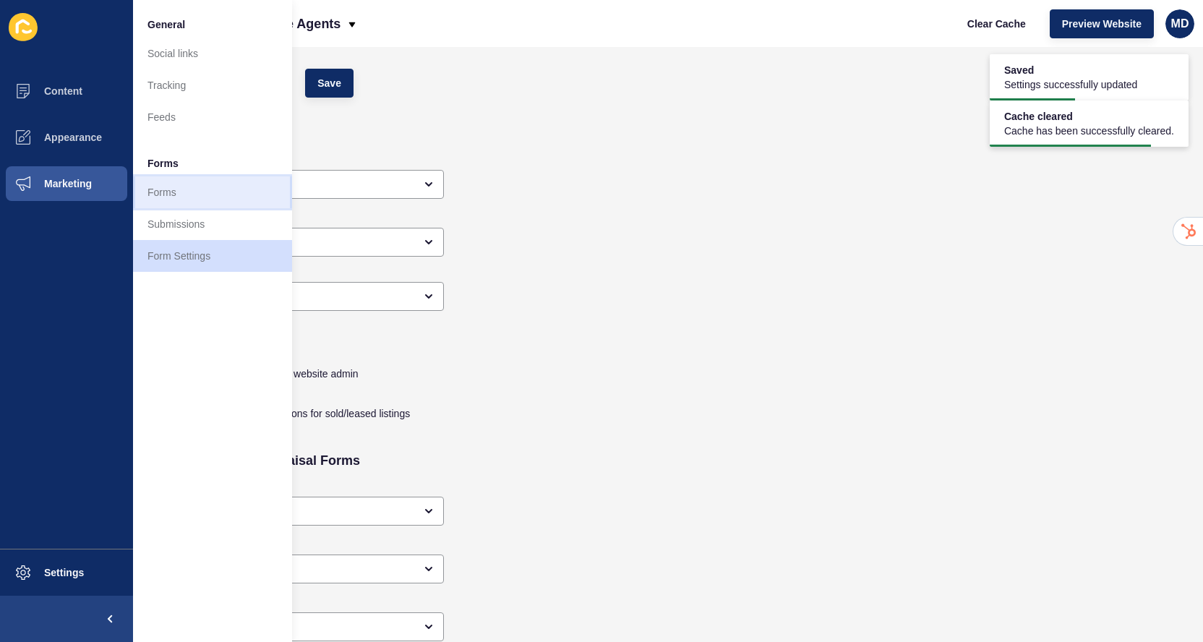
click at [180, 193] on link "Forms" at bounding box center [212, 192] width 159 height 32
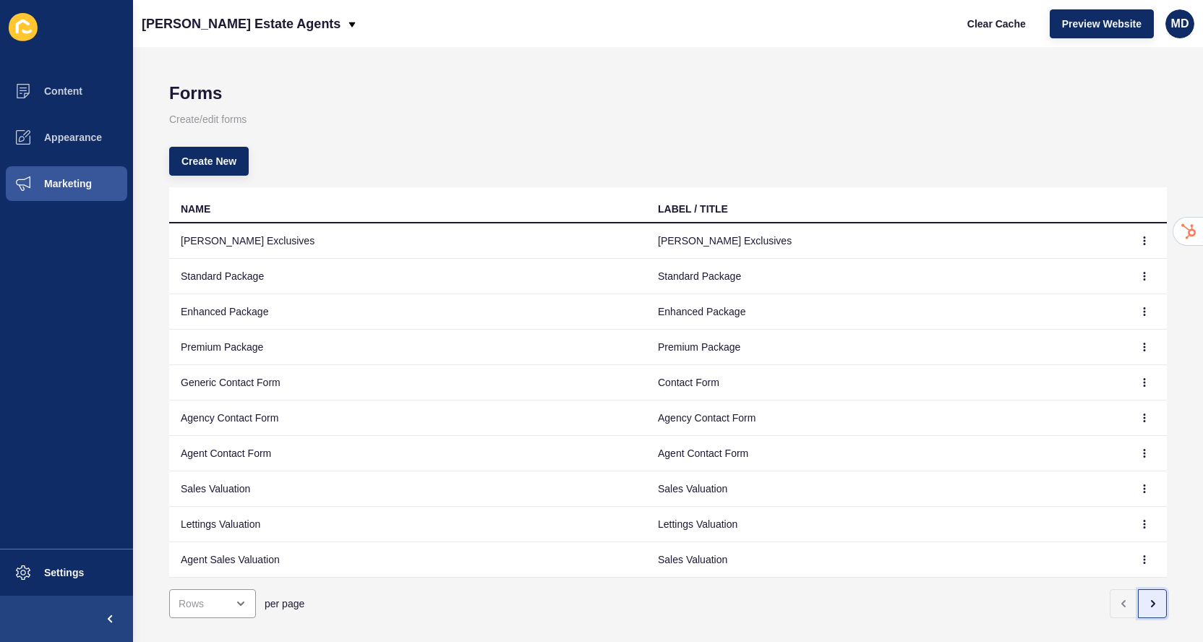
click at [1157, 610] on button "button" at bounding box center [1151, 603] width 29 height 29
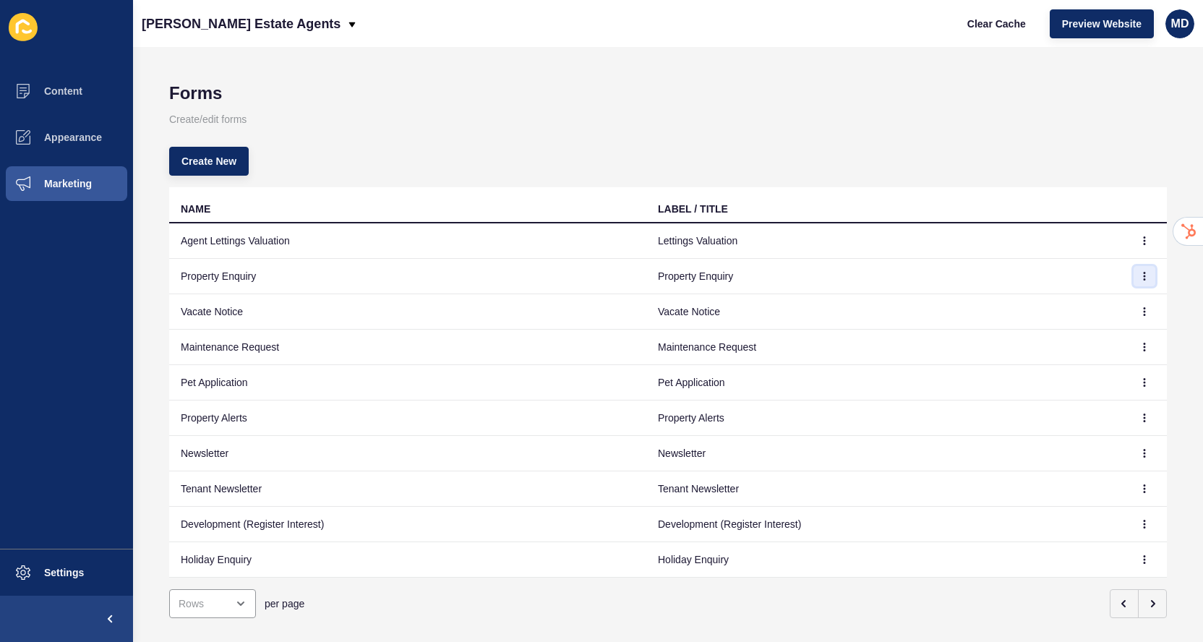
click at [1145, 270] on button "button" at bounding box center [1144, 276] width 22 height 20
click at [1083, 305] on link "Edit" at bounding box center [1104, 305] width 101 height 32
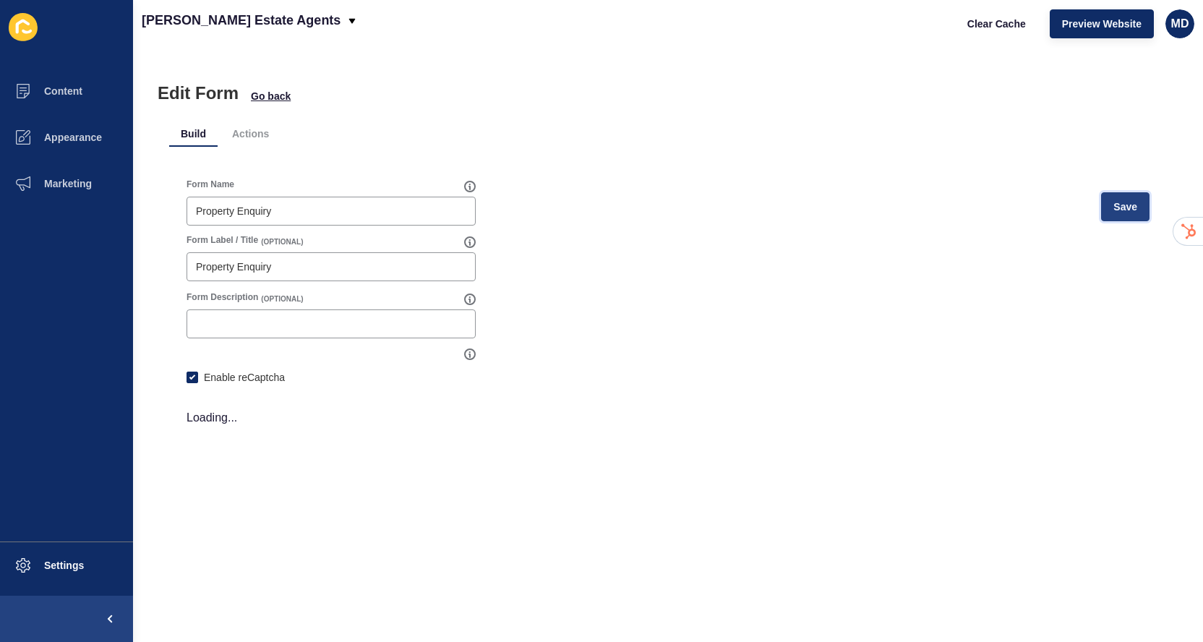
click at [1129, 202] on span "Save" at bounding box center [1125, 206] width 24 height 14
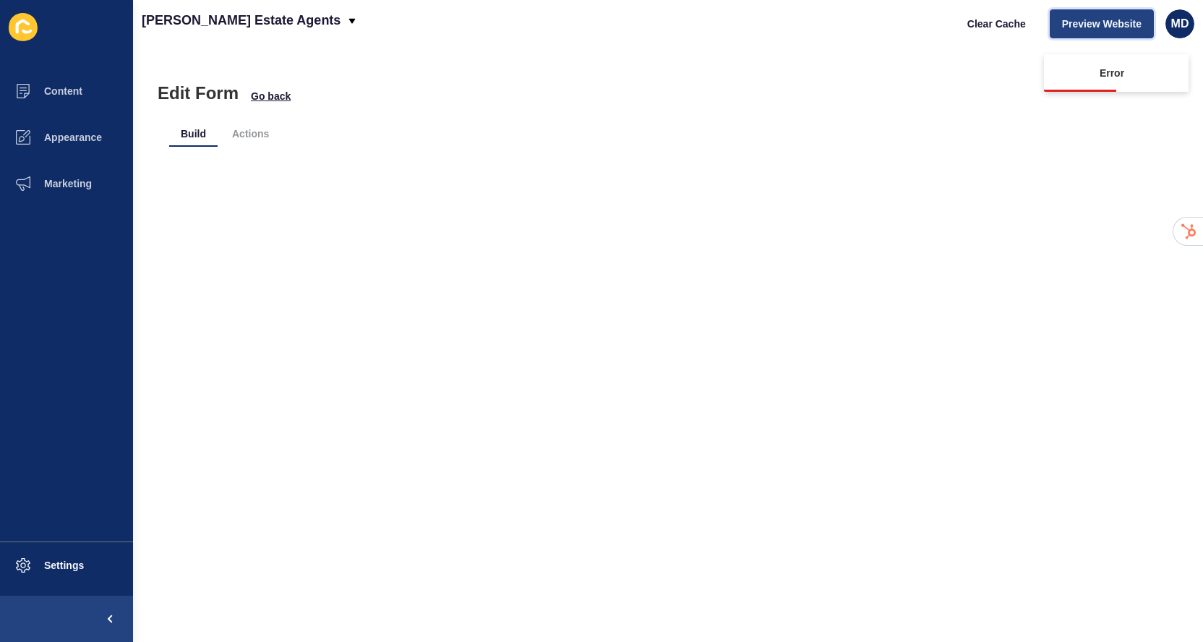
click at [1068, 31] on button "Preview Website" at bounding box center [1101, 23] width 104 height 29
